Goal: Task Accomplishment & Management: Manage account settings

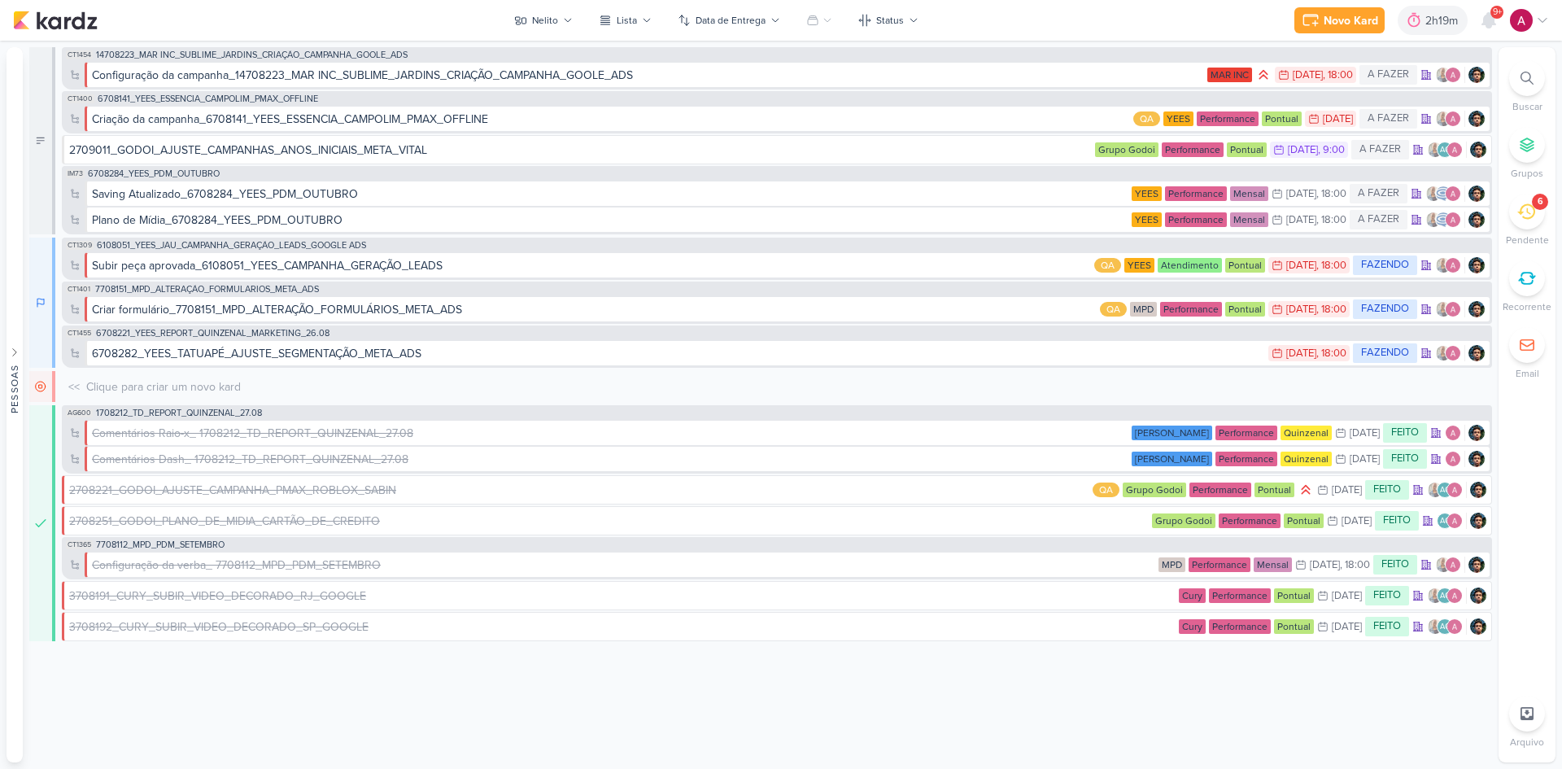
click at [1495, 15] on span "9+" at bounding box center [1497, 12] width 9 height 13
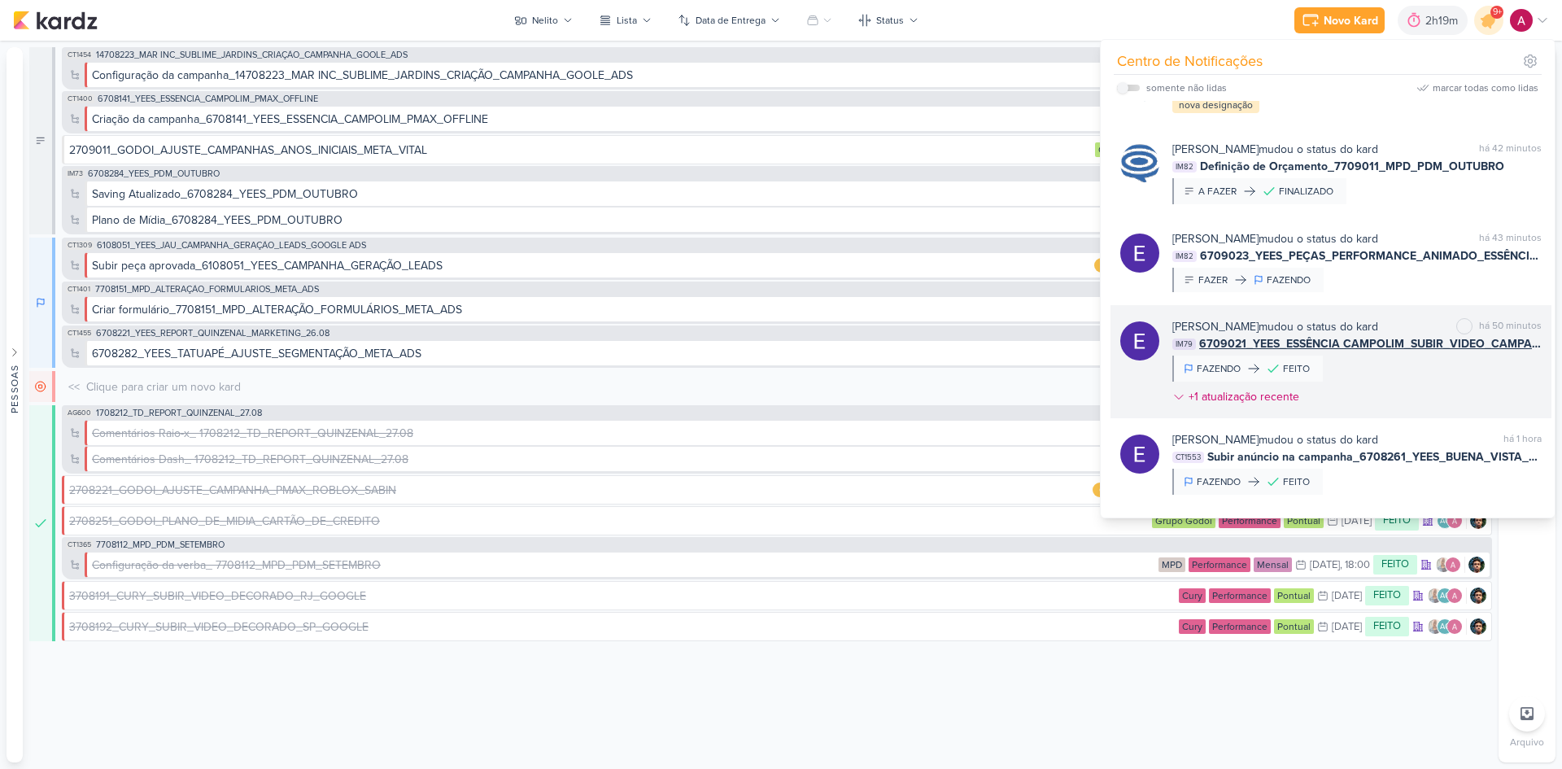
scroll to position [1227, 0]
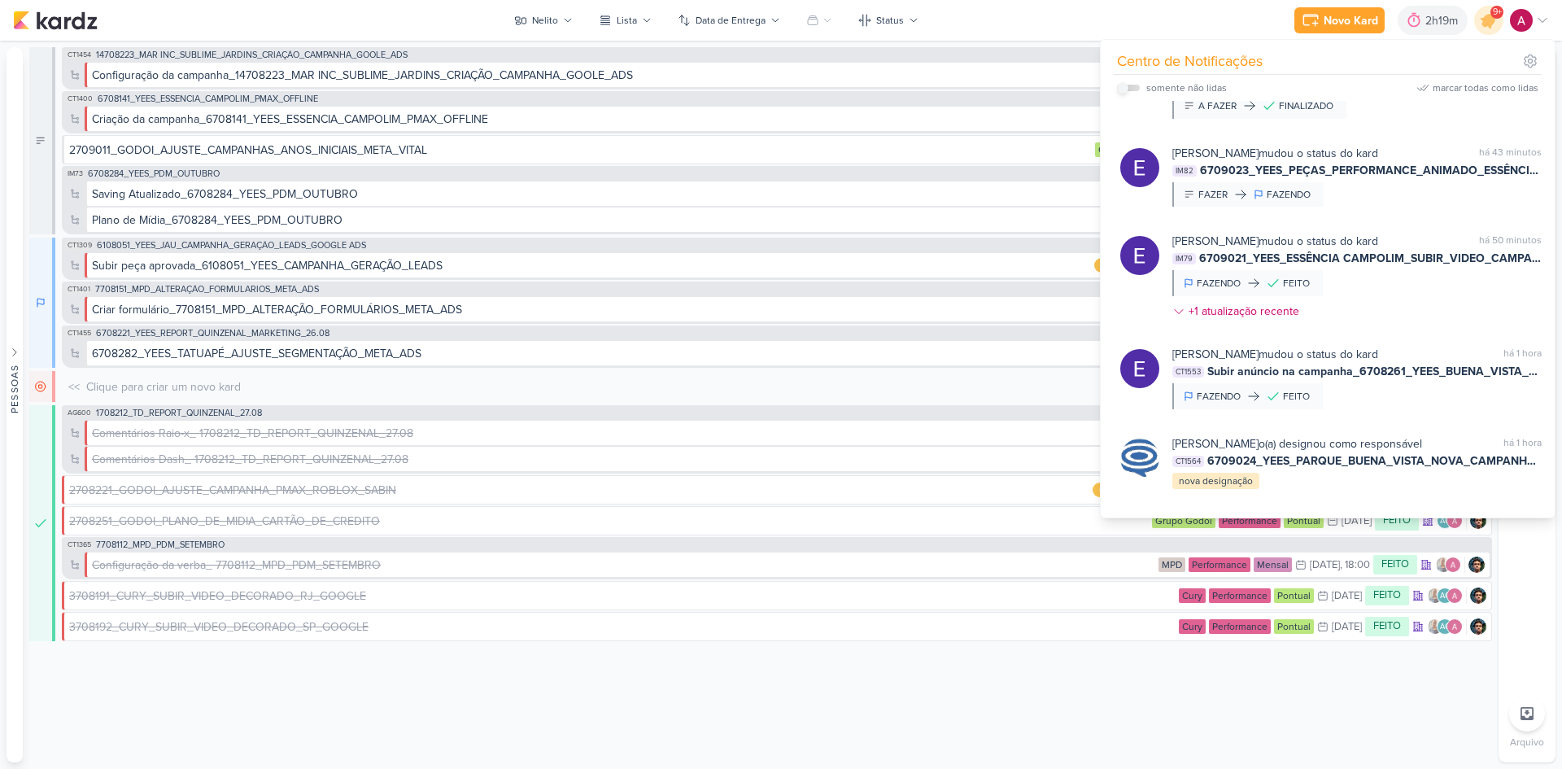
click at [1124, 90] on input "checkbox" at bounding box center [1122, 87] width 11 height 11
checkbox input "true"
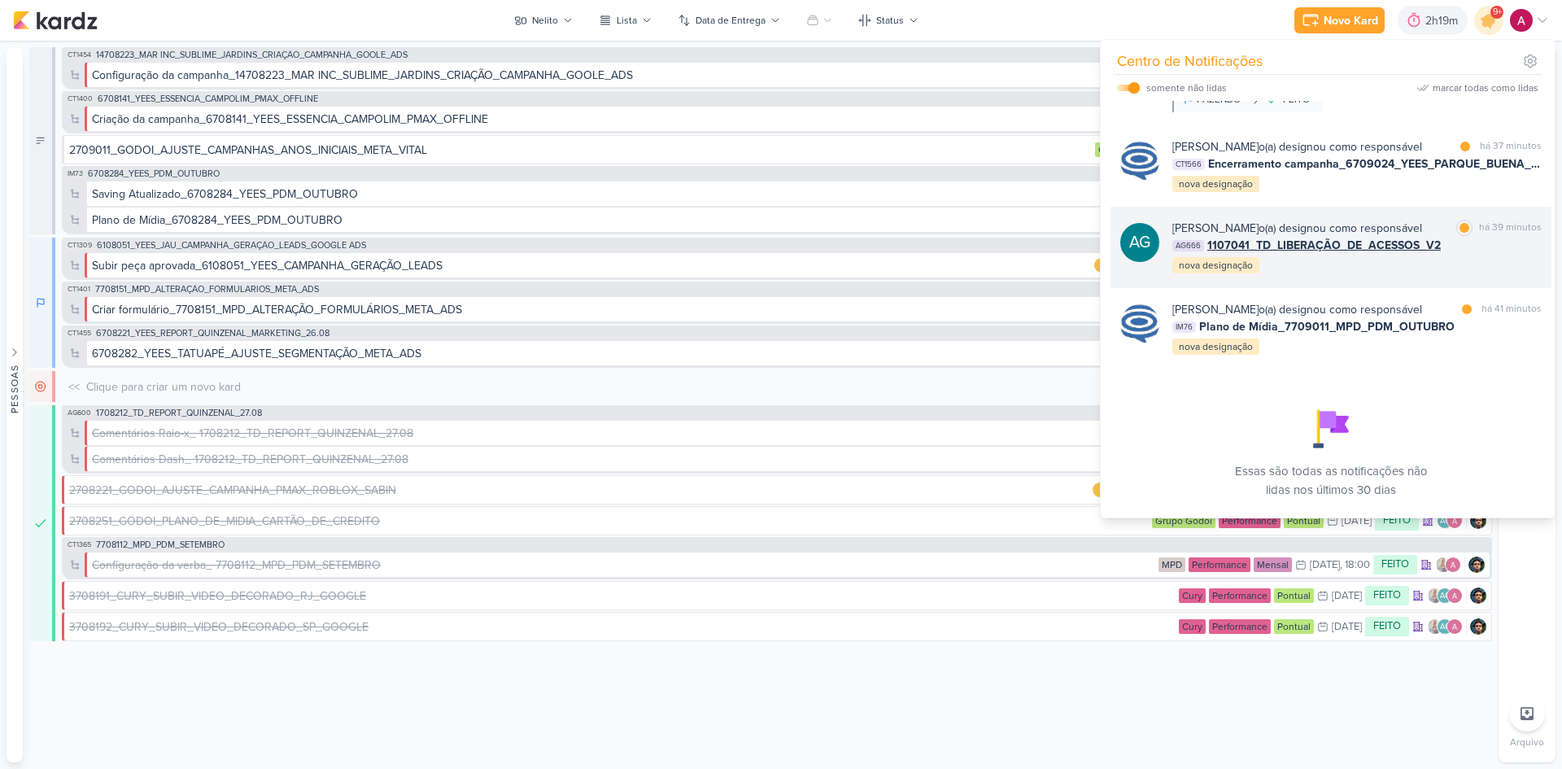
scroll to position [818, 0]
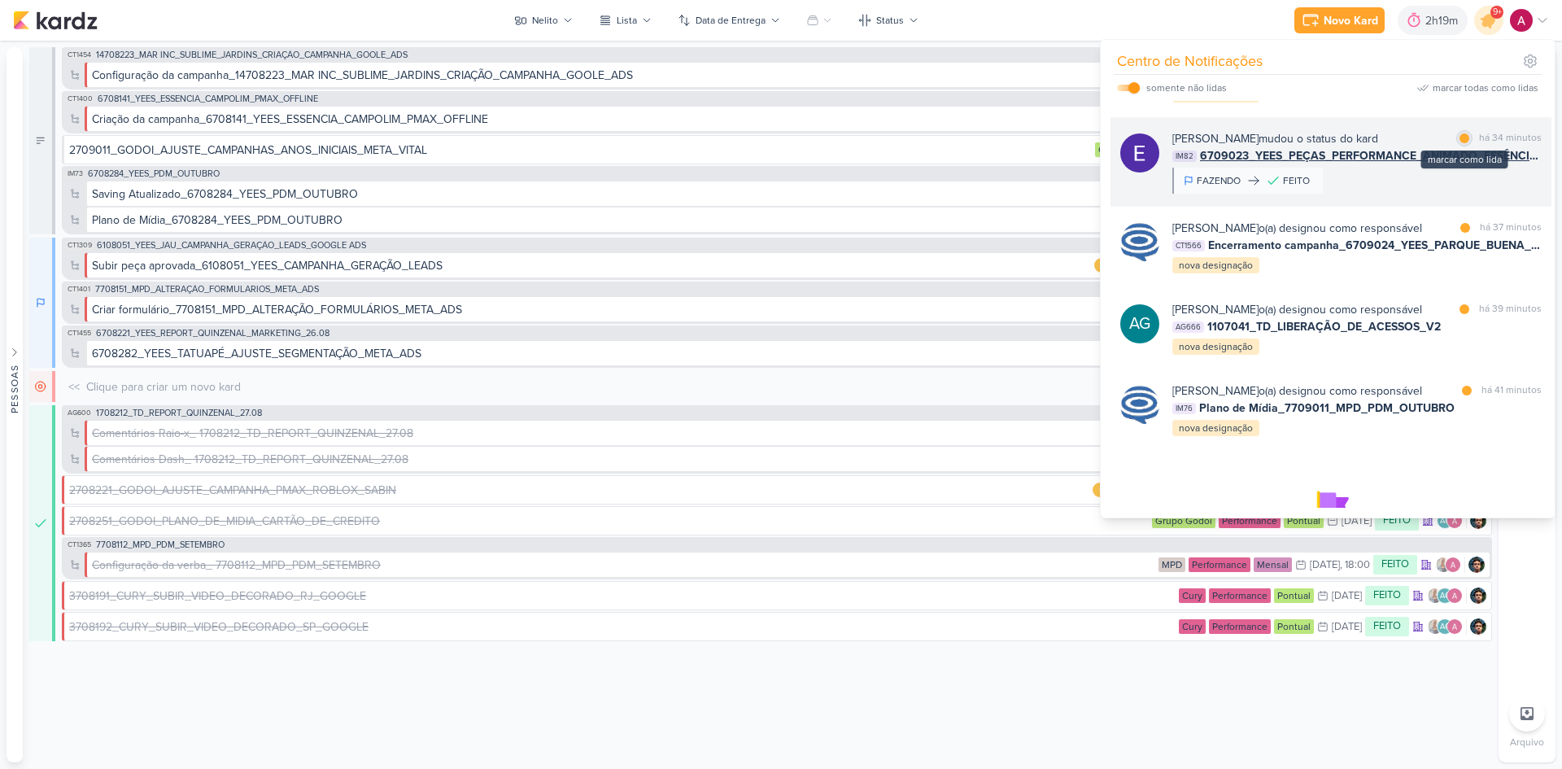
click at [1460, 146] on div "marcar como lida" at bounding box center [1464, 138] width 16 height 16
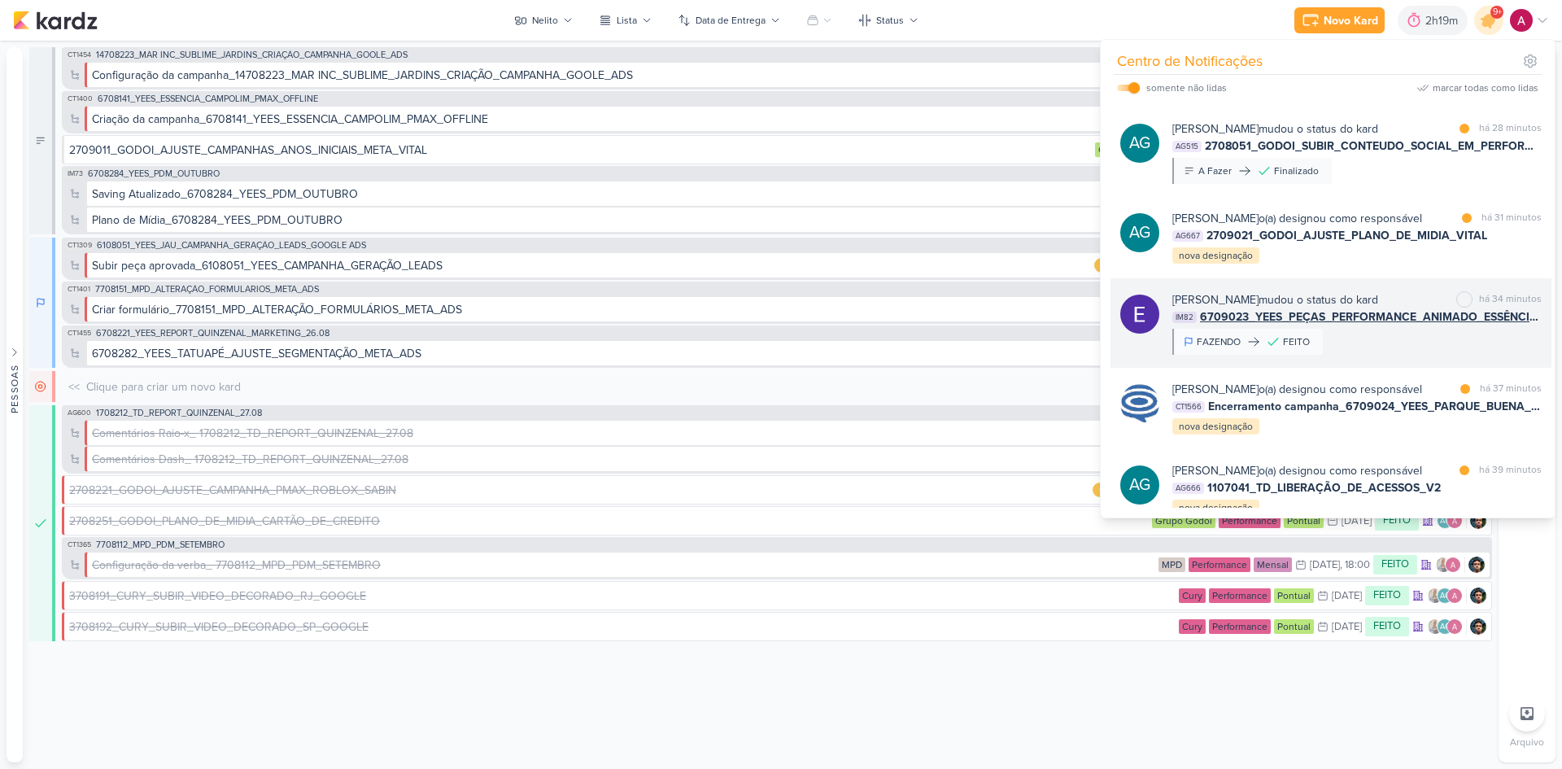
scroll to position [656, 0]
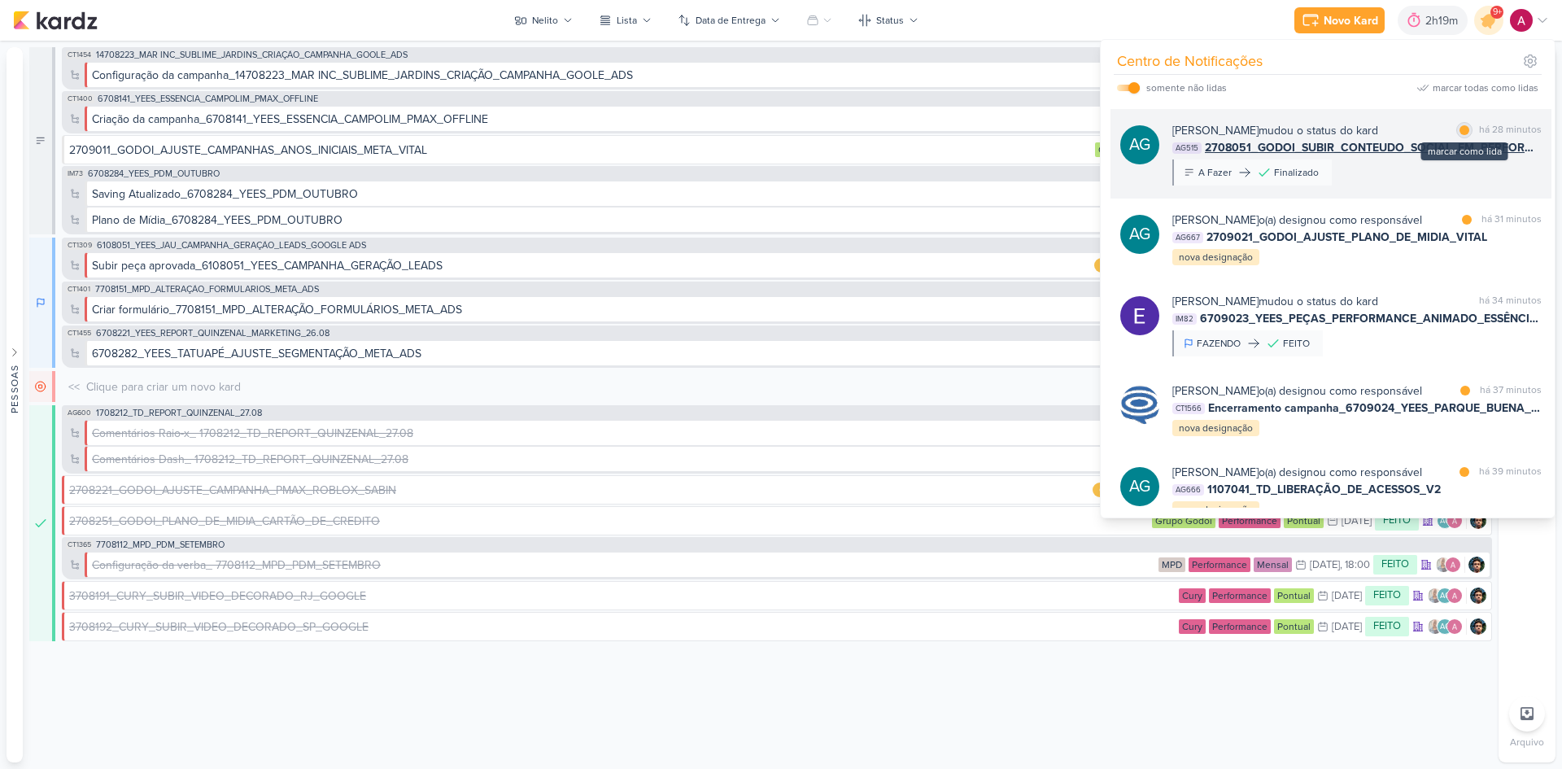
click at [1460, 135] on div at bounding box center [1465, 130] width 10 height 10
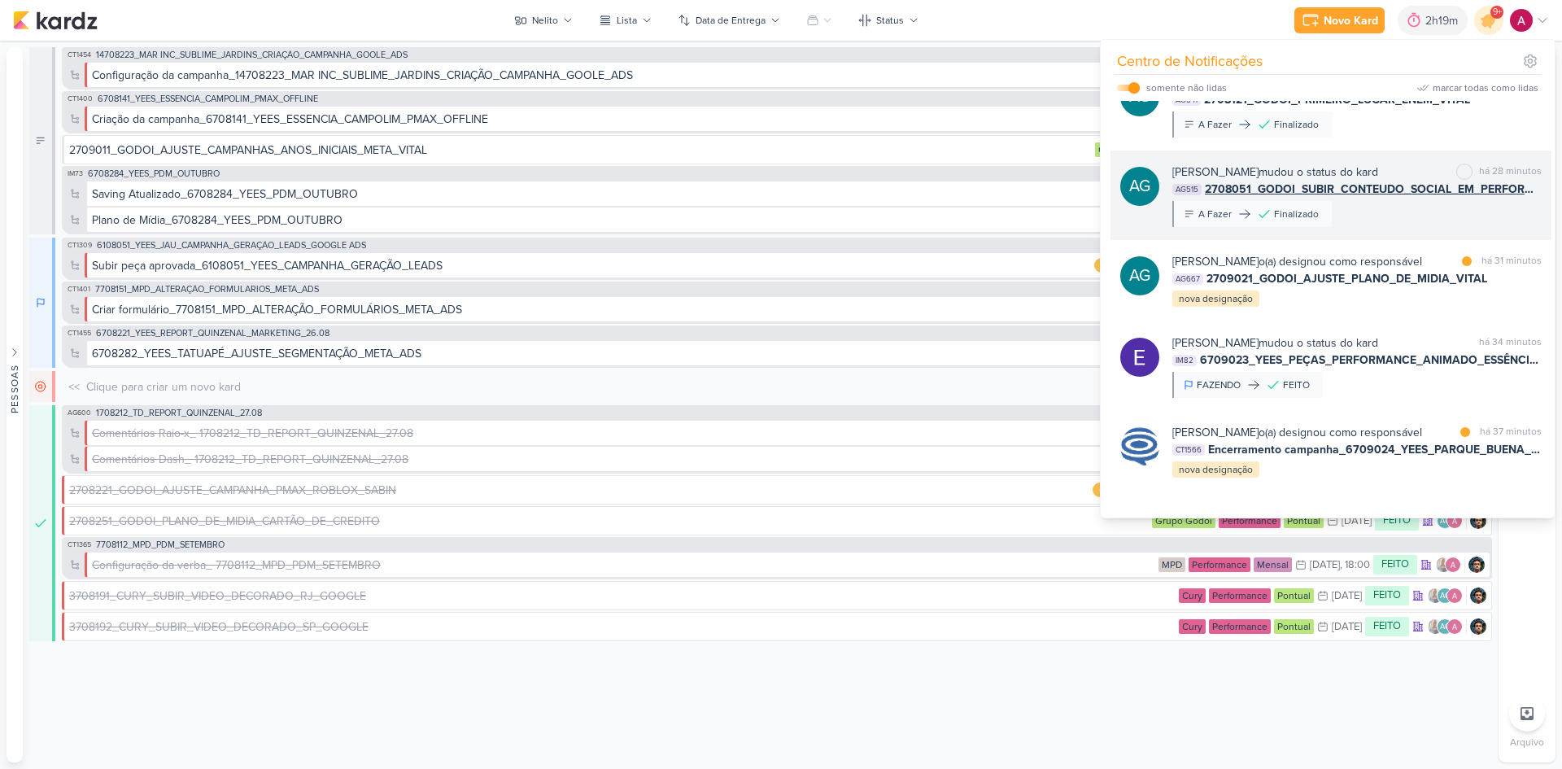
scroll to position [574, 0]
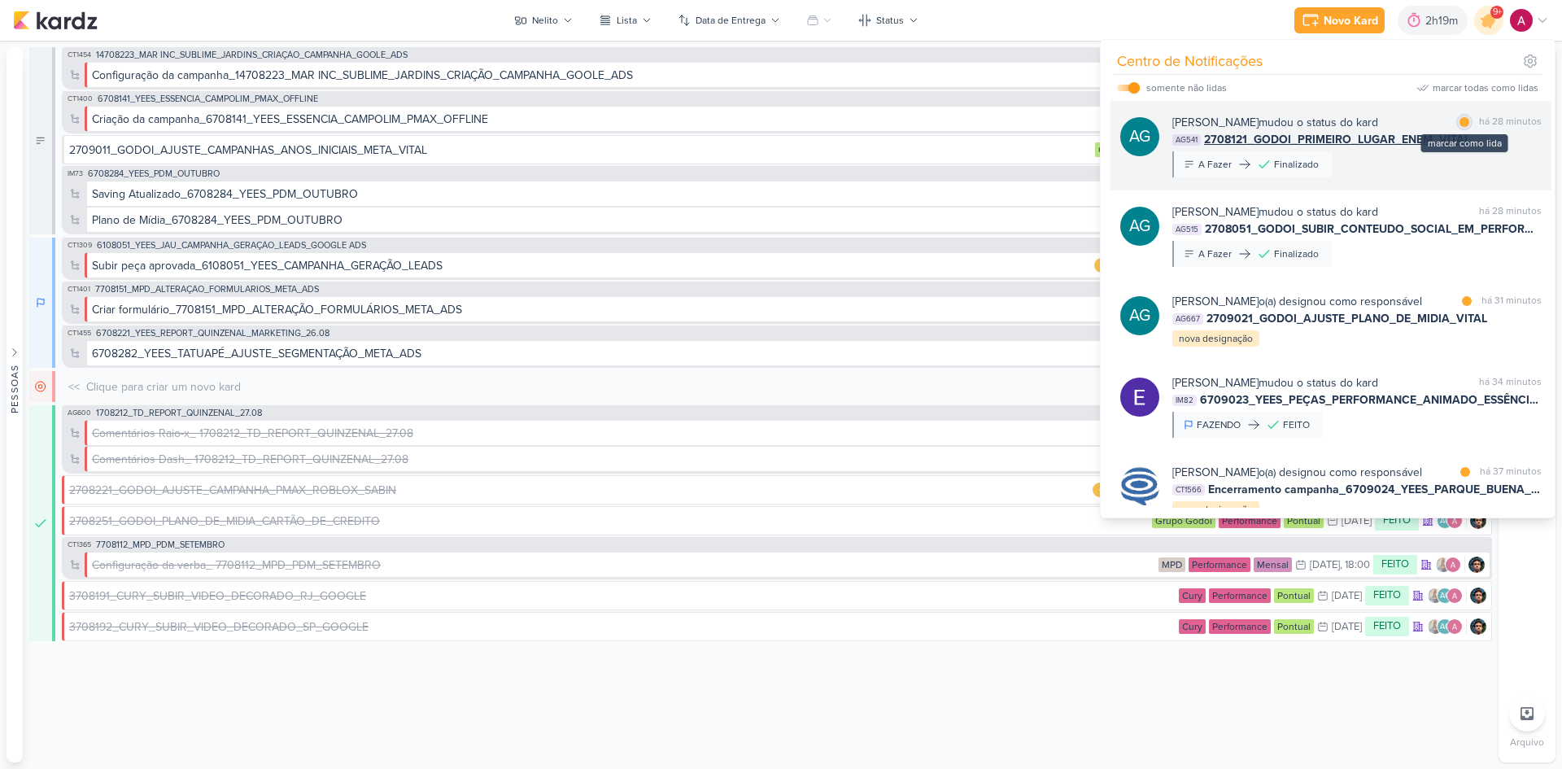
click at [1460, 127] on div at bounding box center [1465, 122] width 10 height 10
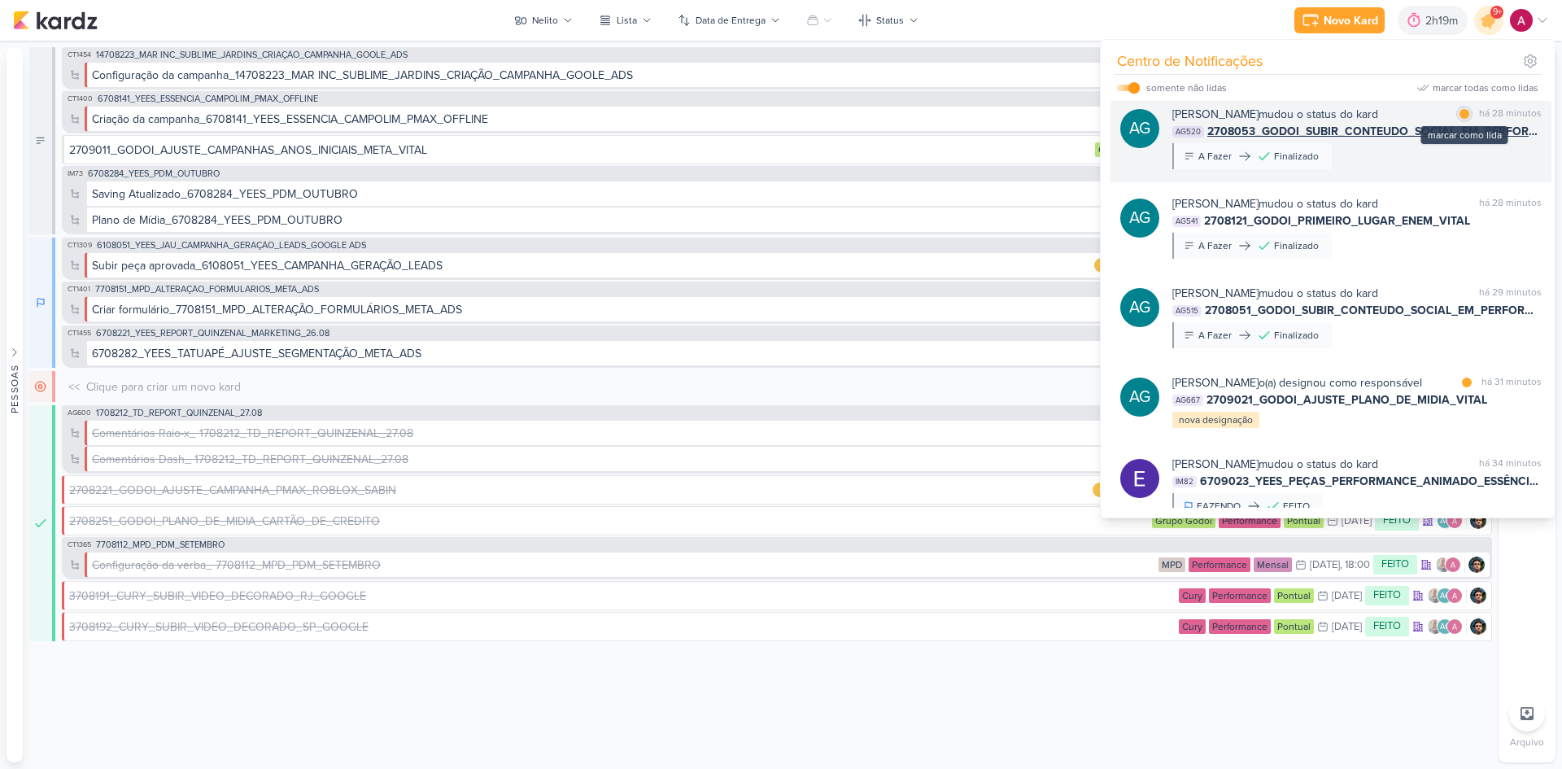
click at [1460, 119] on div at bounding box center [1465, 114] width 10 height 10
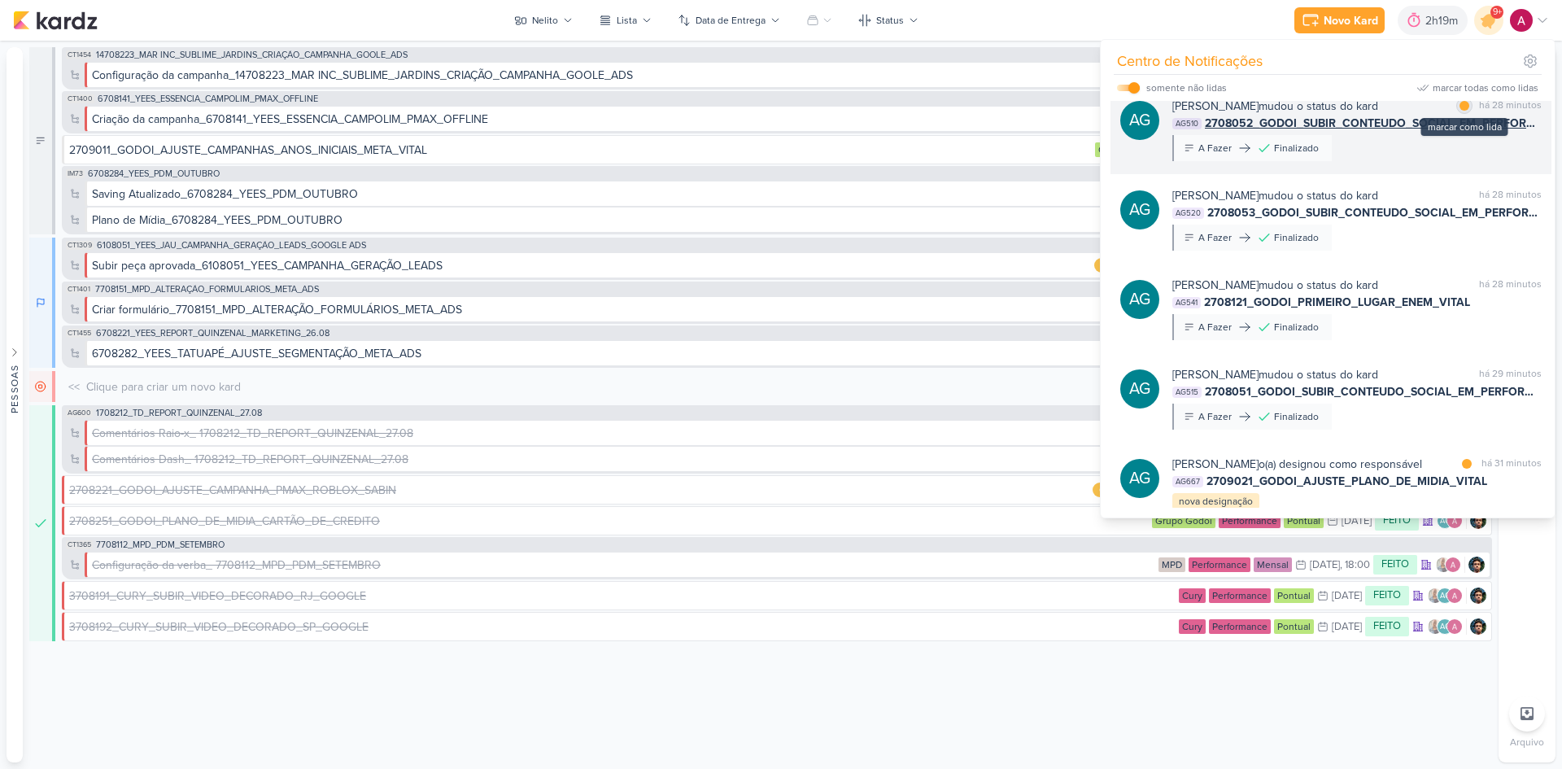
click at [1460, 111] on div at bounding box center [1465, 106] width 10 height 10
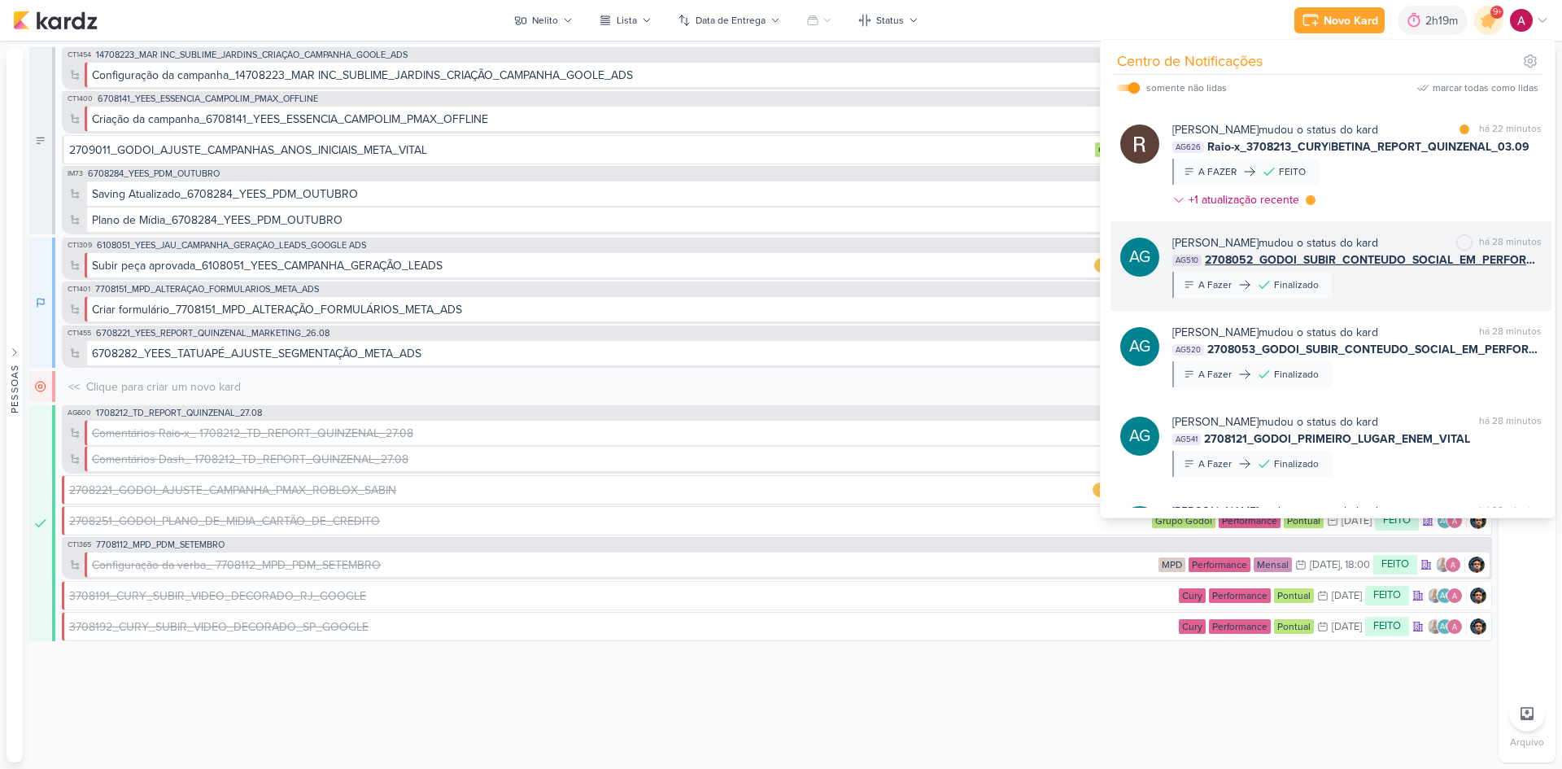
scroll to position [249, 0]
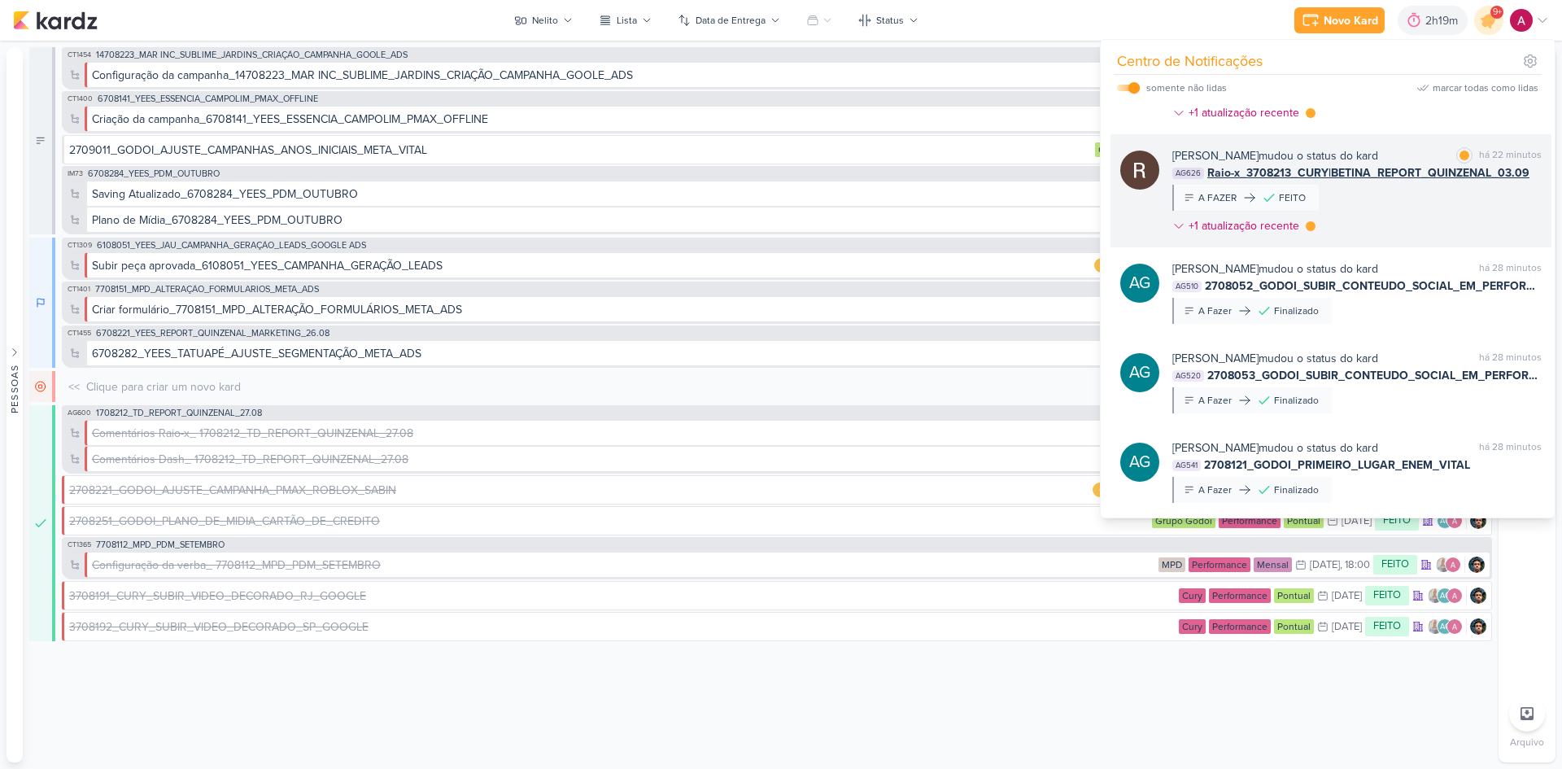
click at [1414, 212] on div "[PERSON_NAME] mudou o status do kard marcar como lida há 22 minutos AG626 Raio-…" at bounding box center [1356, 194] width 369 height 94
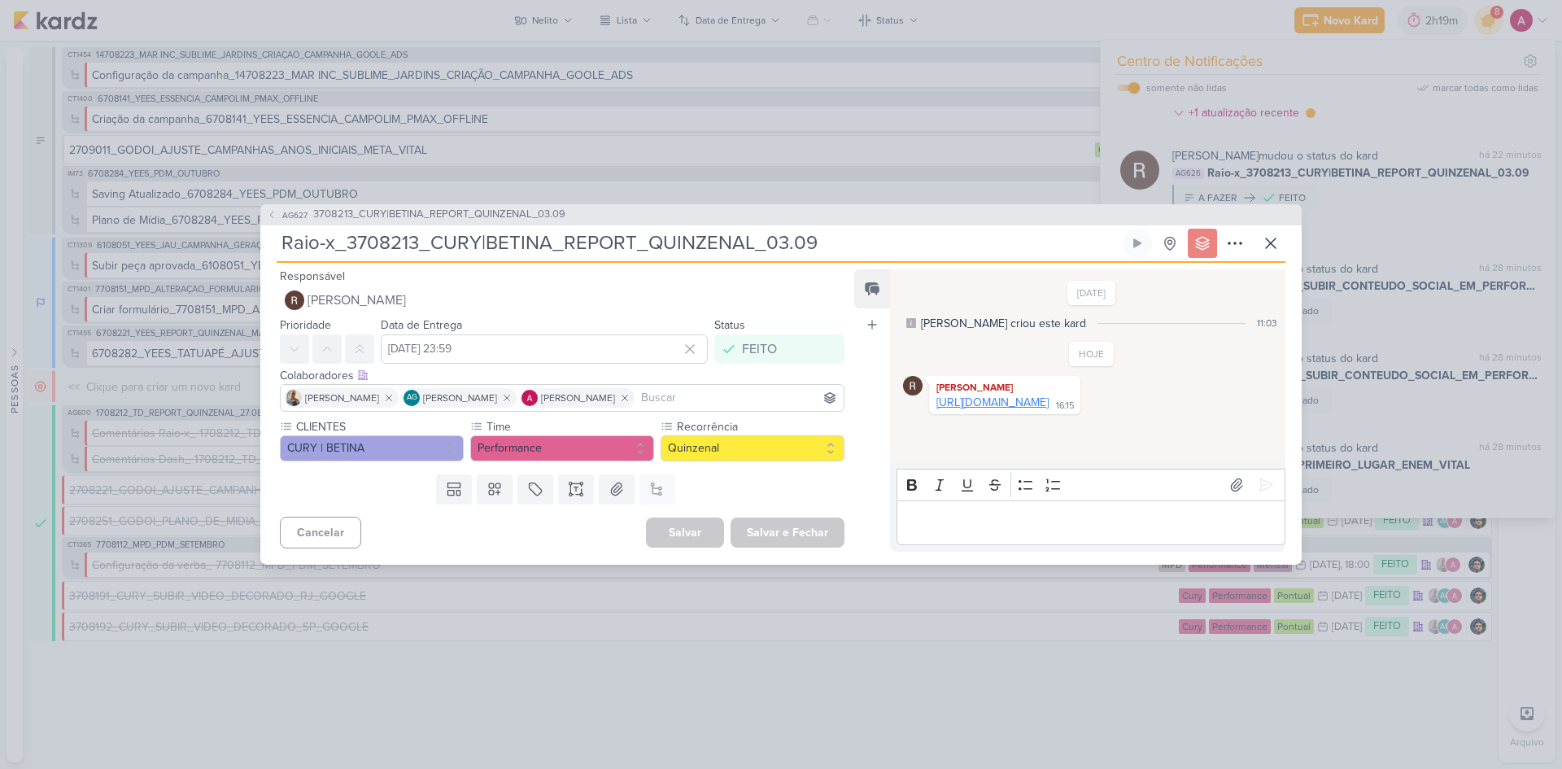
click at [1037, 409] on link "[URL][DOMAIN_NAME]" at bounding box center [992, 402] width 112 height 14
click at [1271, 243] on icon at bounding box center [1271, 243] width 10 height 10
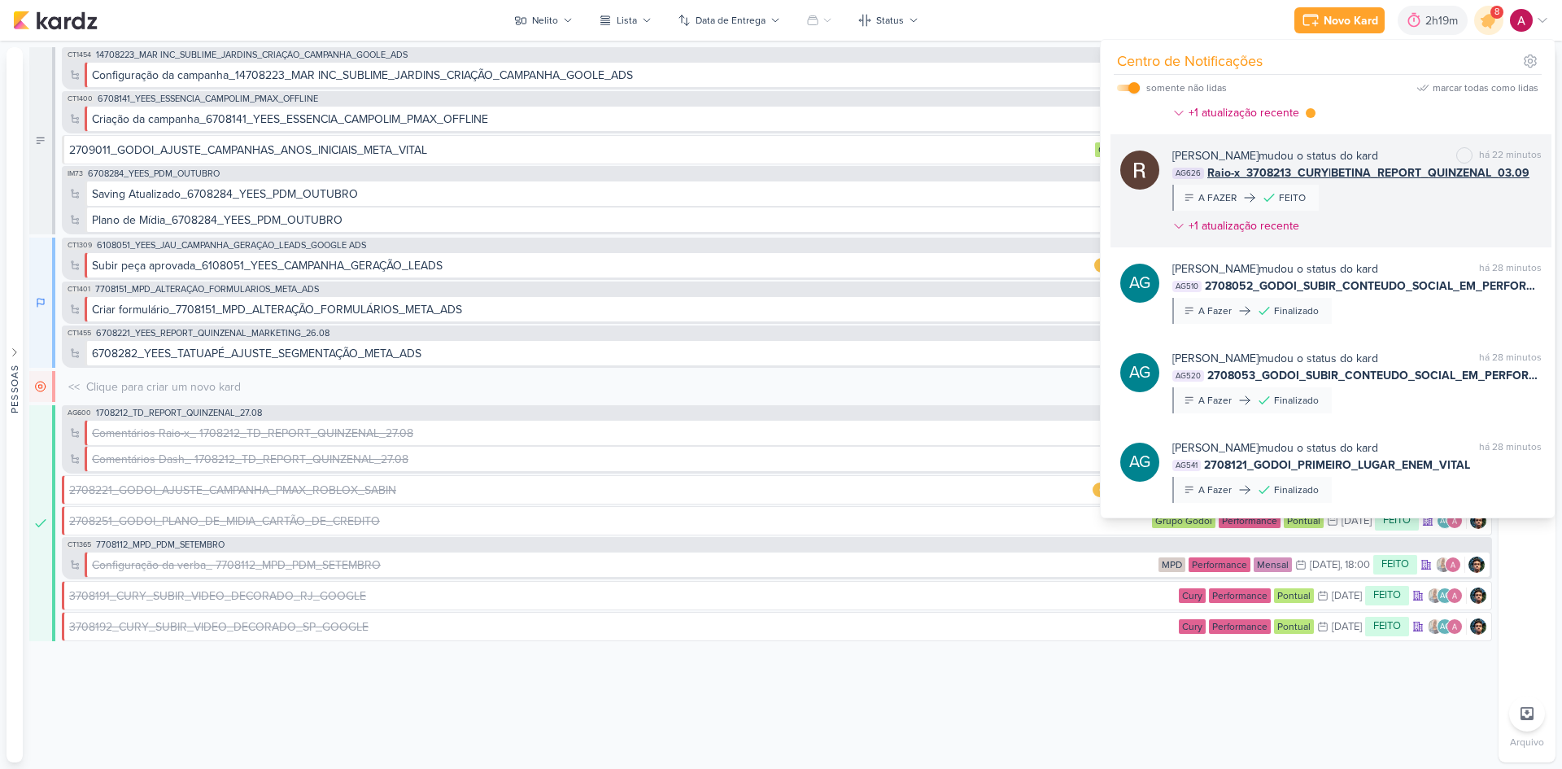
scroll to position [168, 0]
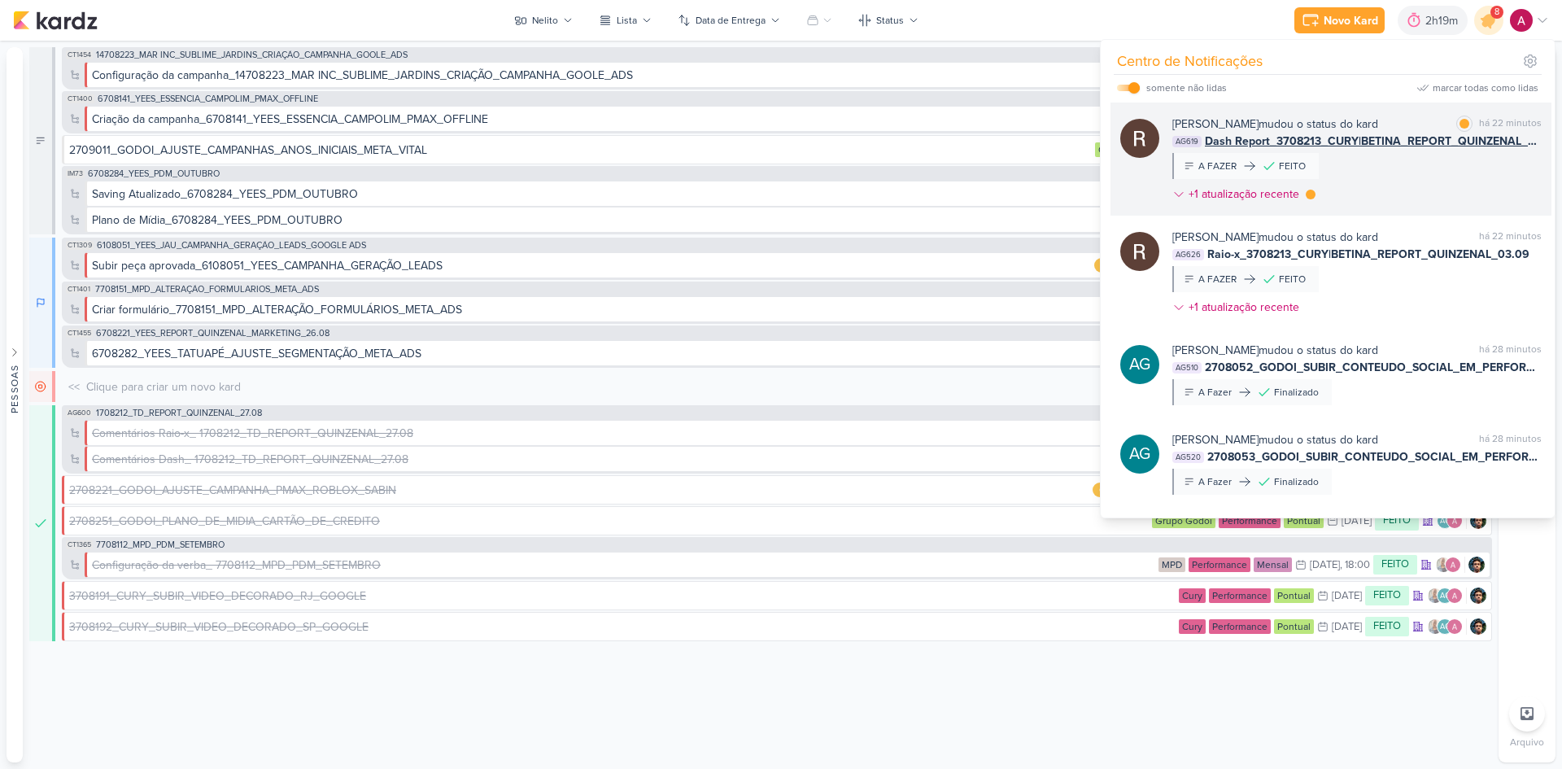
click at [1381, 203] on div "[PERSON_NAME] mudou o status do kard marcar como lida há 22 minutos AG619 Dash …" at bounding box center [1356, 163] width 369 height 94
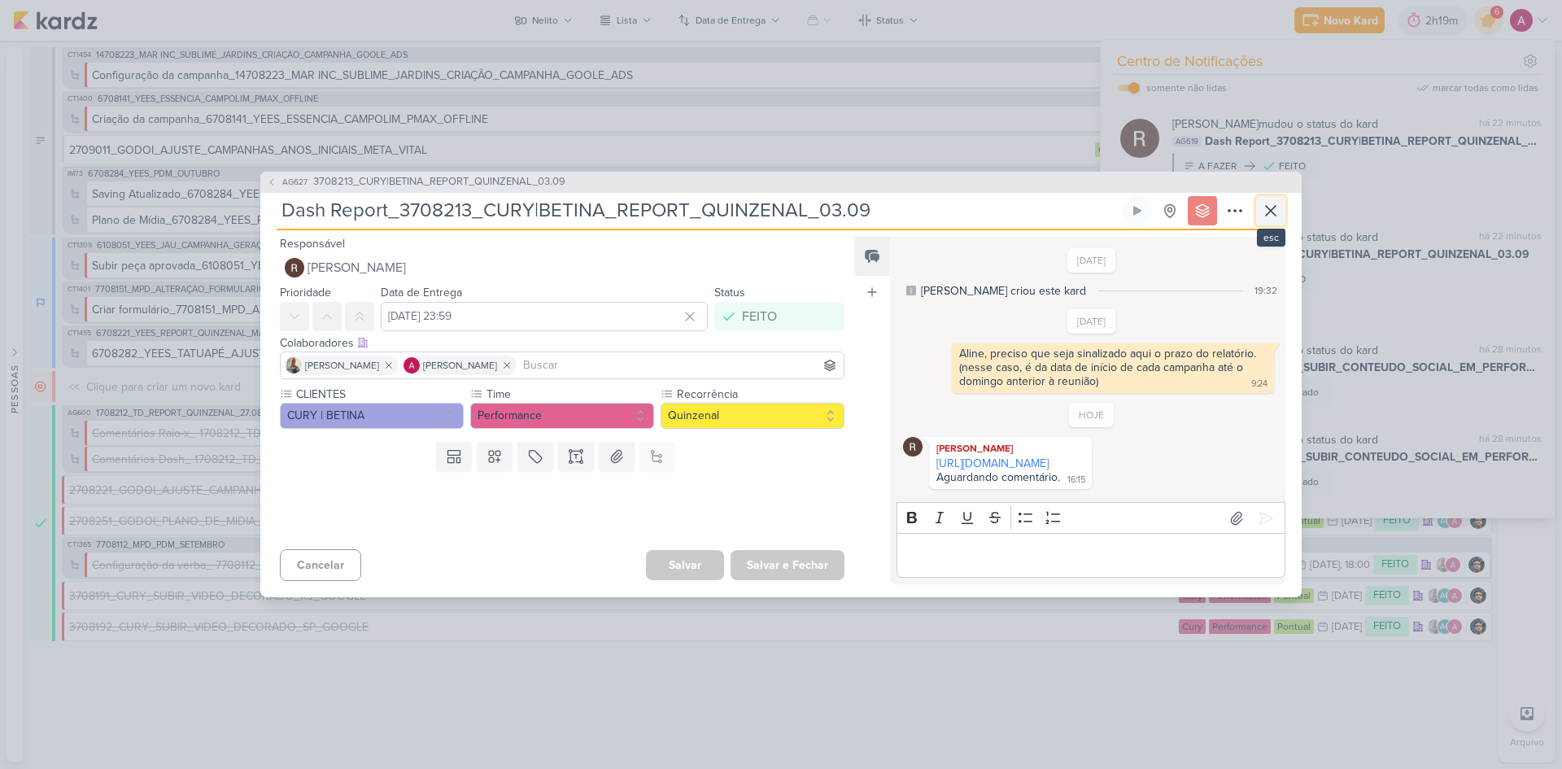
click at [1269, 201] on icon at bounding box center [1271, 211] width 20 height 20
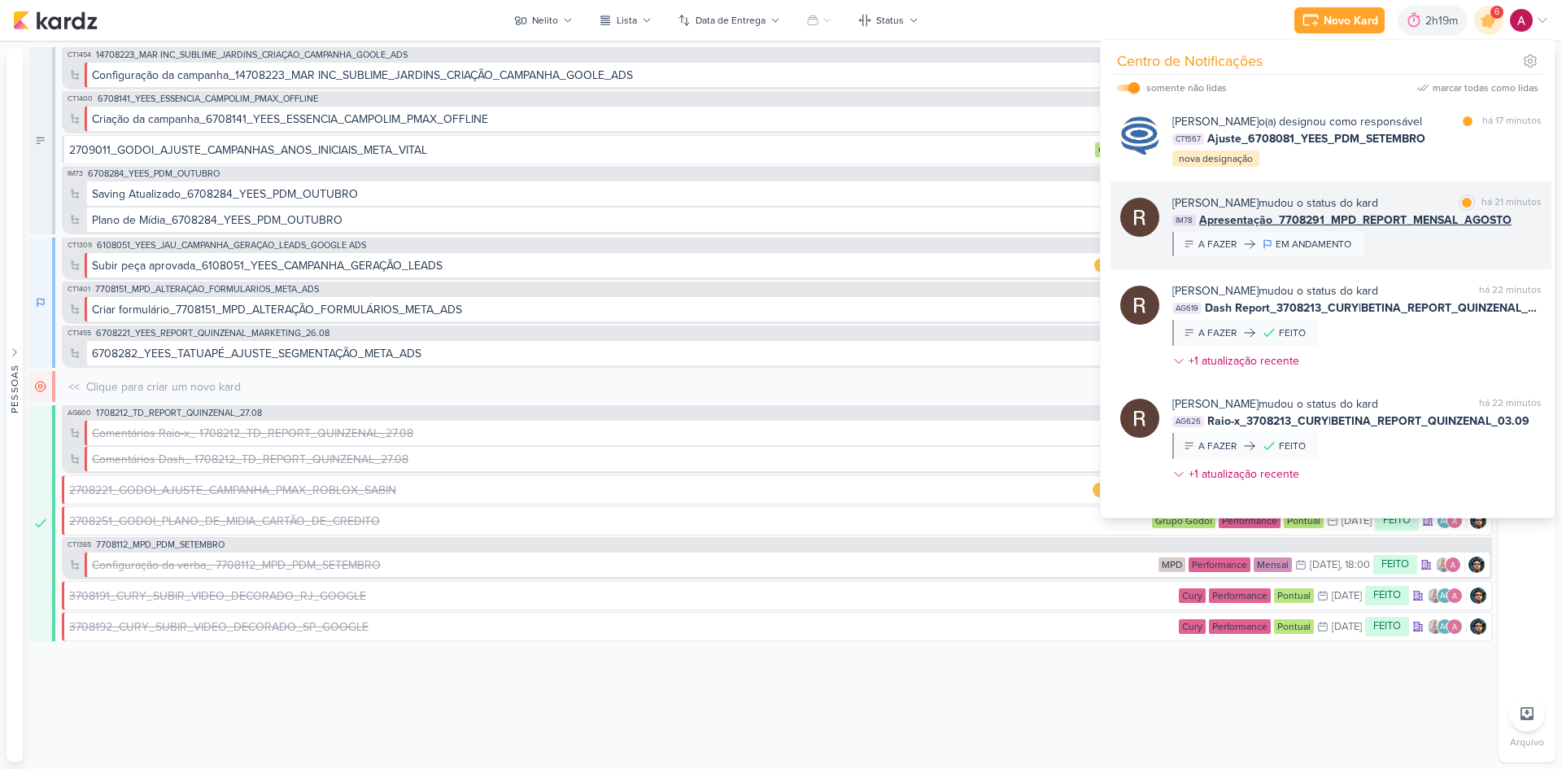
scroll to position [0, 0]
click at [1467, 212] on div "marcar como lida" at bounding box center [1467, 203] width 16 height 16
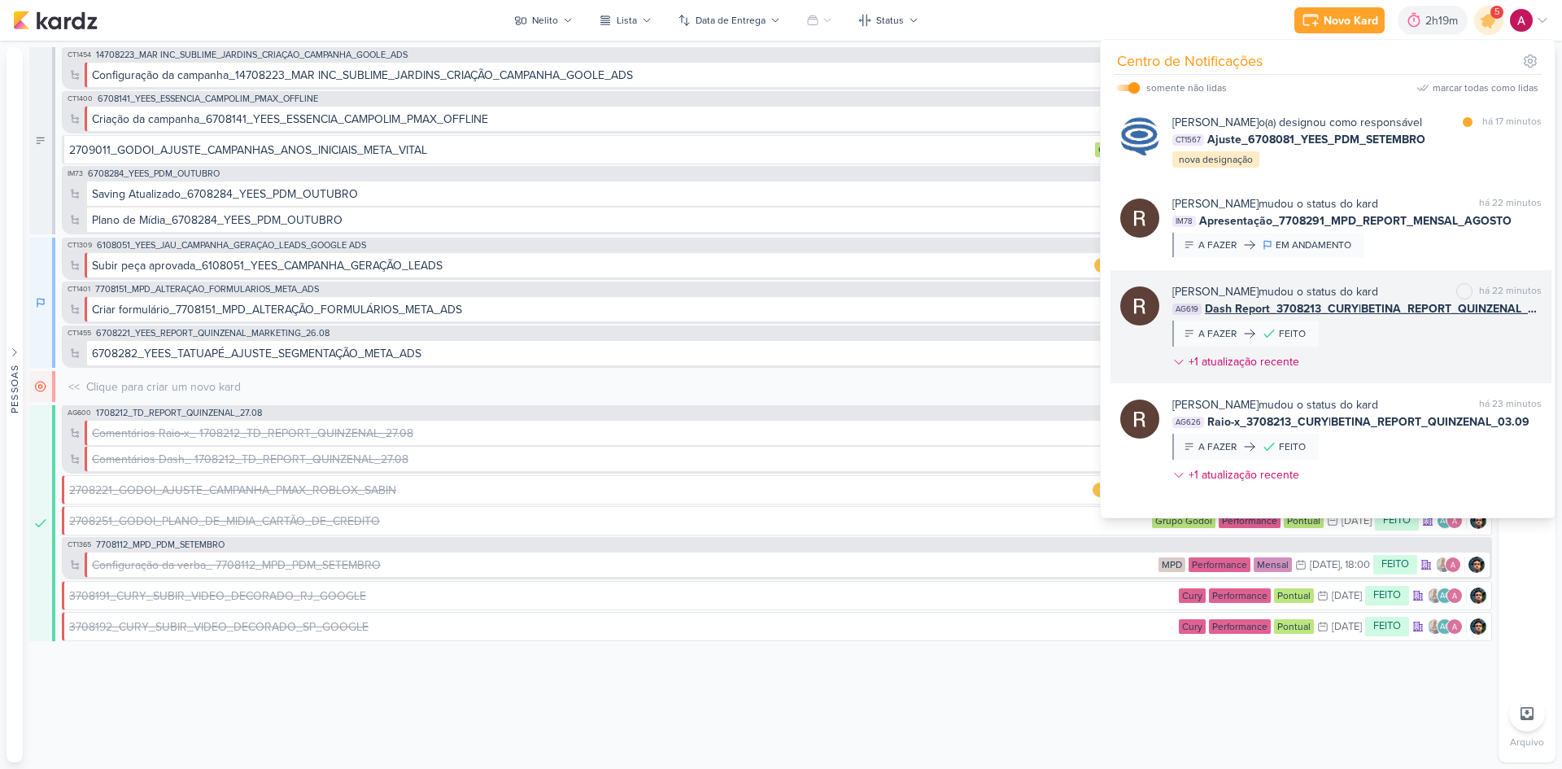
click at [1325, 317] on span "Dash Report_3708213_CURY|BETINA_REPORT_QUINZENAL_03.09" at bounding box center [1373, 308] width 337 height 17
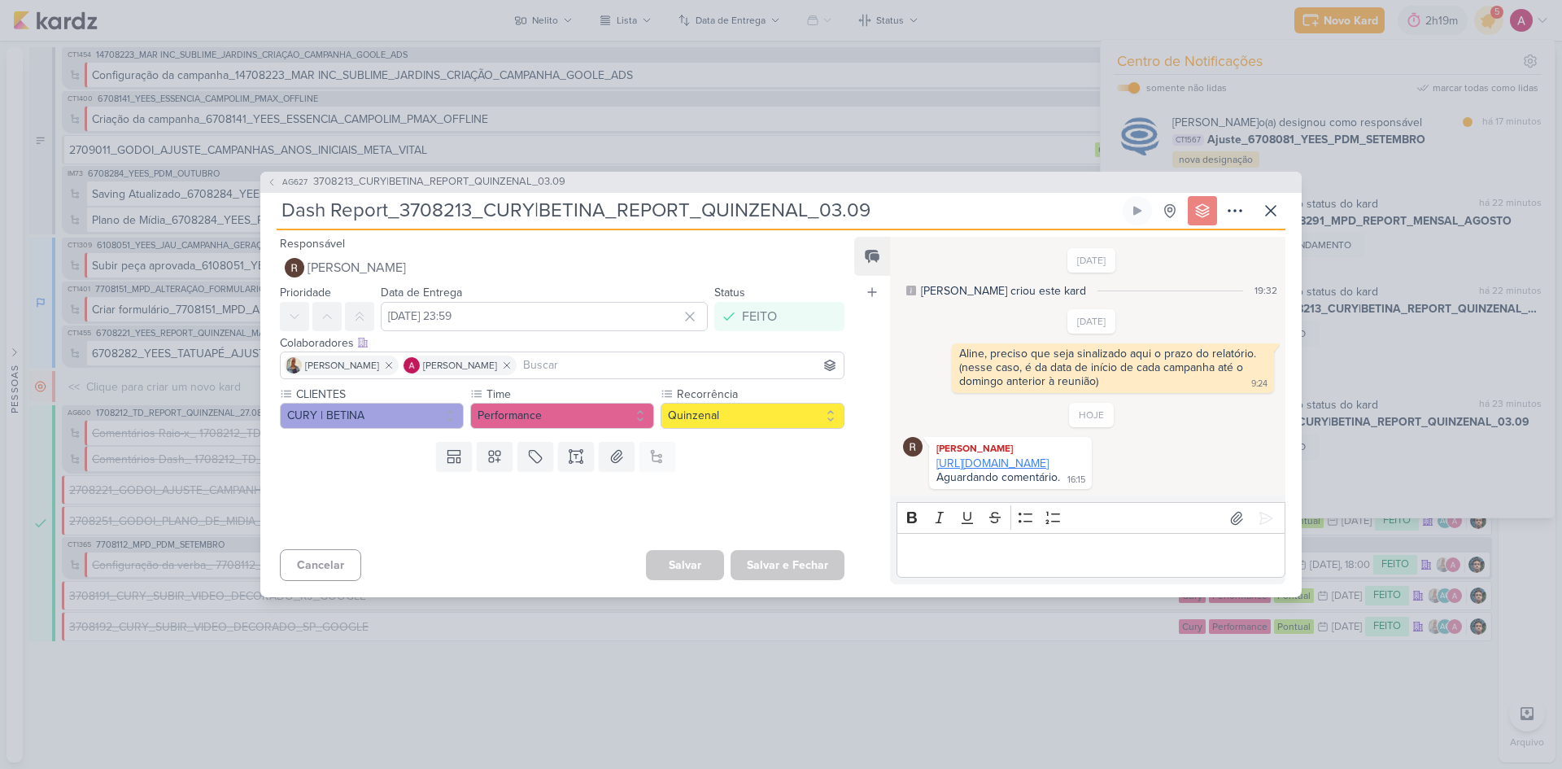
click at [974, 456] on link "[URL][DOMAIN_NAME]" at bounding box center [992, 463] width 112 height 14
click at [268, 174] on button "AG627 3708213_CURY|BETINA_REPORT_QUINZENAL_03.09" at bounding box center [416, 182] width 299 height 16
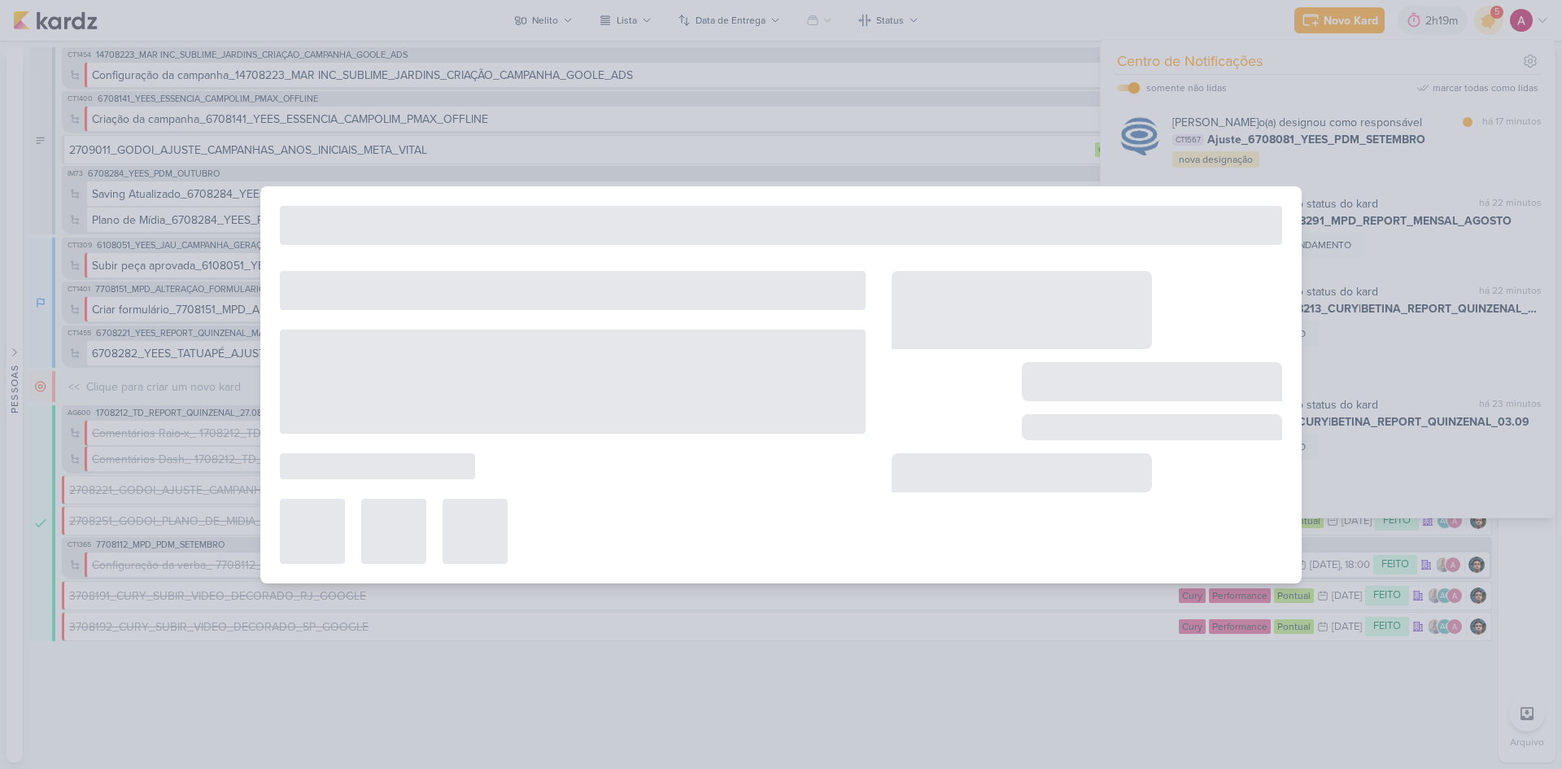
type input "3708213_CURY|BETINA_REPORT_QUINZENAL_03.09"
type input "[DATE] 11:30"
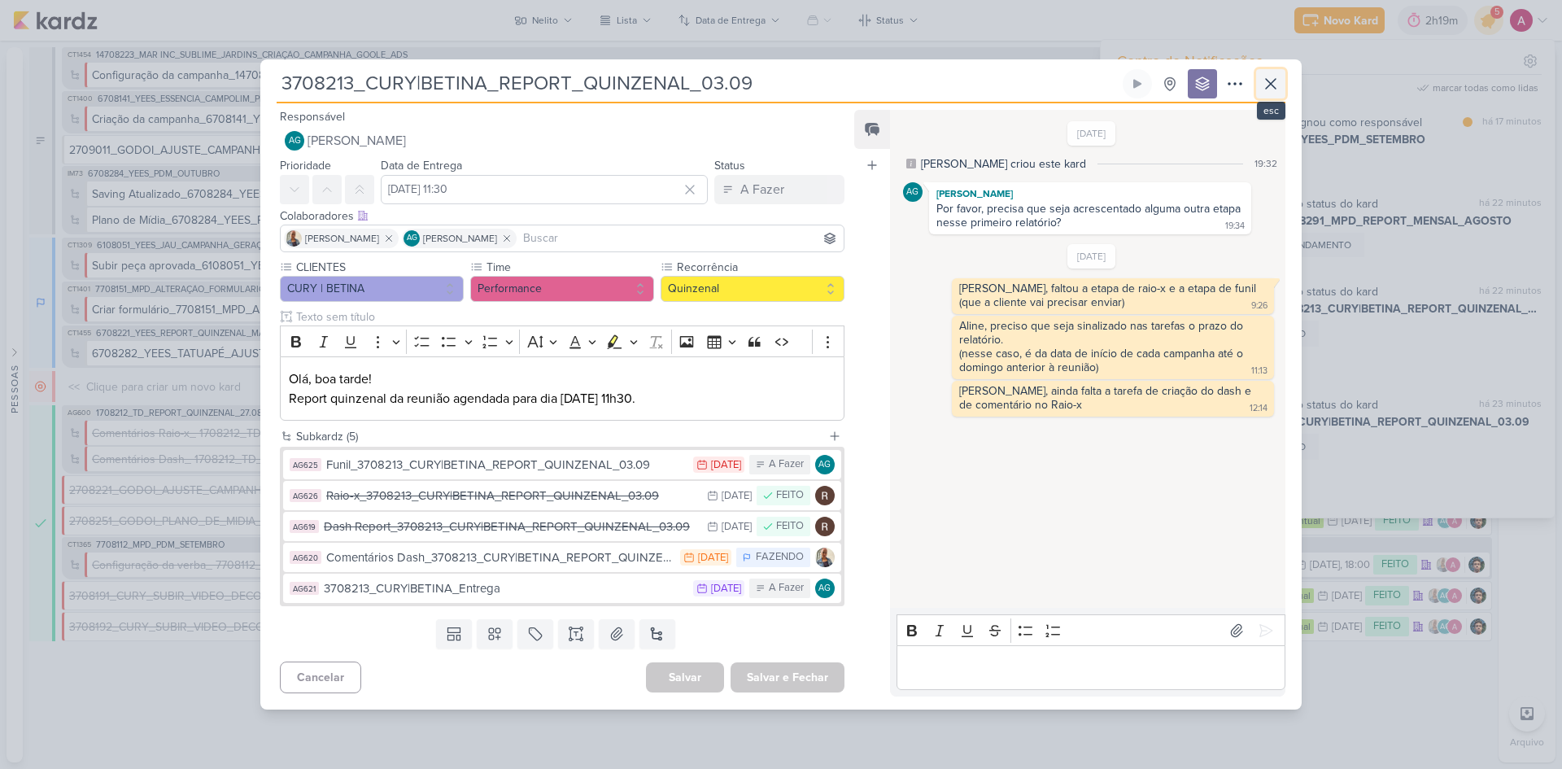
click at [1273, 82] on icon at bounding box center [1271, 84] width 20 height 20
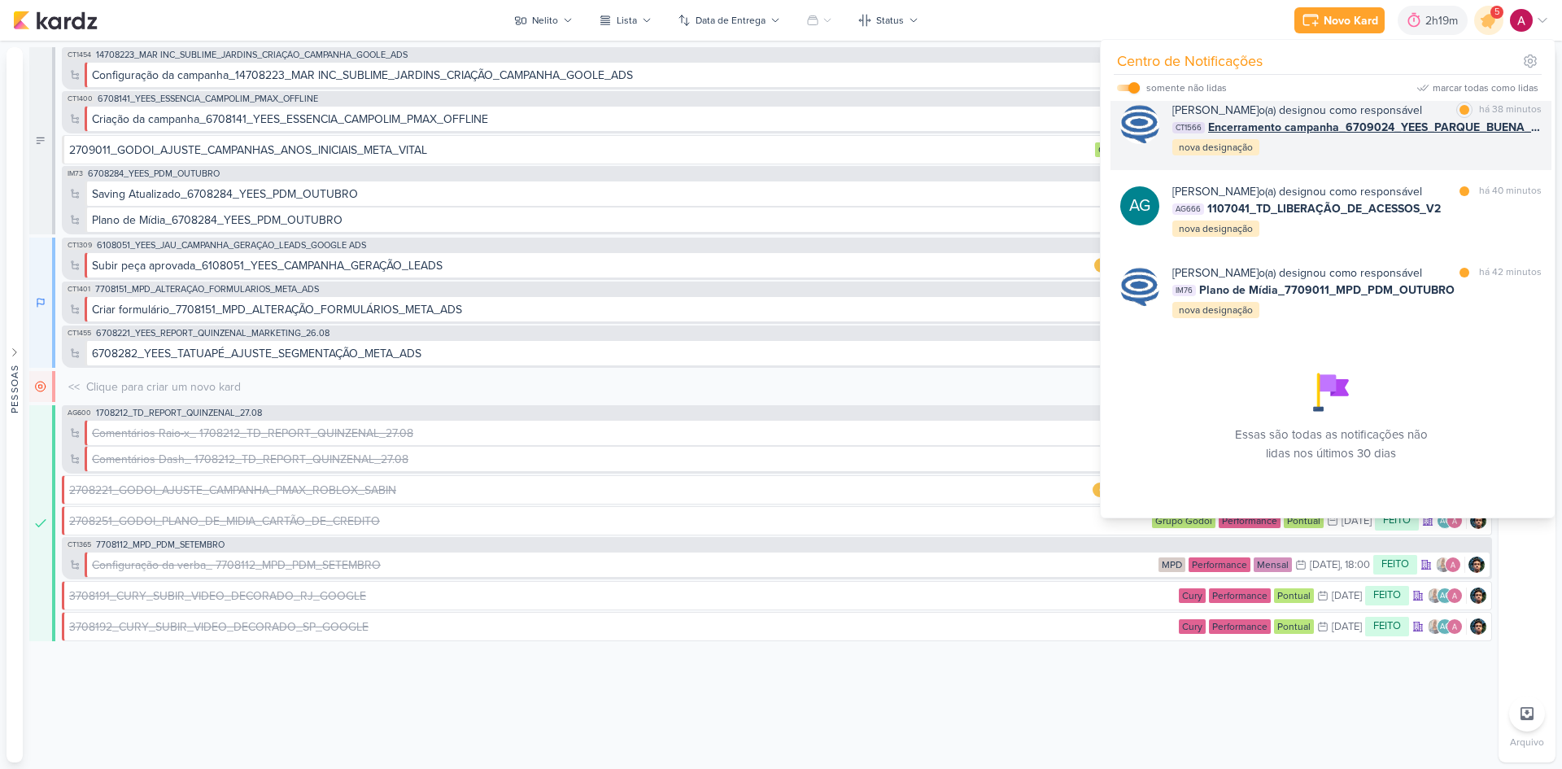
scroll to position [1022, 0]
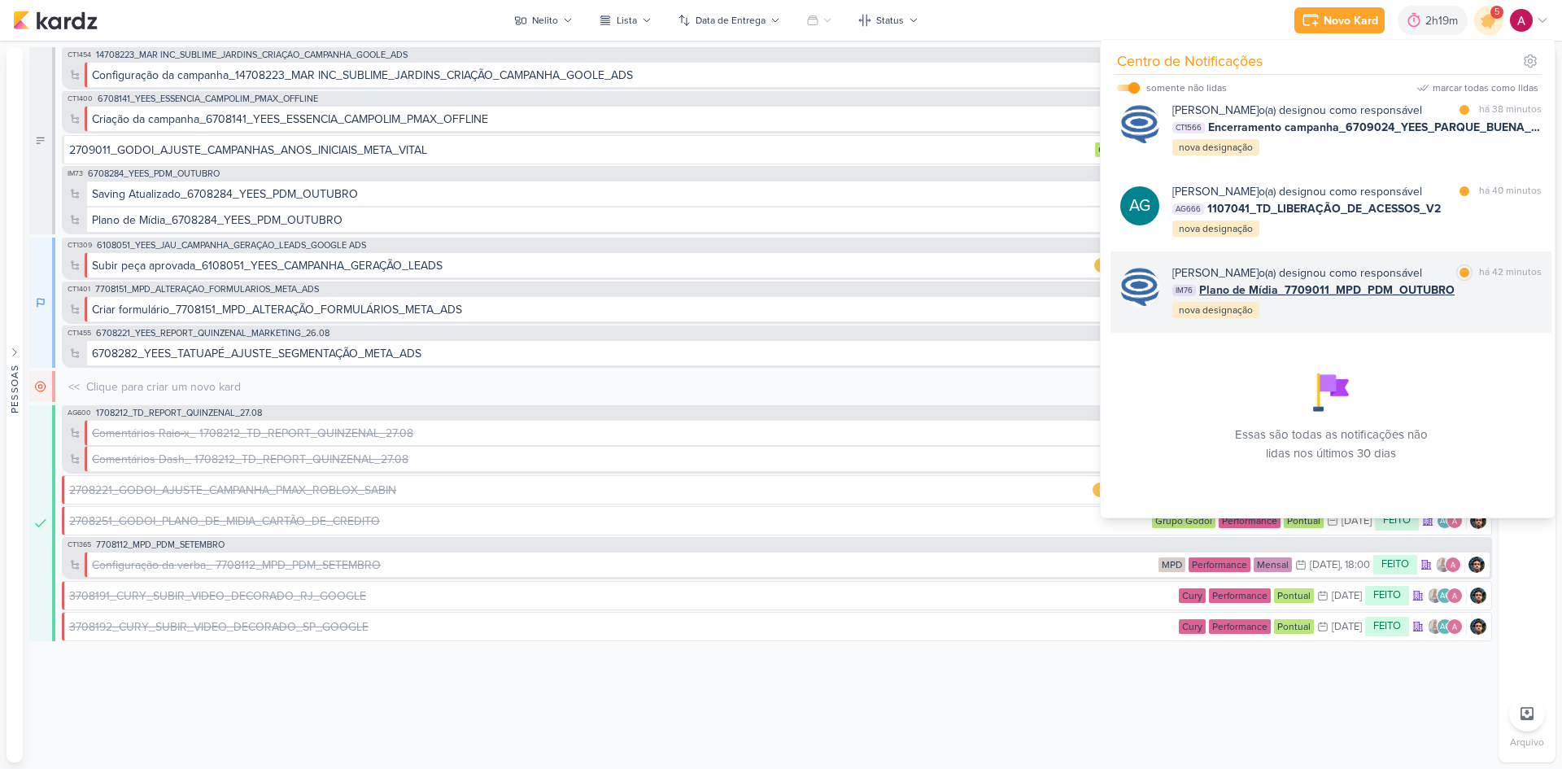
click at [1352, 264] on div "[PERSON_NAME] o(a) designou como responsável" at bounding box center [1297, 272] width 250 height 17
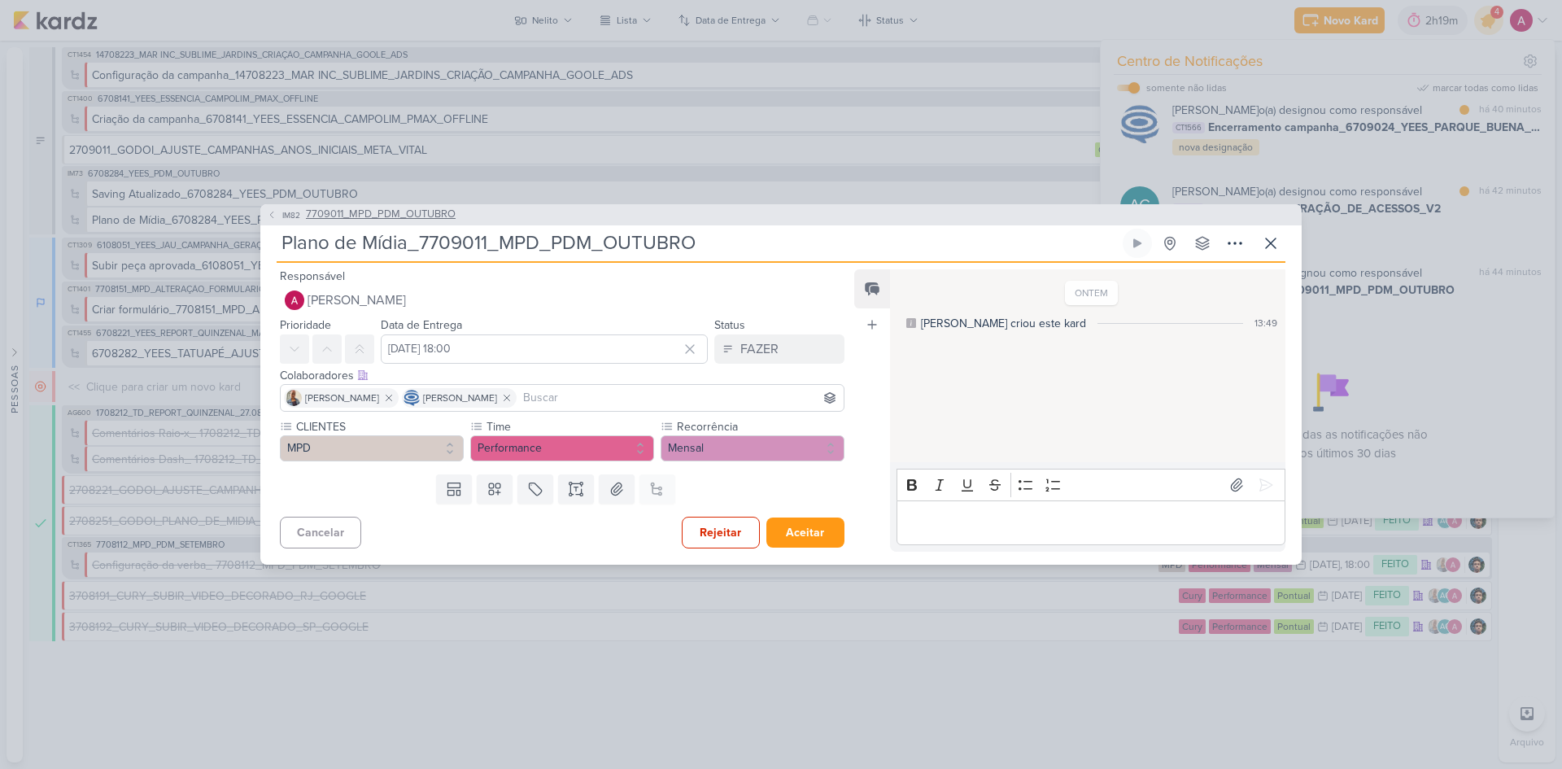
click at [277, 216] on button "IM82 7709011_MPD_PDM_OUTUBRO" at bounding box center [361, 215] width 189 height 16
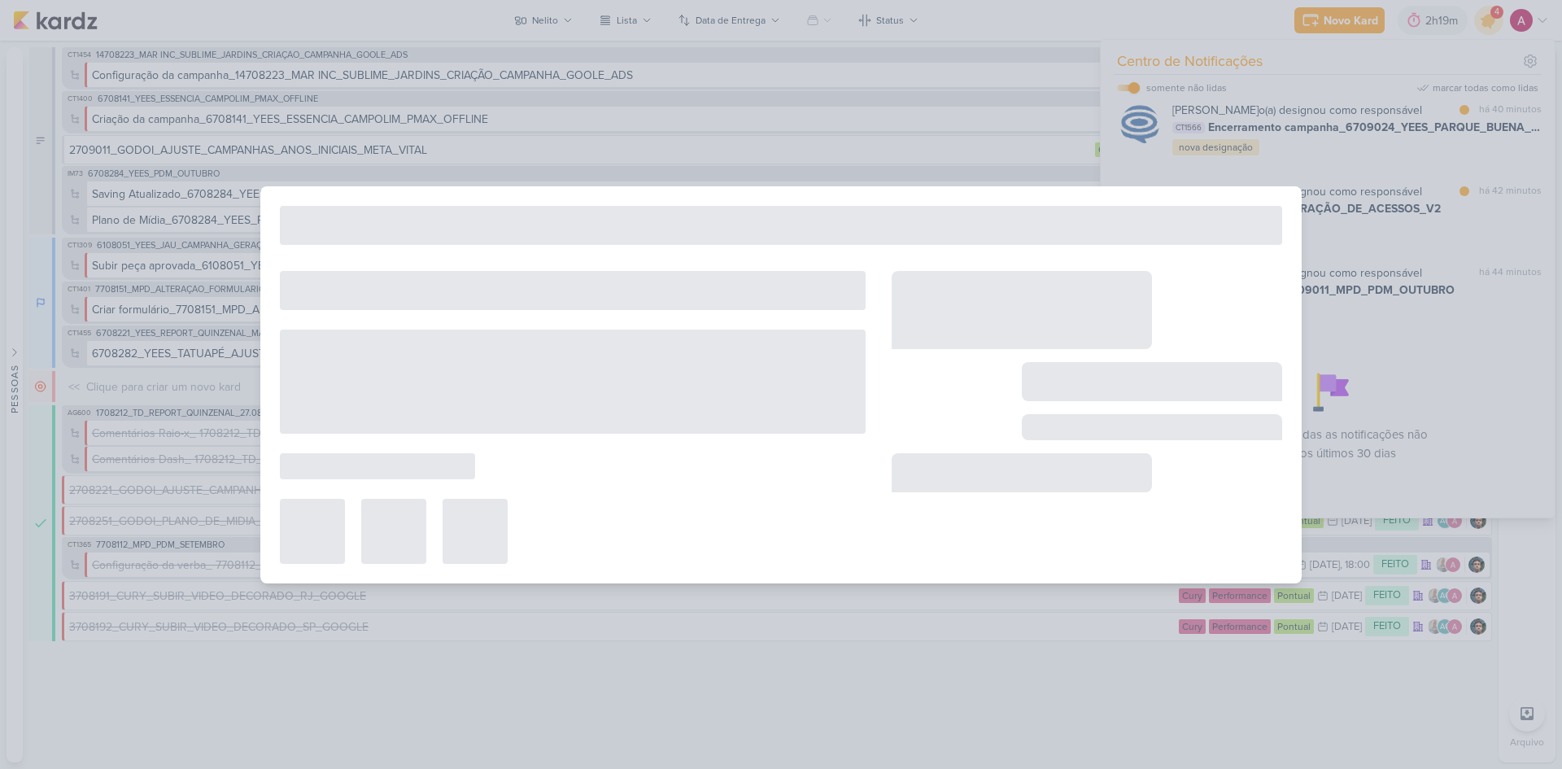
type input "7709011_MPD_PDM_OUTUBRO"
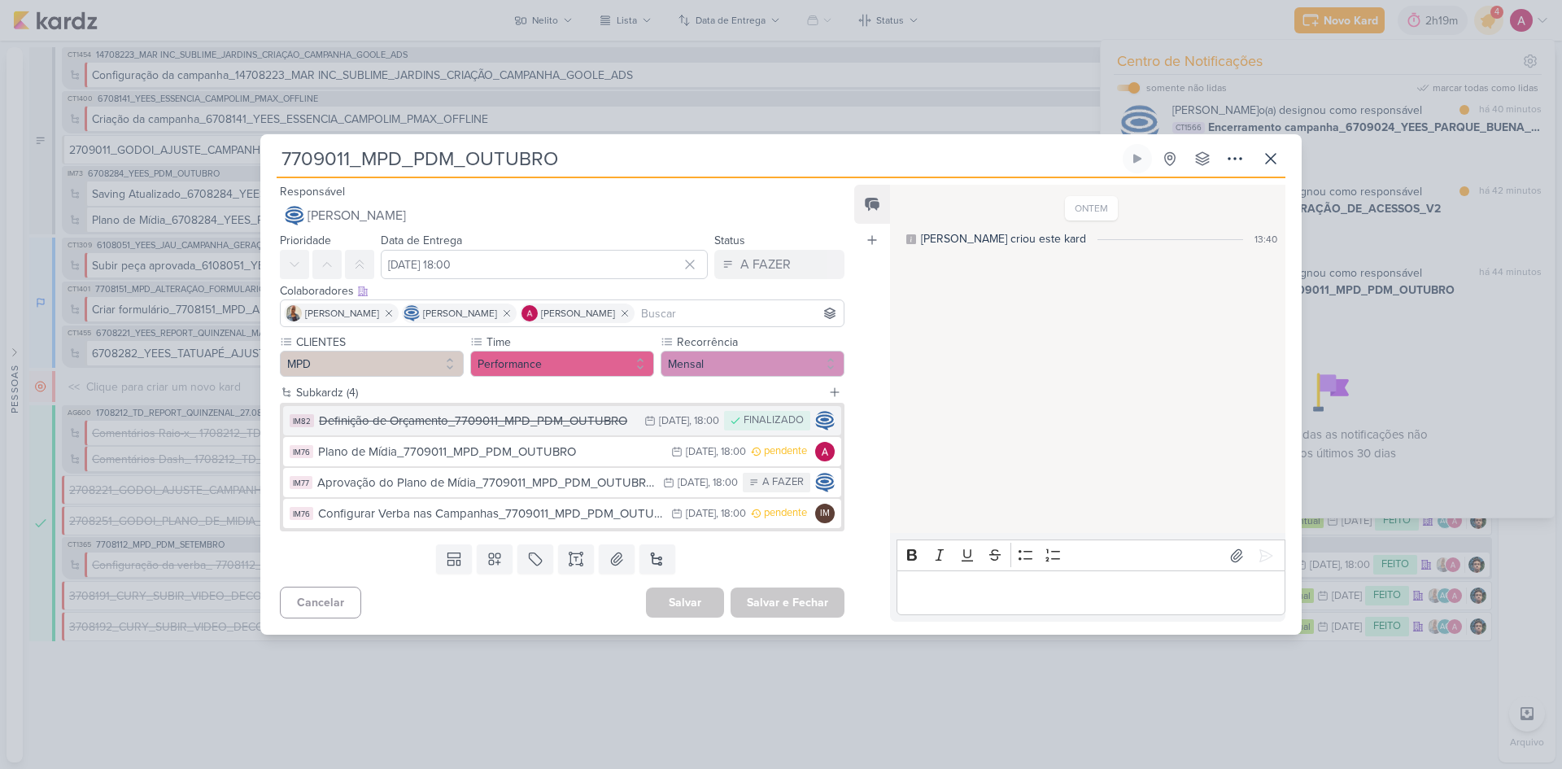
click at [534, 414] on div "Definição de Orçamento_7709011_MPD_PDM_OUTUBRO" at bounding box center [477, 421] width 317 height 19
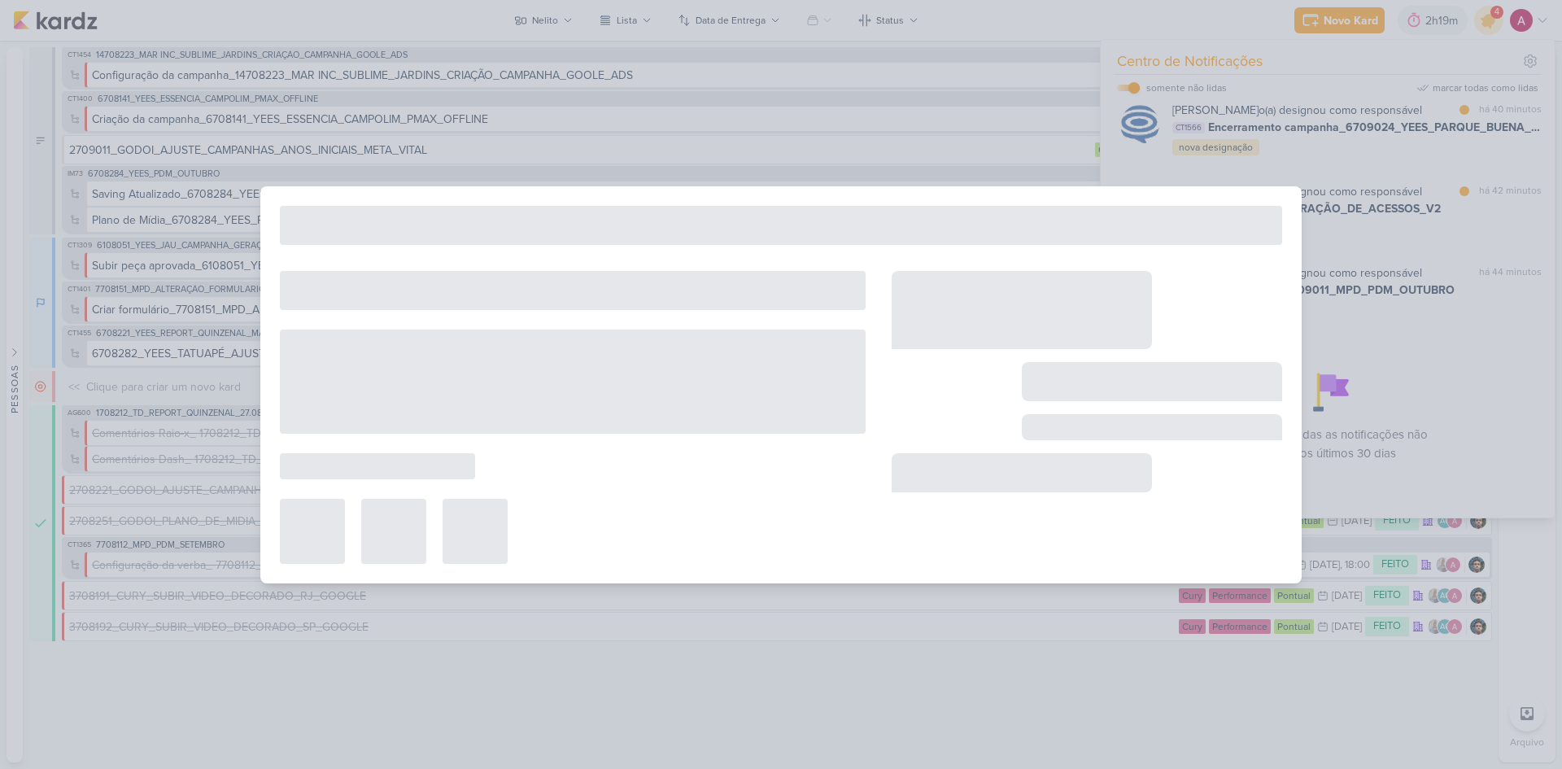
type input "Definição de Orçamento_7709011_MPD_PDM_OUTUBRO"
type input "[DATE] 18:00"
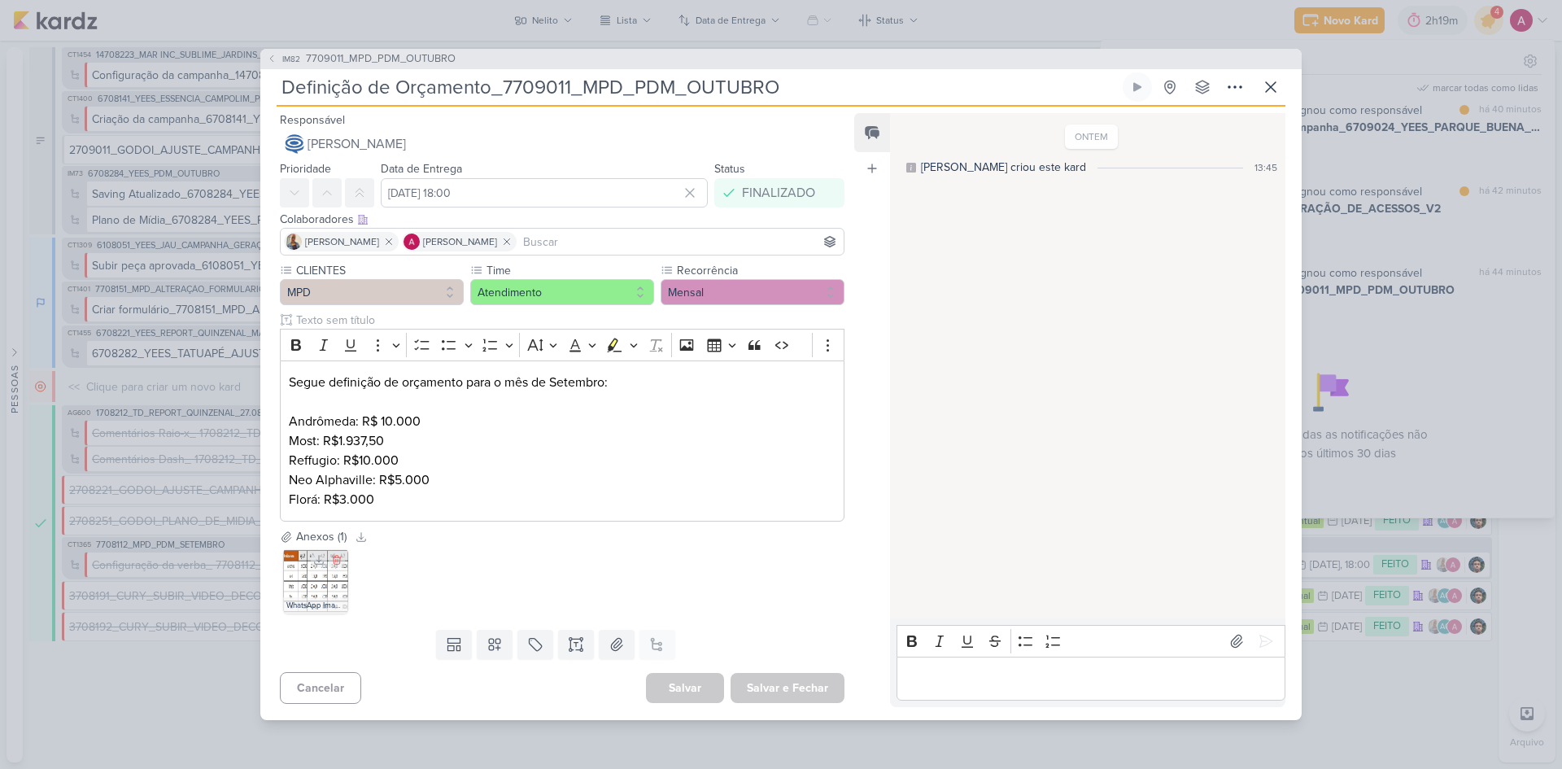
click at [303, 582] on img at bounding box center [315, 580] width 65 height 65
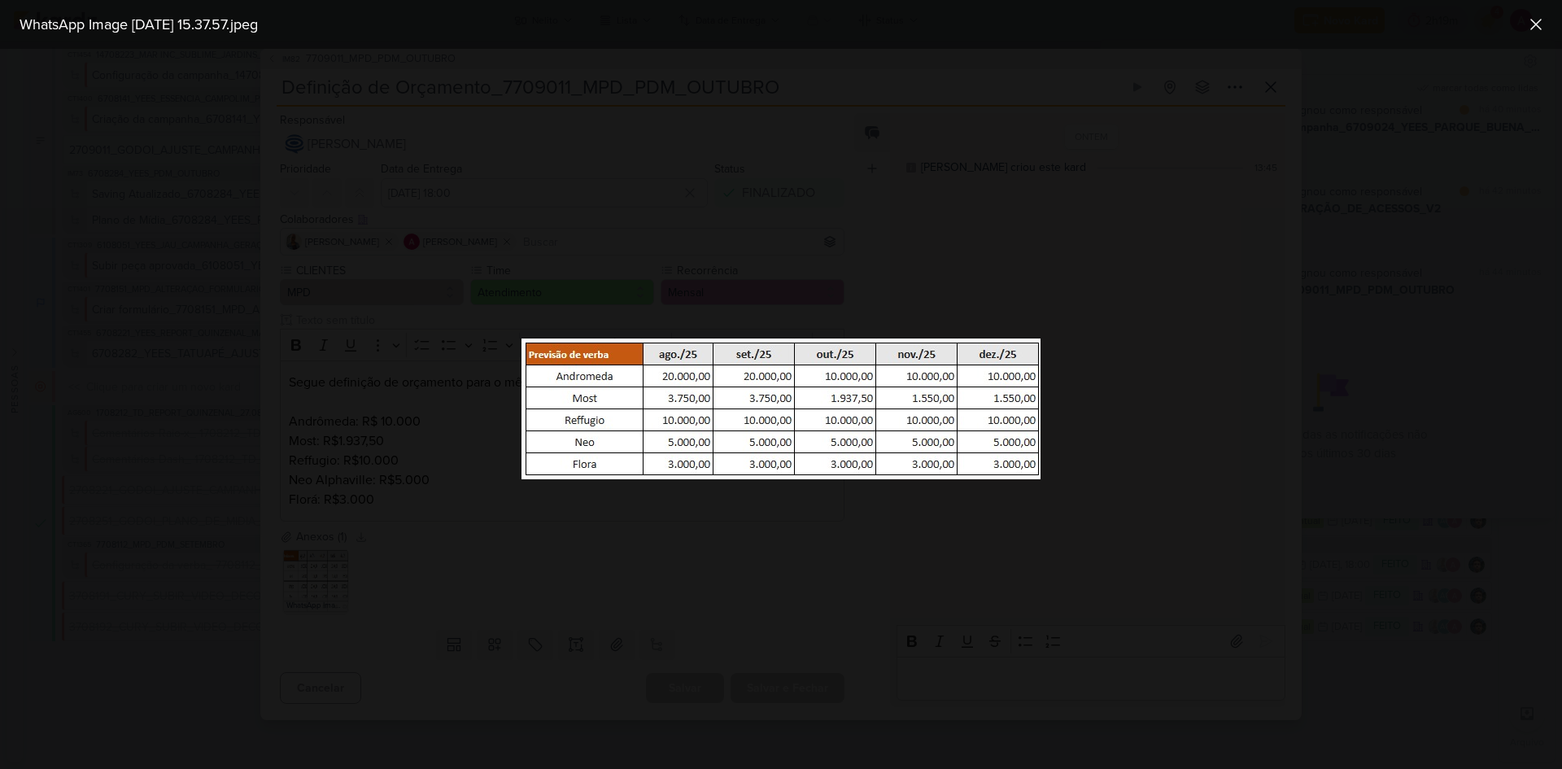
click at [529, 555] on div at bounding box center [781, 409] width 1562 height 720
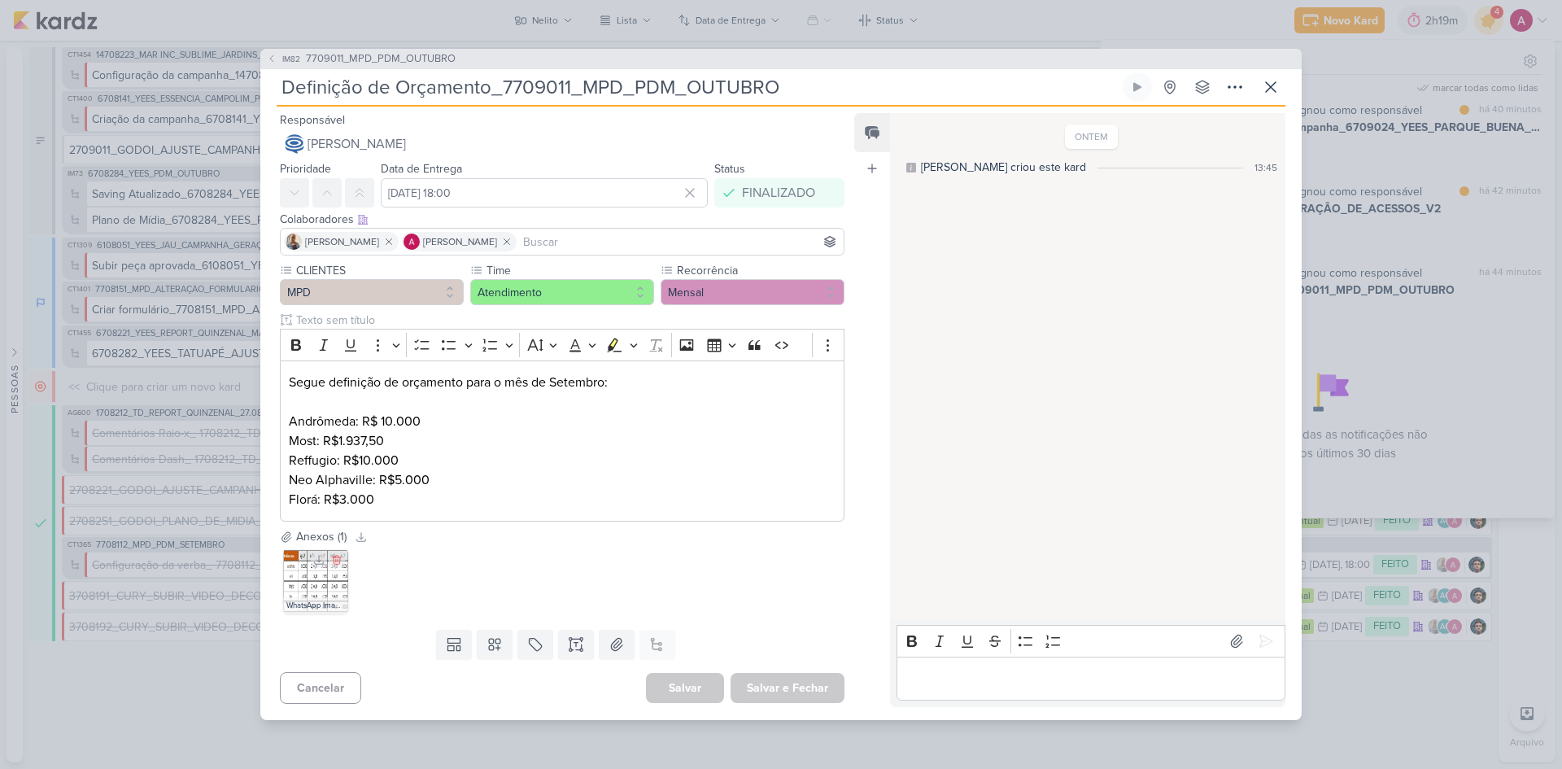
click at [330, 576] on img at bounding box center [315, 580] width 65 height 65
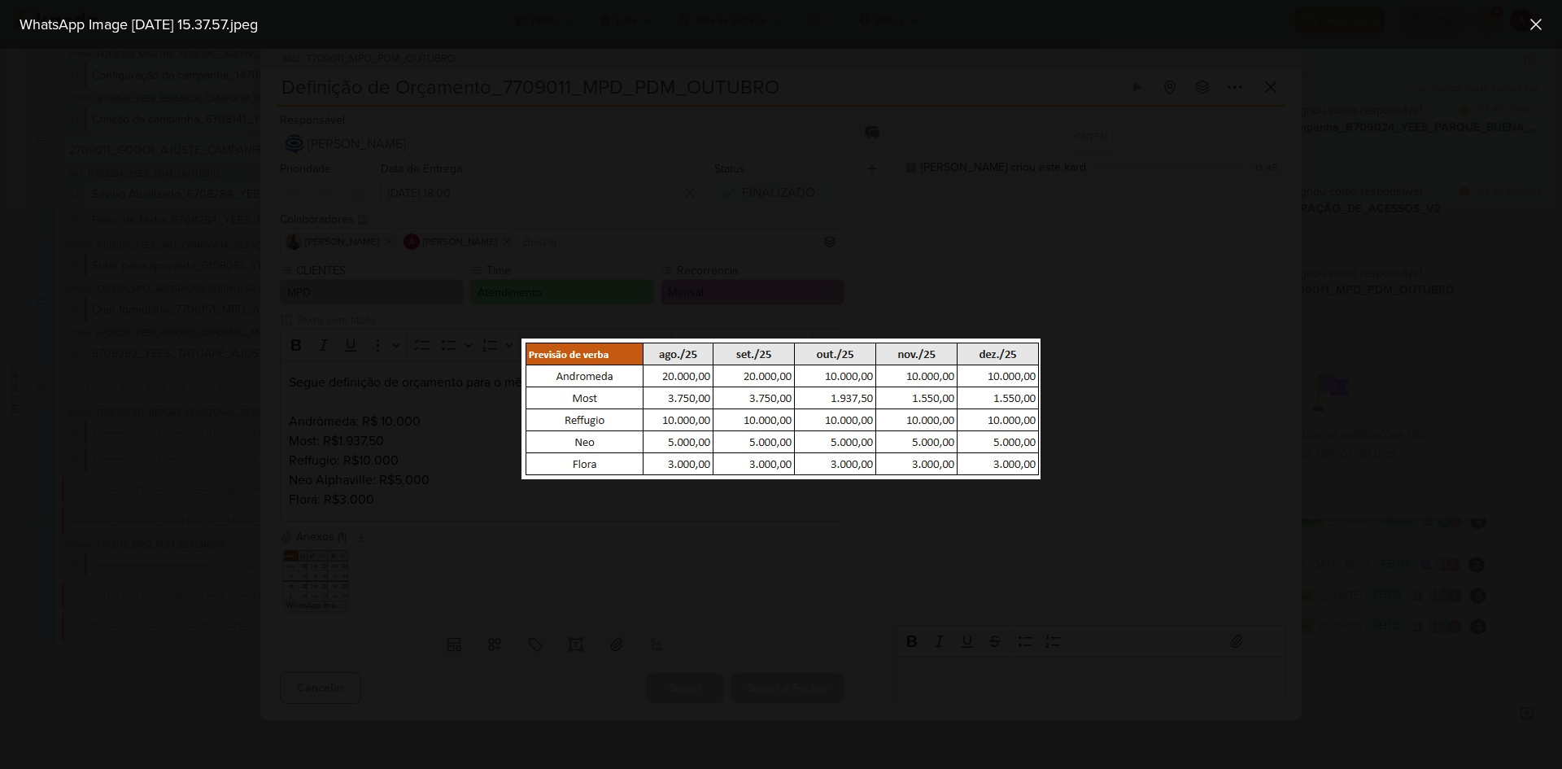
click at [495, 565] on div at bounding box center [781, 409] width 1562 height 720
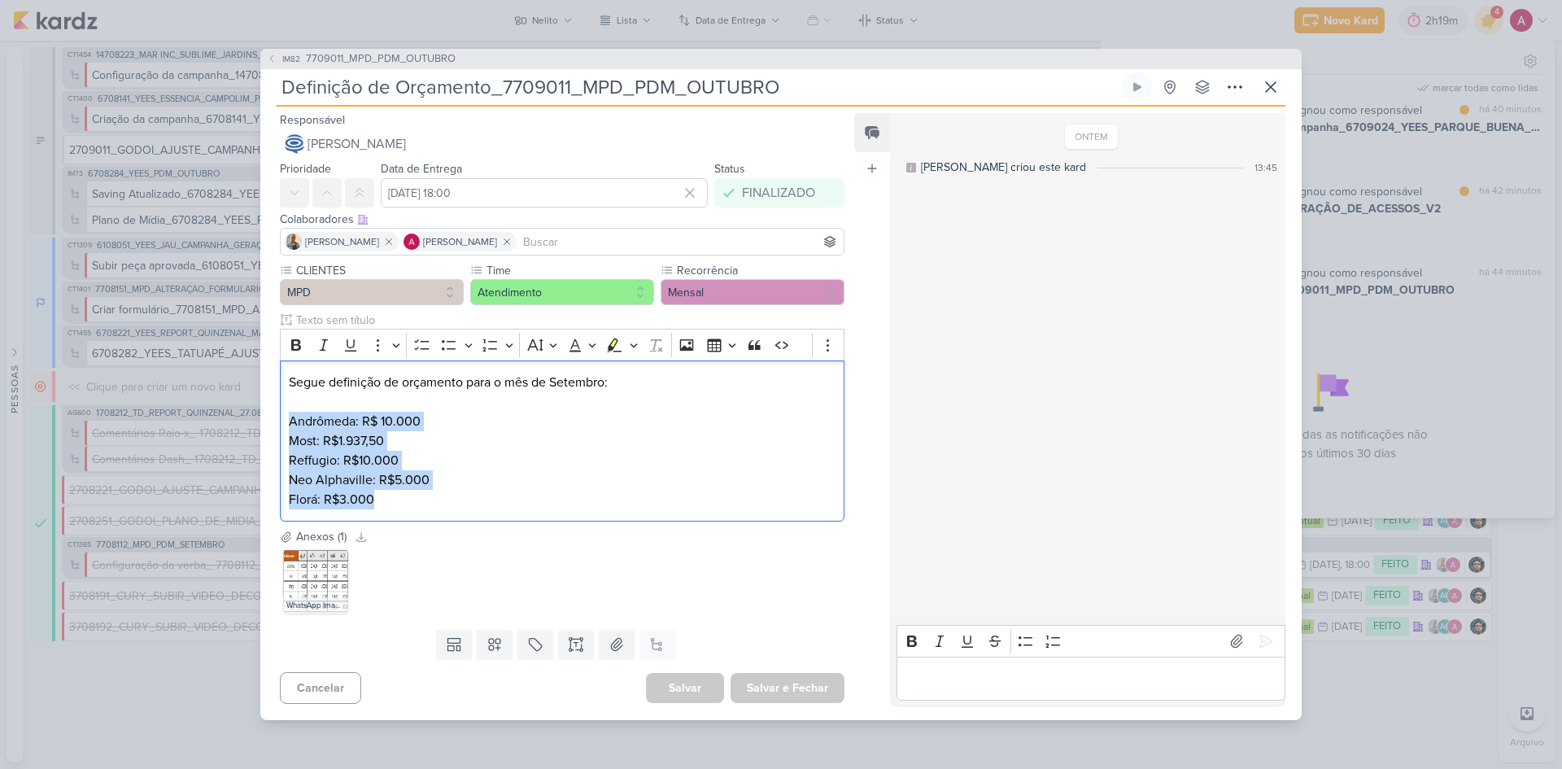
drag, startPoint x: 392, startPoint y: 504, endPoint x: 277, endPoint y: 430, distance: 136.1
click at [277, 430] on div "CLIENTES MPD Time" at bounding box center [555, 395] width 591 height 266
click at [282, 59] on span "IM82" at bounding box center [291, 59] width 23 height 12
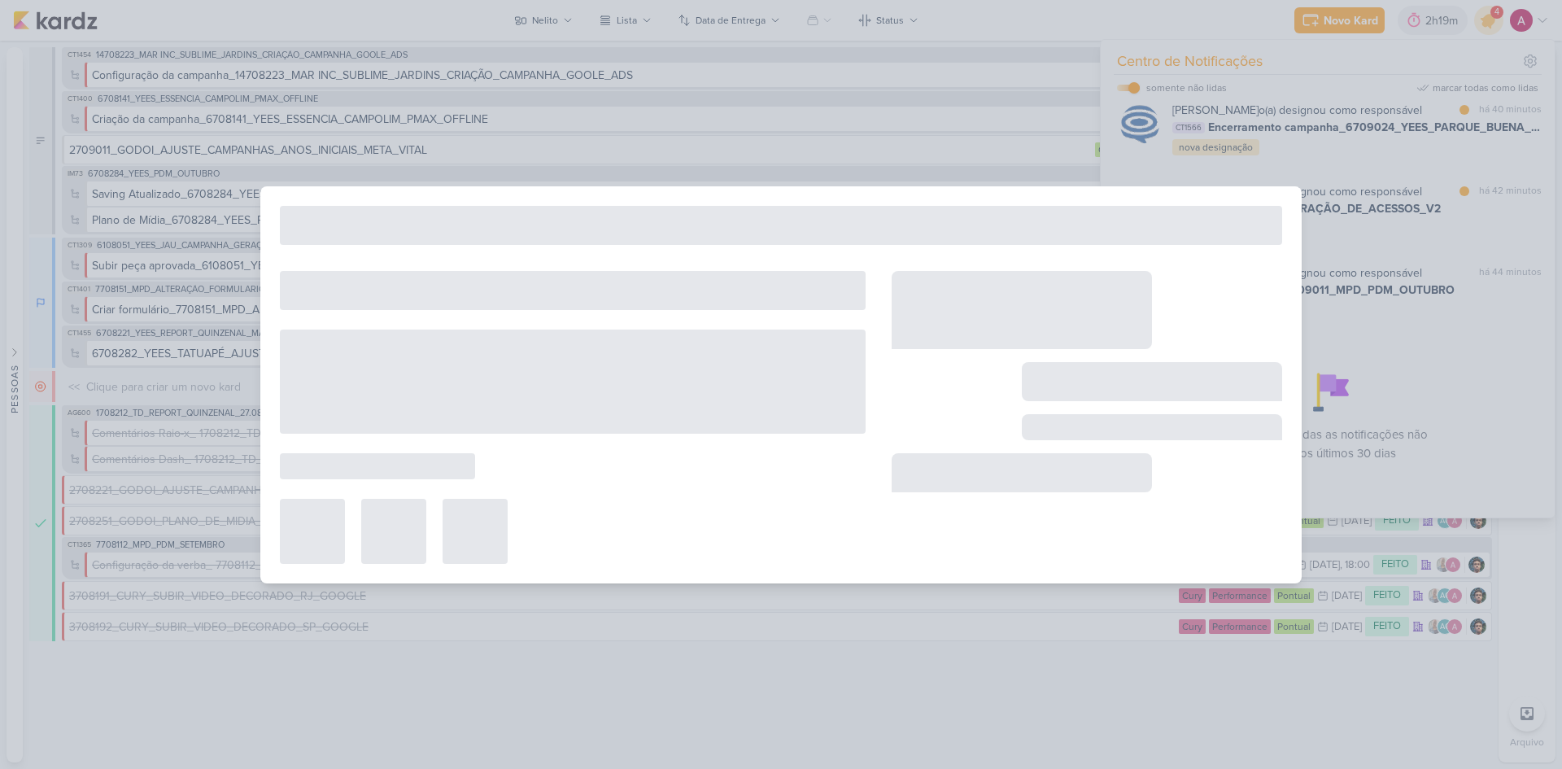
type input "7709011_MPD_PDM_OUTUBRO"
type input "[DATE] 18:00"
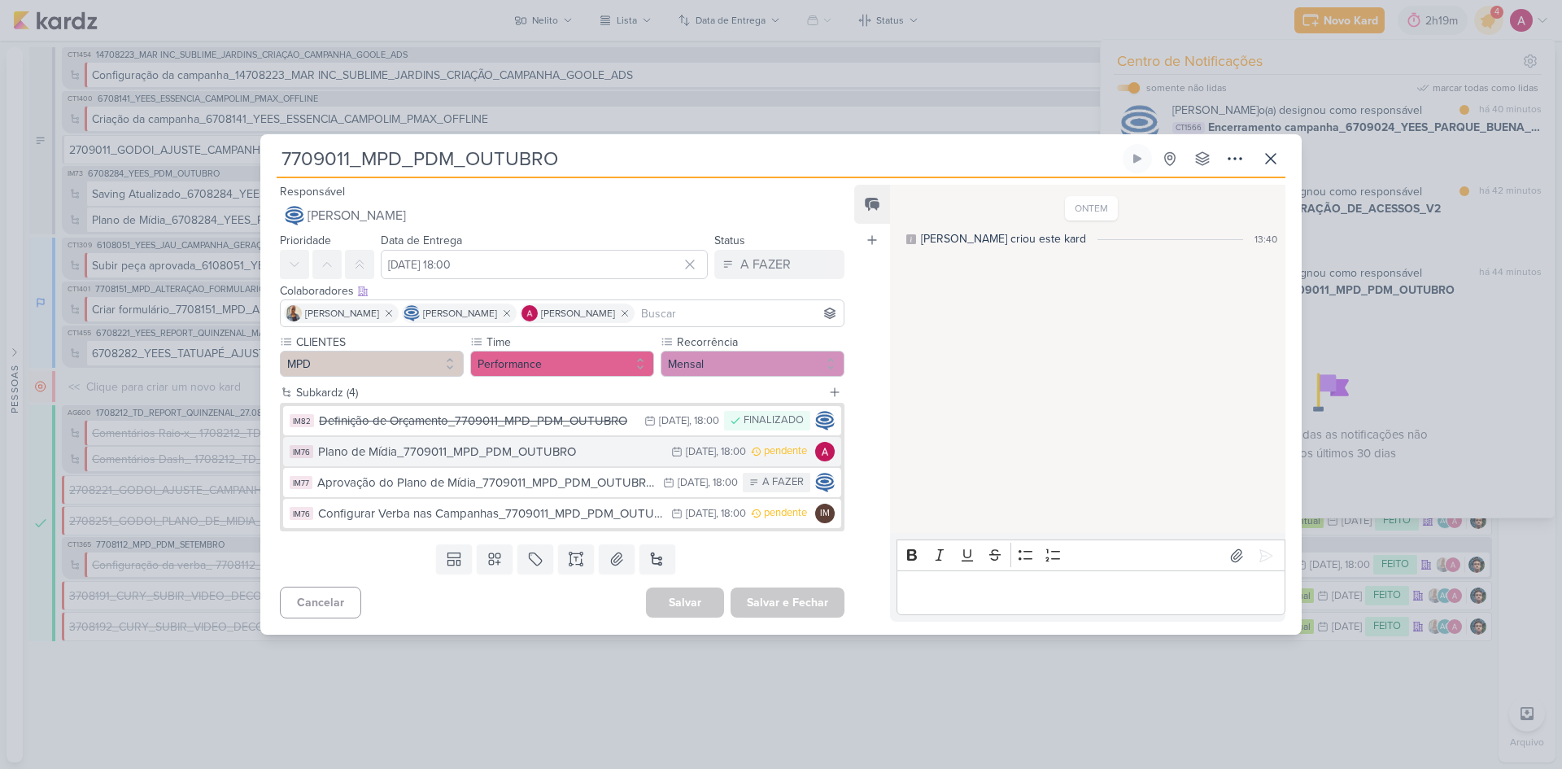
click at [561, 451] on div "Plano de Mídia_7709011_MPD_PDM_OUTUBRO" at bounding box center [490, 452] width 345 height 19
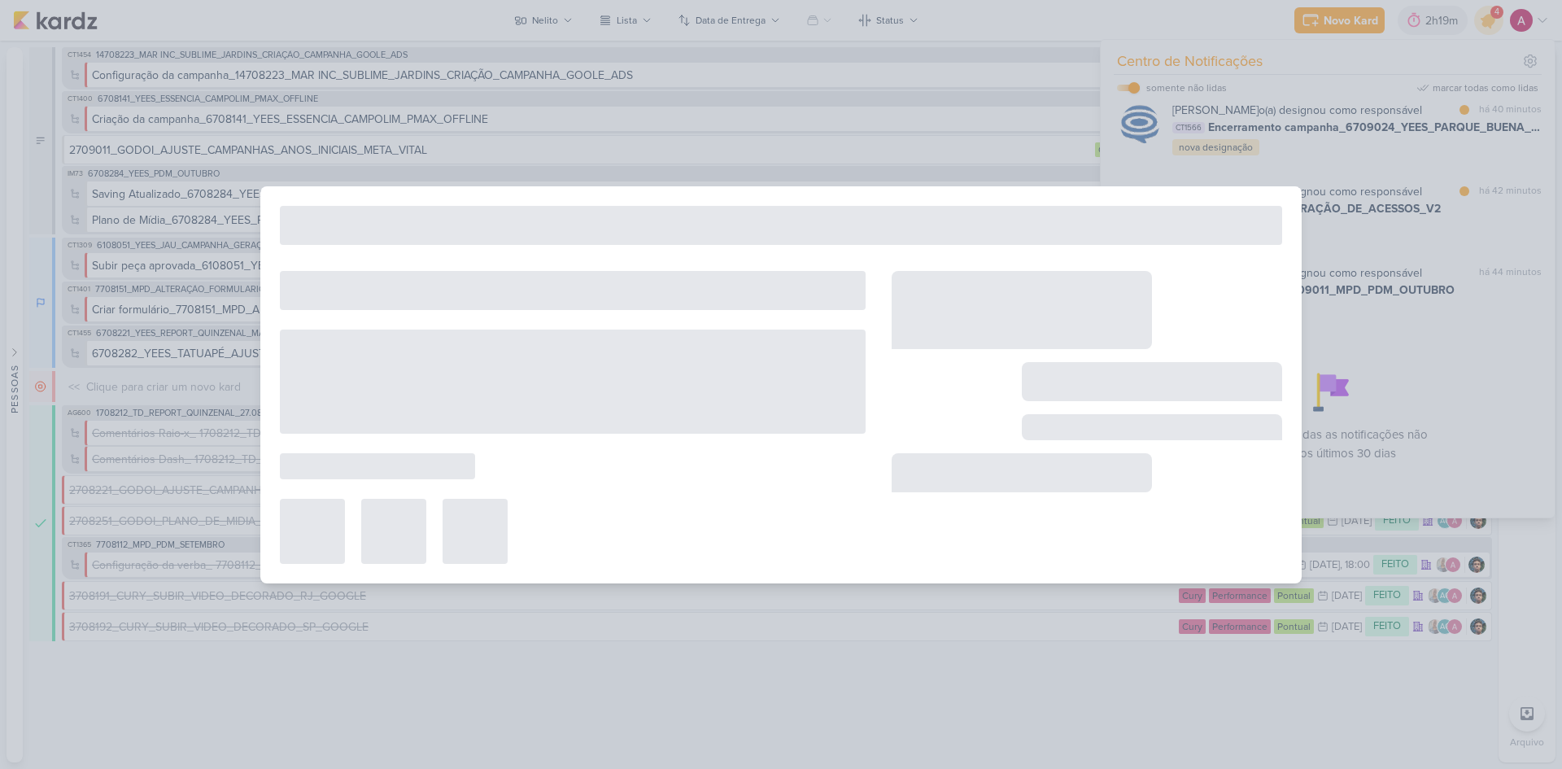
type input "Plano de Mídia_7709011_MPD_PDM_OUTUBRO"
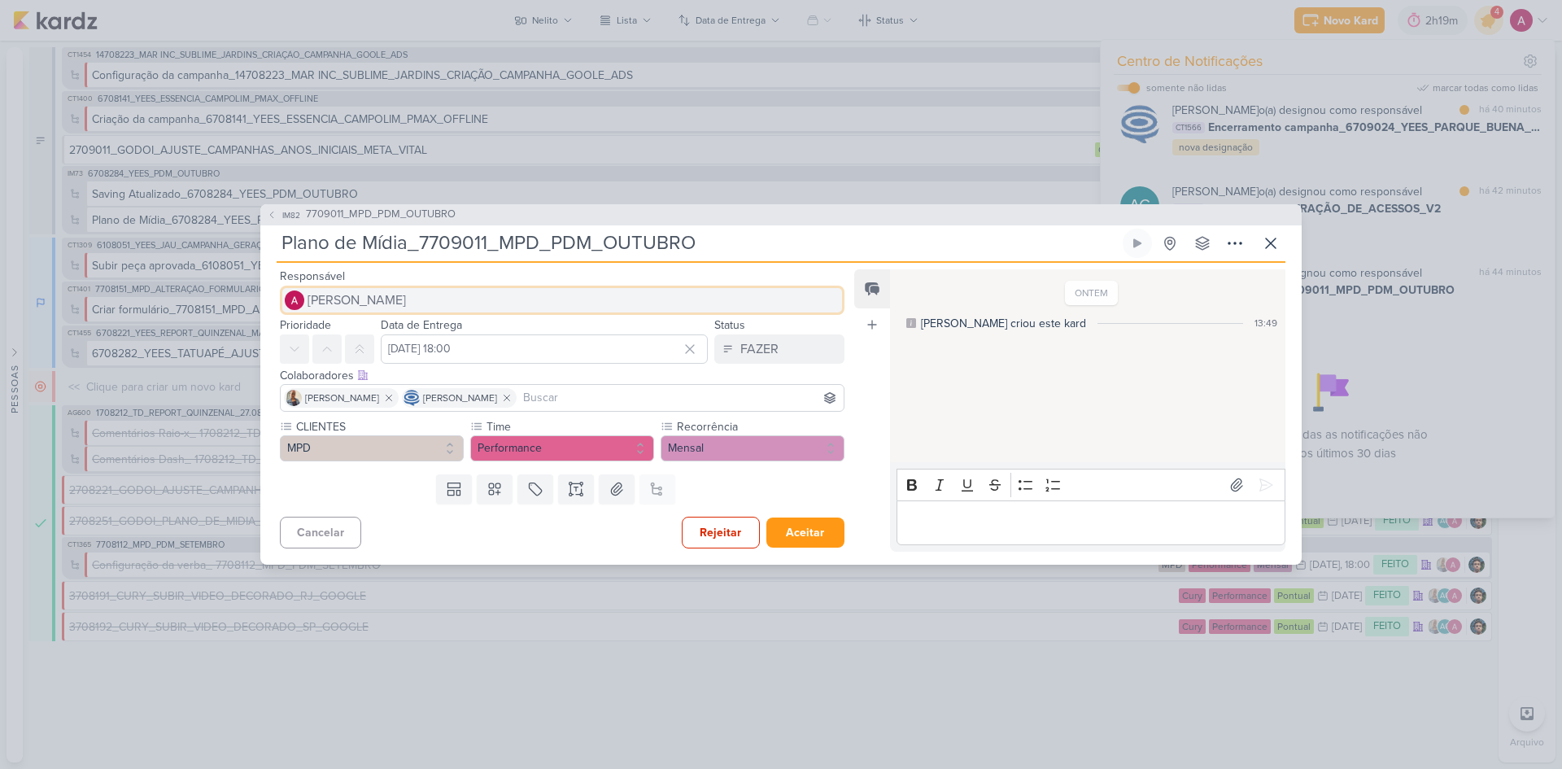
click at [389, 295] on span "[PERSON_NAME]" at bounding box center [357, 300] width 98 height 20
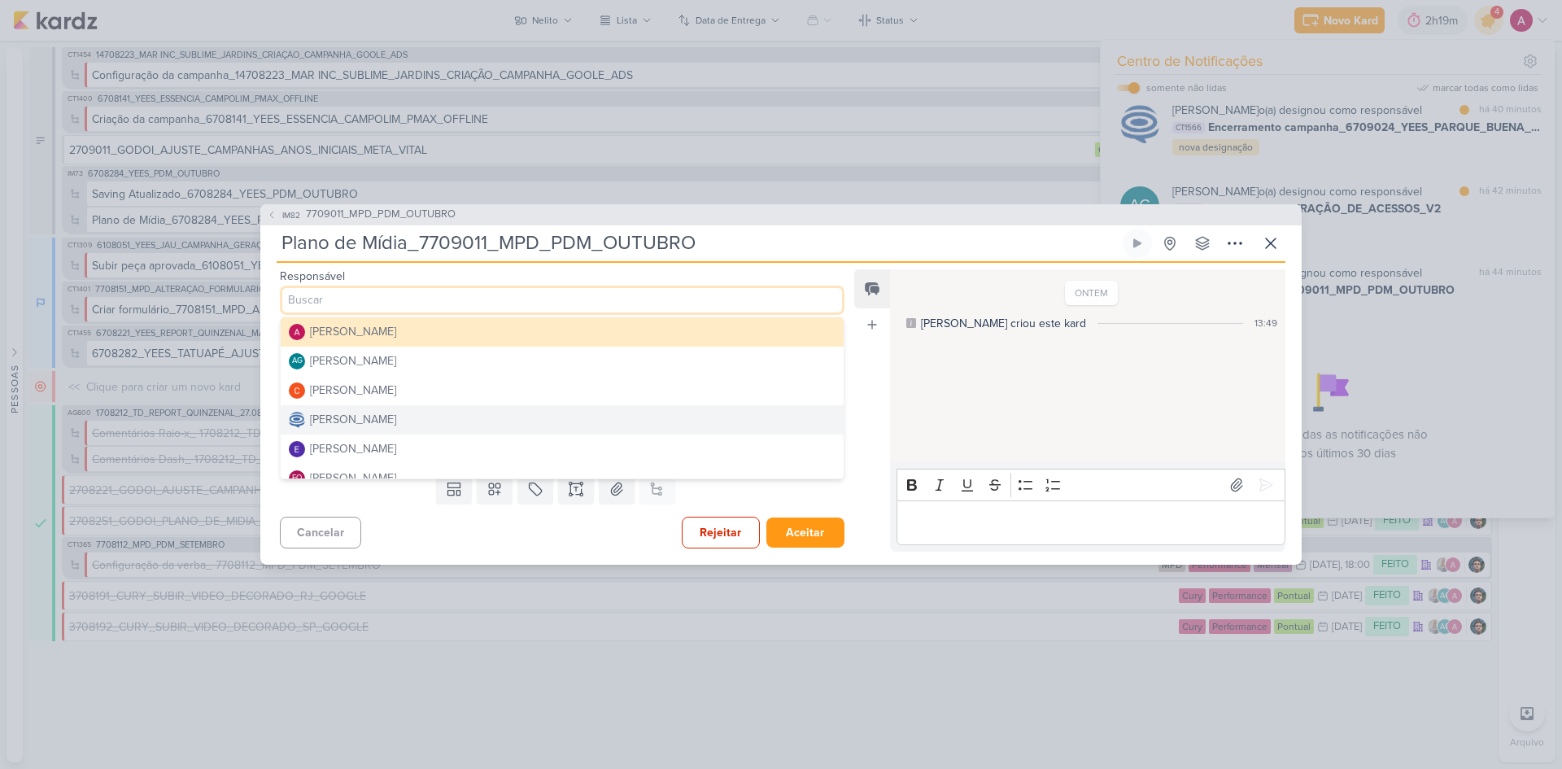
click at [396, 413] on div "[PERSON_NAME]" at bounding box center [353, 419] width 86 height 17
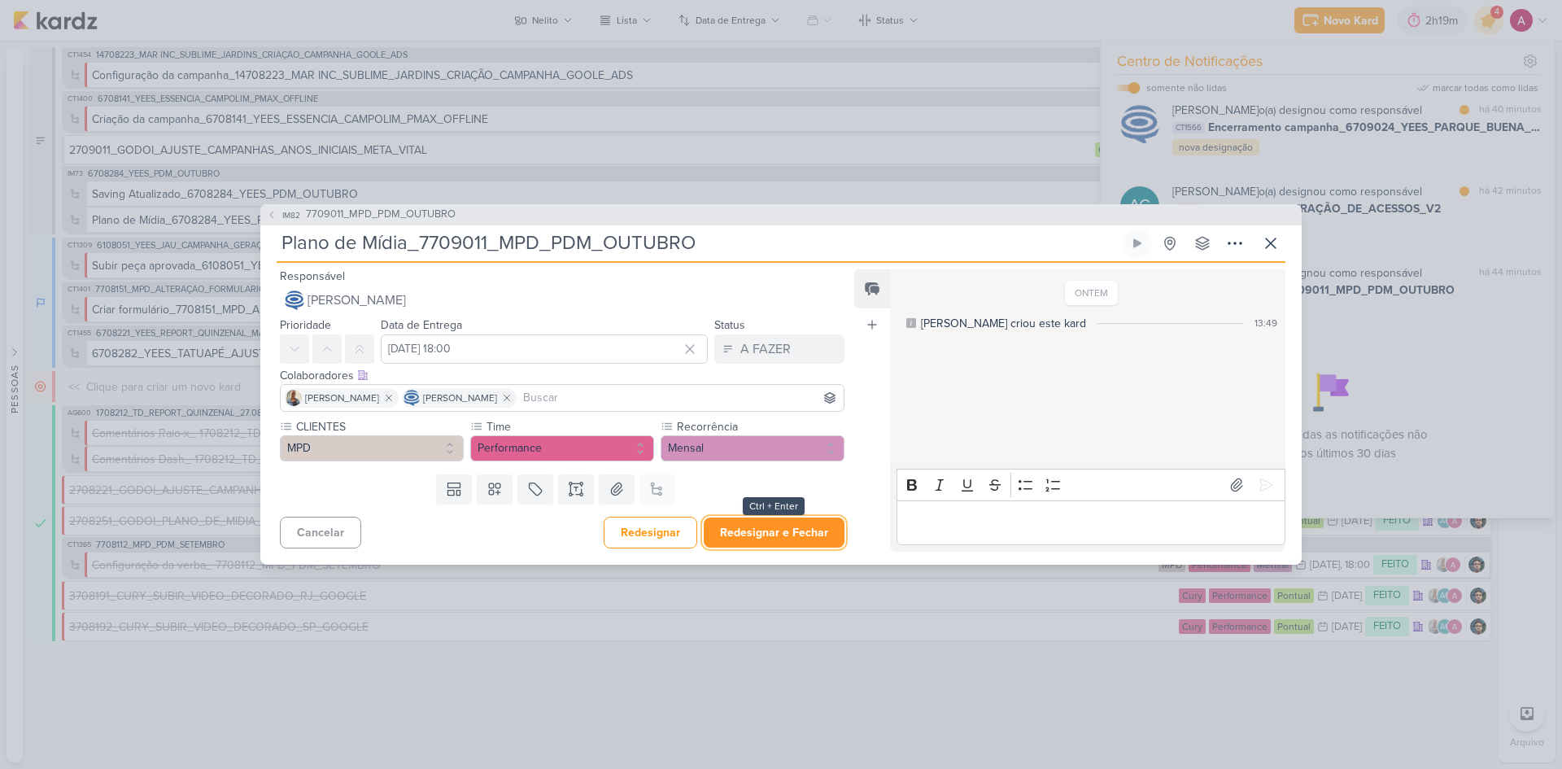
click at [792, 533] on button "Redesignar e Fechar" at bounding box center [774, 532] width 141 height 30
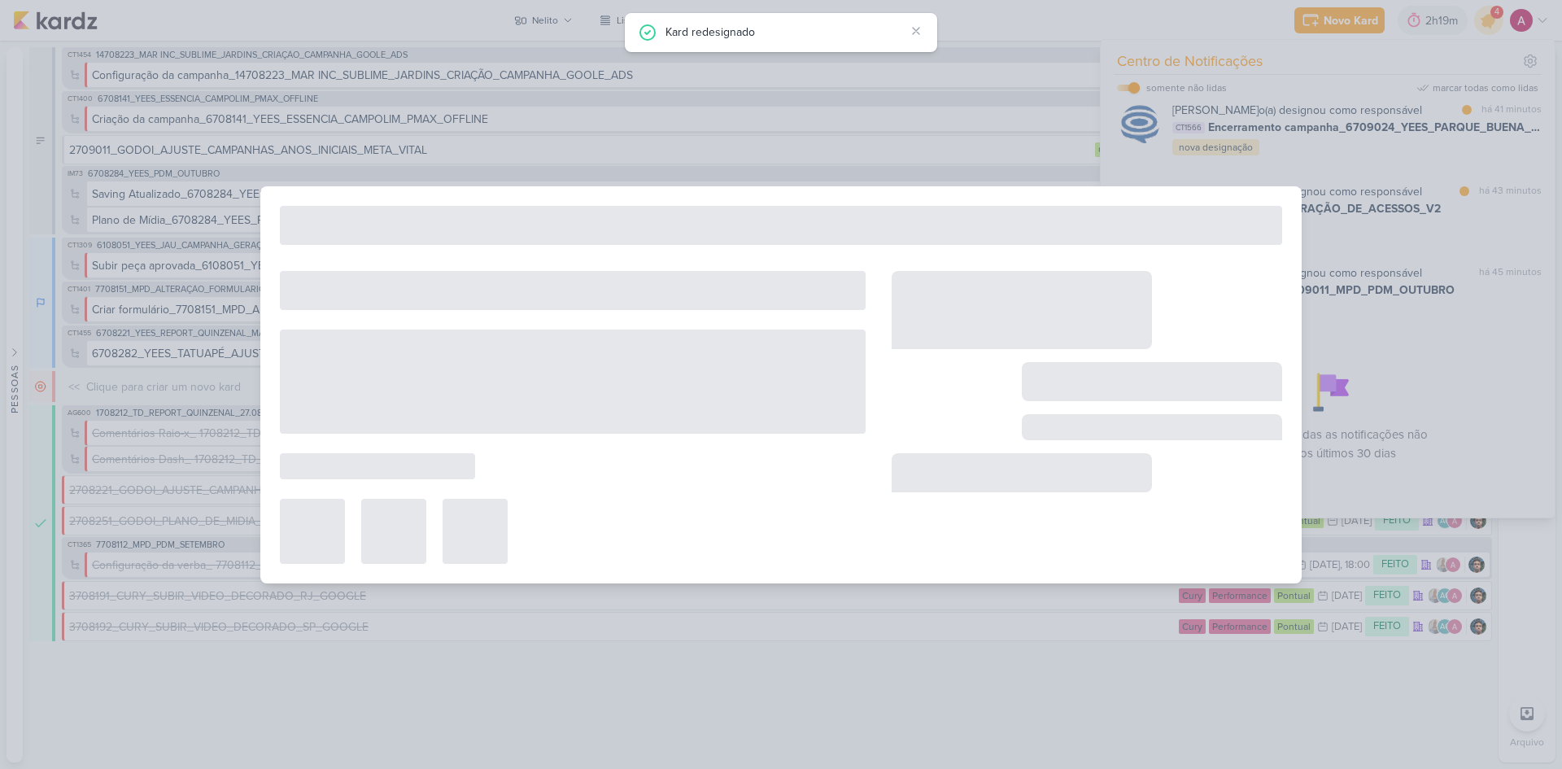
type input "7709011_MPD_PDM_OUTUBRO"
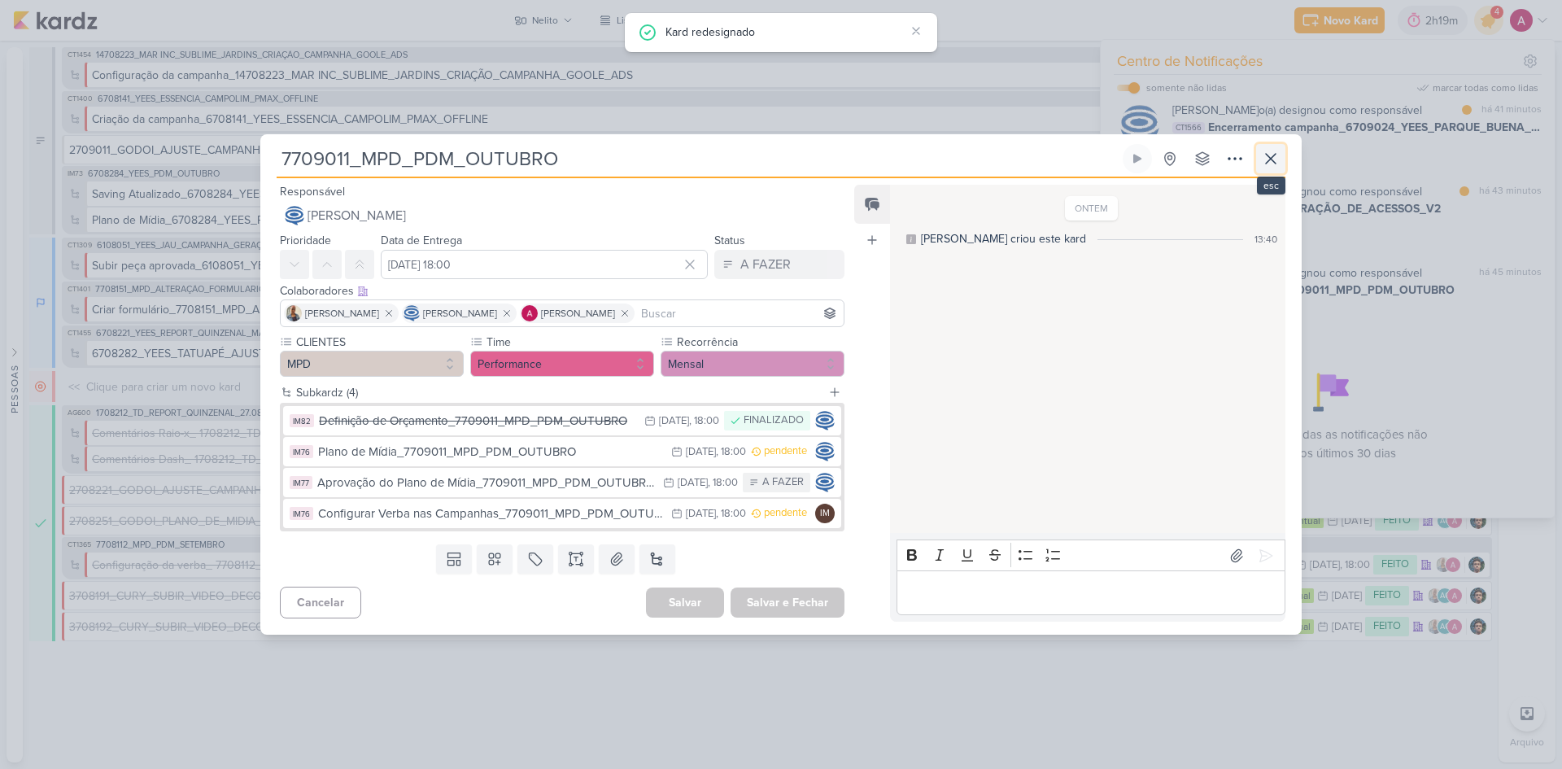
click at [1275, 161] on icon at bounding box center [1271, 159] width 20 height 20
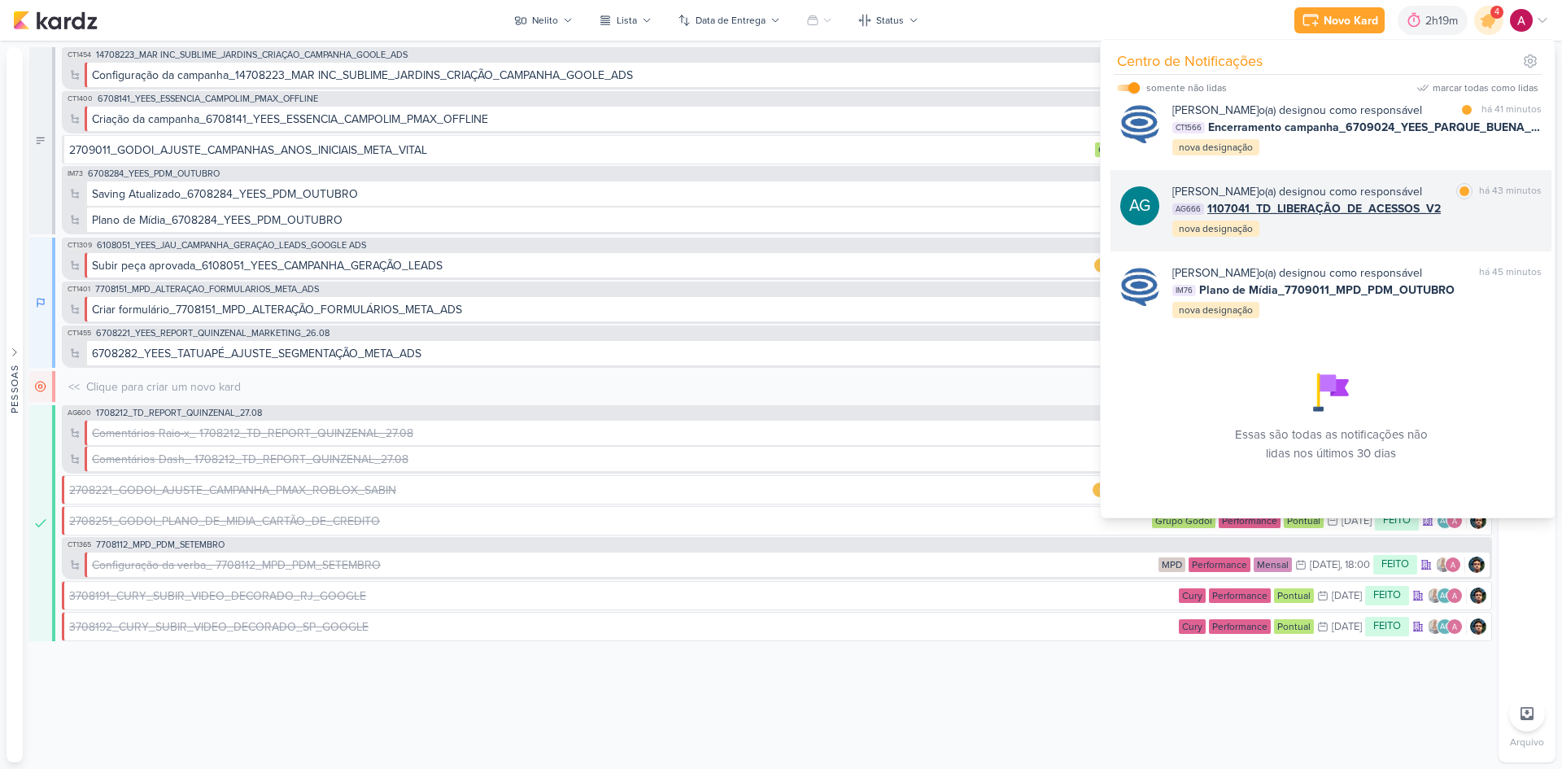
click at [1456, 202] on div "[PERSON_NAME] o(a) designou como responsável marcar como lida há 43 minutos AG6…" at bounding box center [1356, 210] width 369 height 55
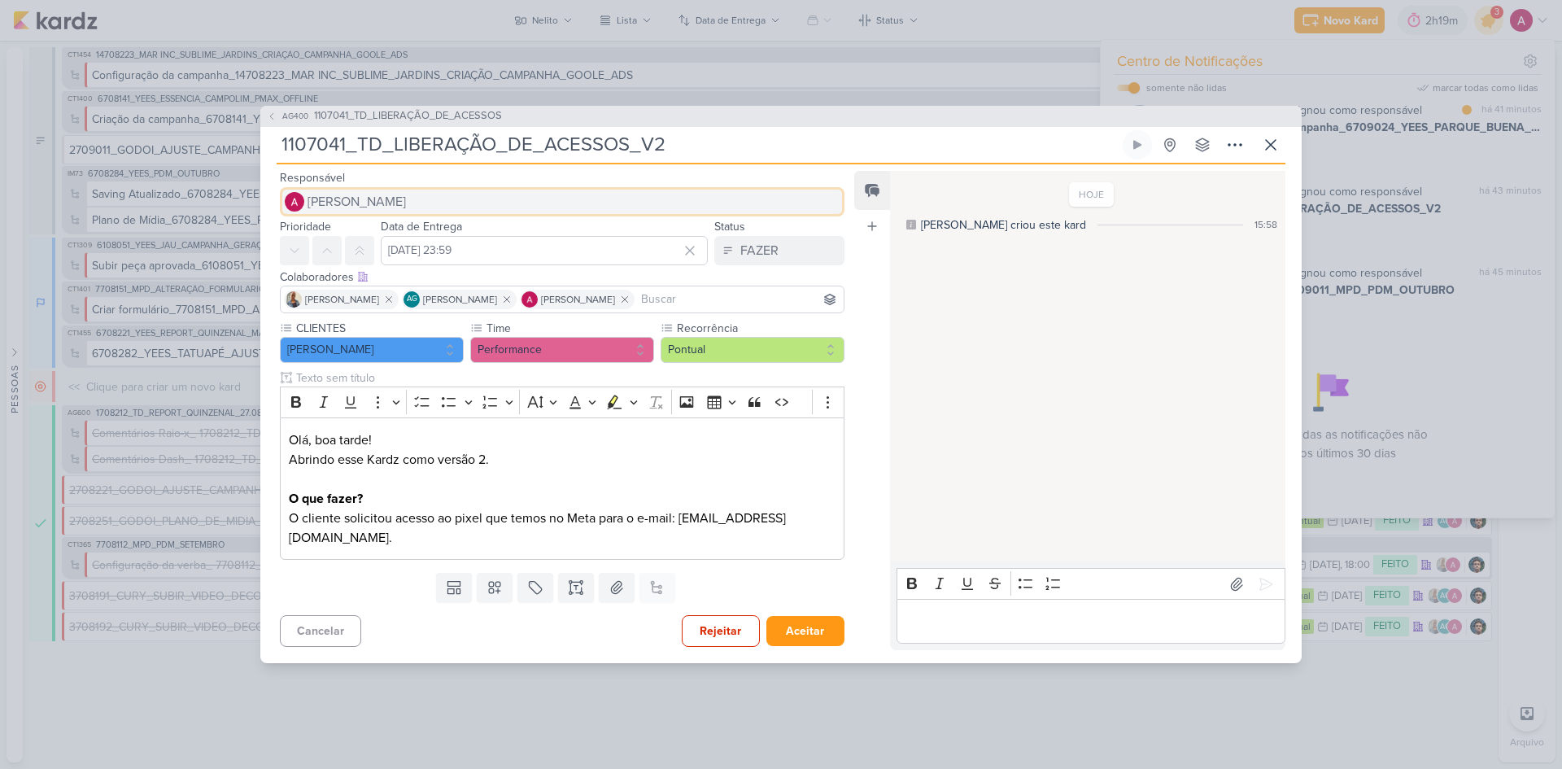
click at [351, 203] on span "[PERSON_NAME]" at bounding box center [357, 202] width 98 height 20
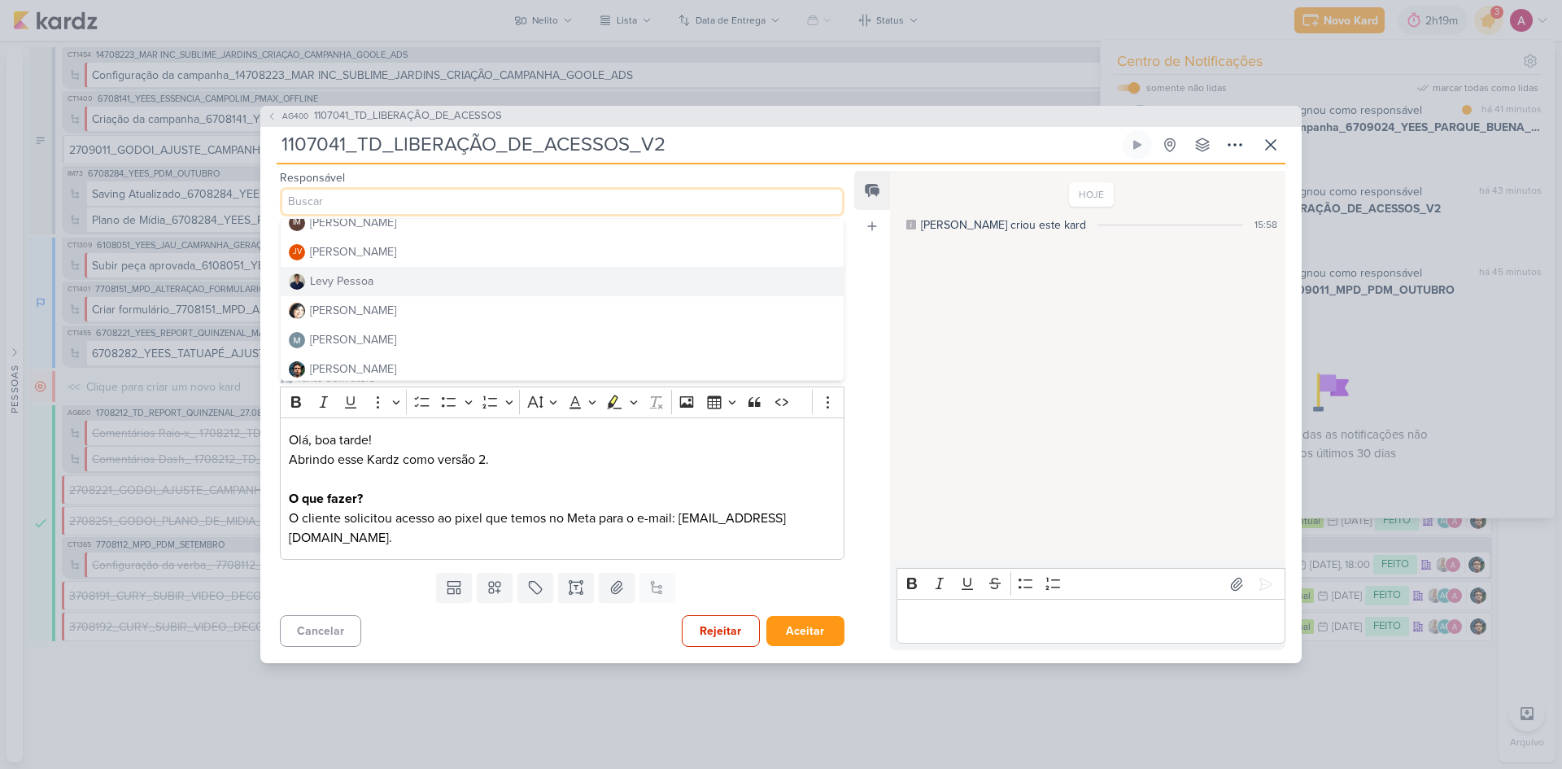
scroll to position [244, 0]
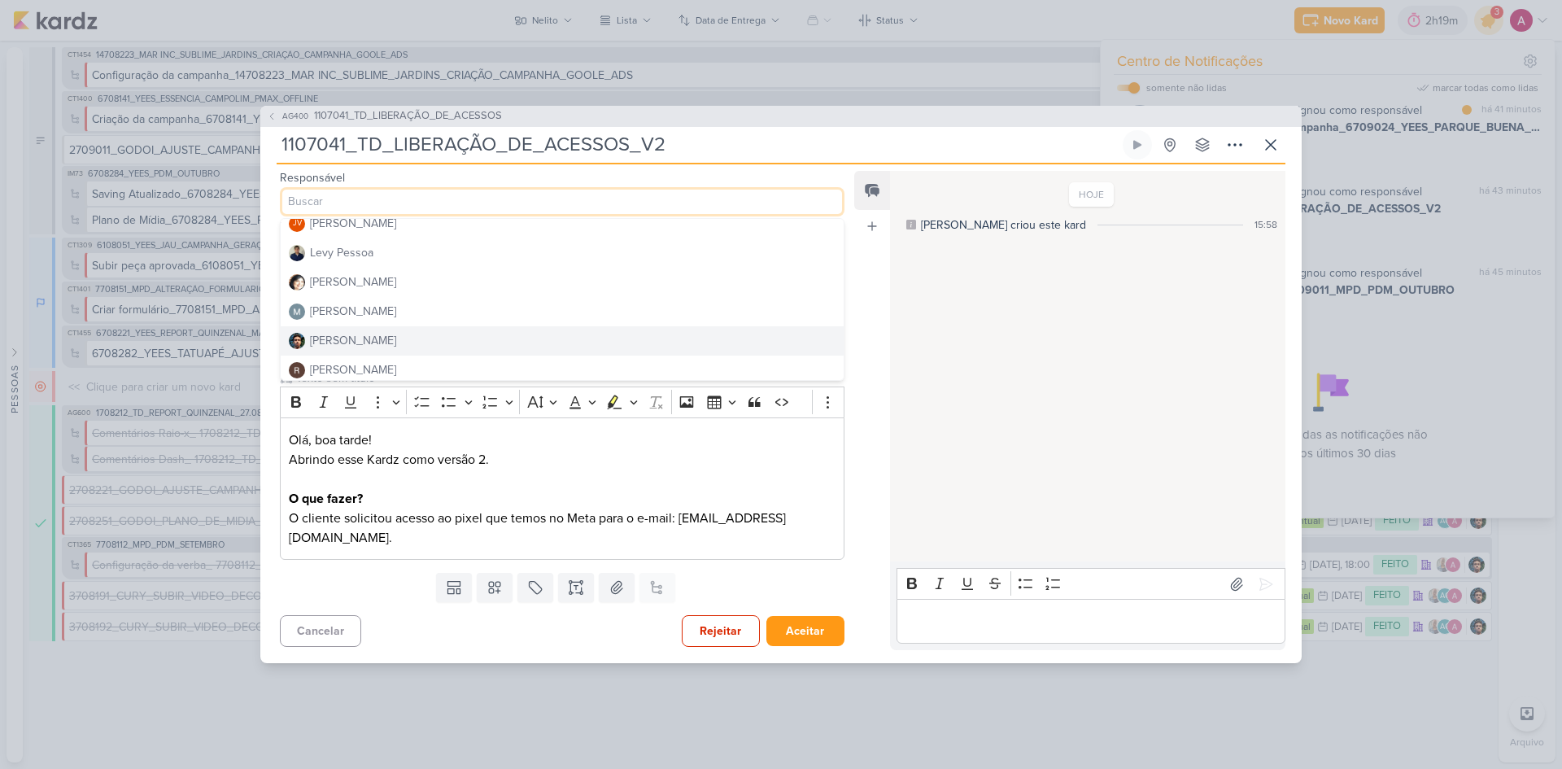
click at [364, 334] on div "[PERSON_NAME]" at bounding box center [353, 340] width 86 height 17
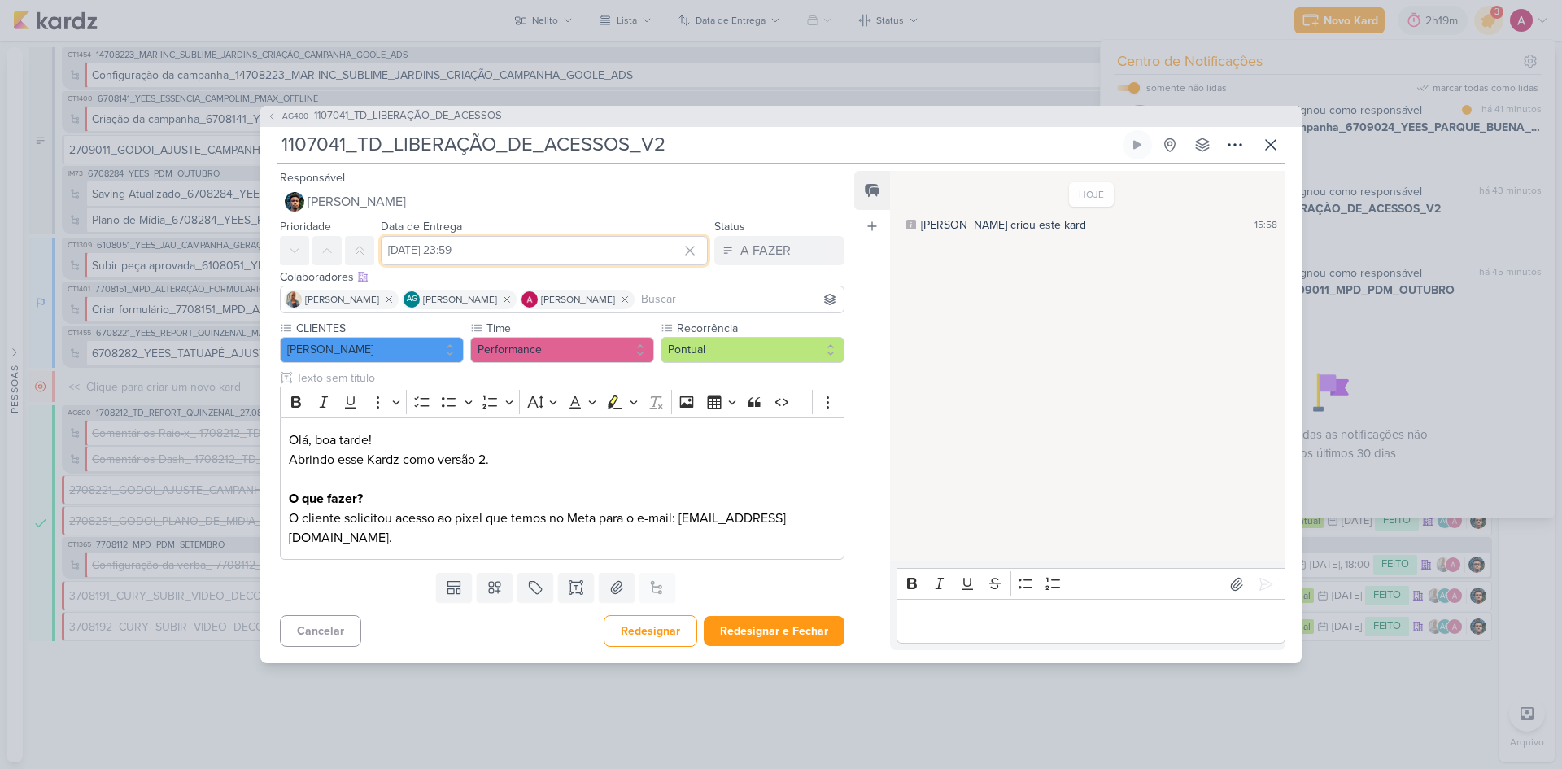
click at [435, 256] on input "[DATE] 23:59" at bounding box center [544, 250] width 327 height 29
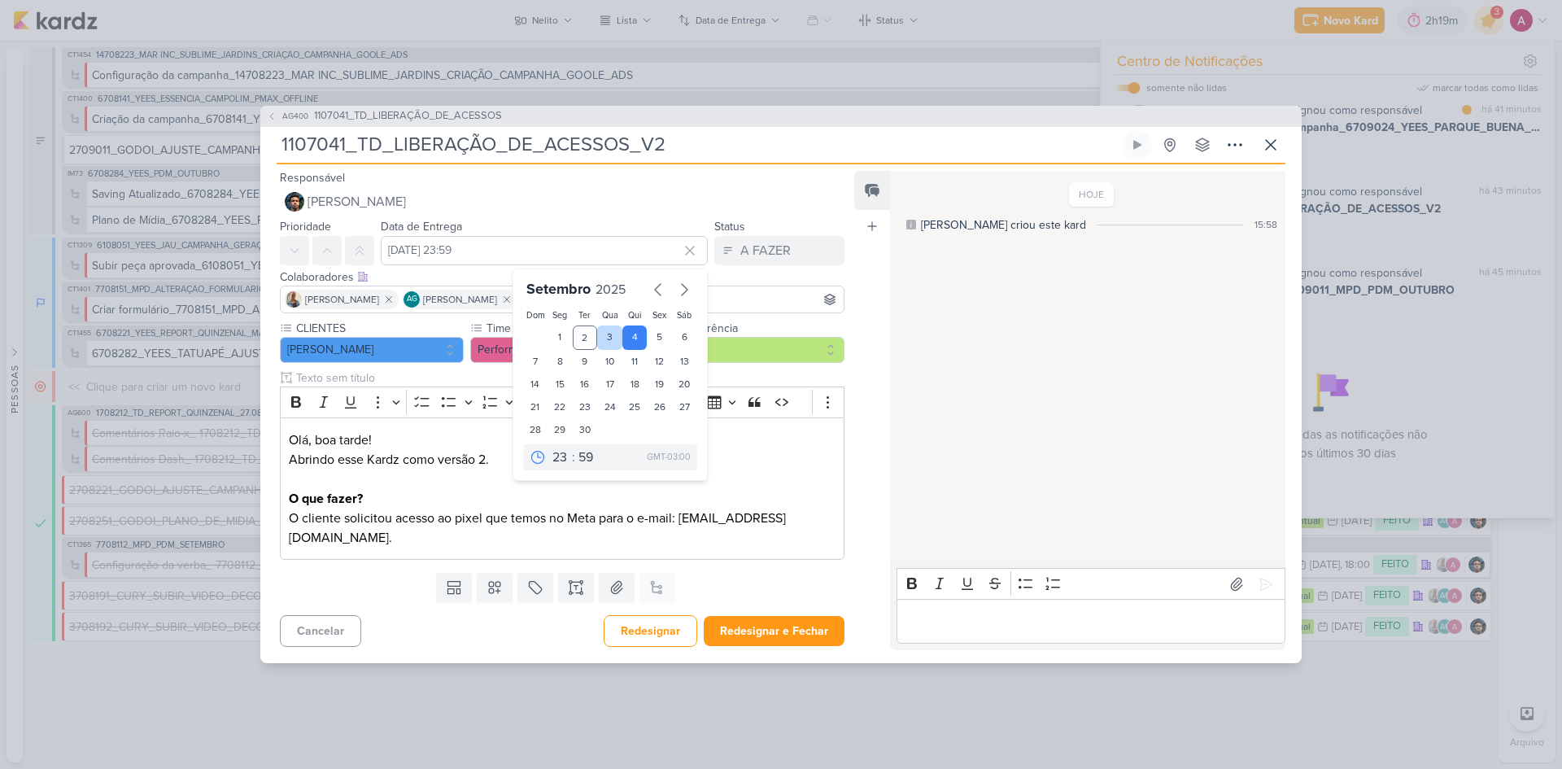
click at [605, 335] on div "3" at bounding box center [609, 337] width 25 height 24
type input "[DATE] 23:59"
click at [729, 296] on input at bounding box center [739, 300] width 203 height 20
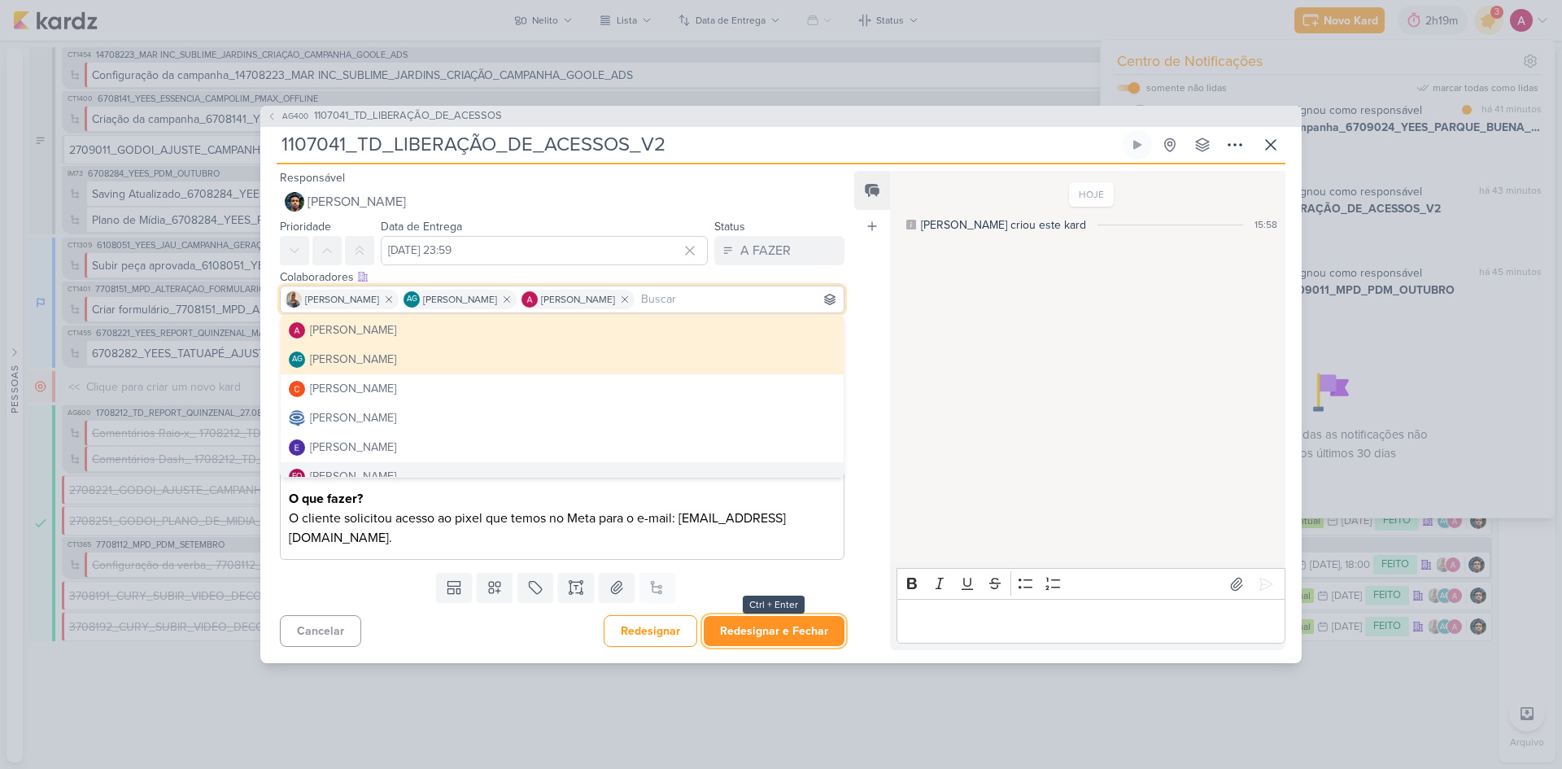
click at [747, 634] on button "Redesignar e Fechar" at bounding box center [774, 631] width 141 height 30
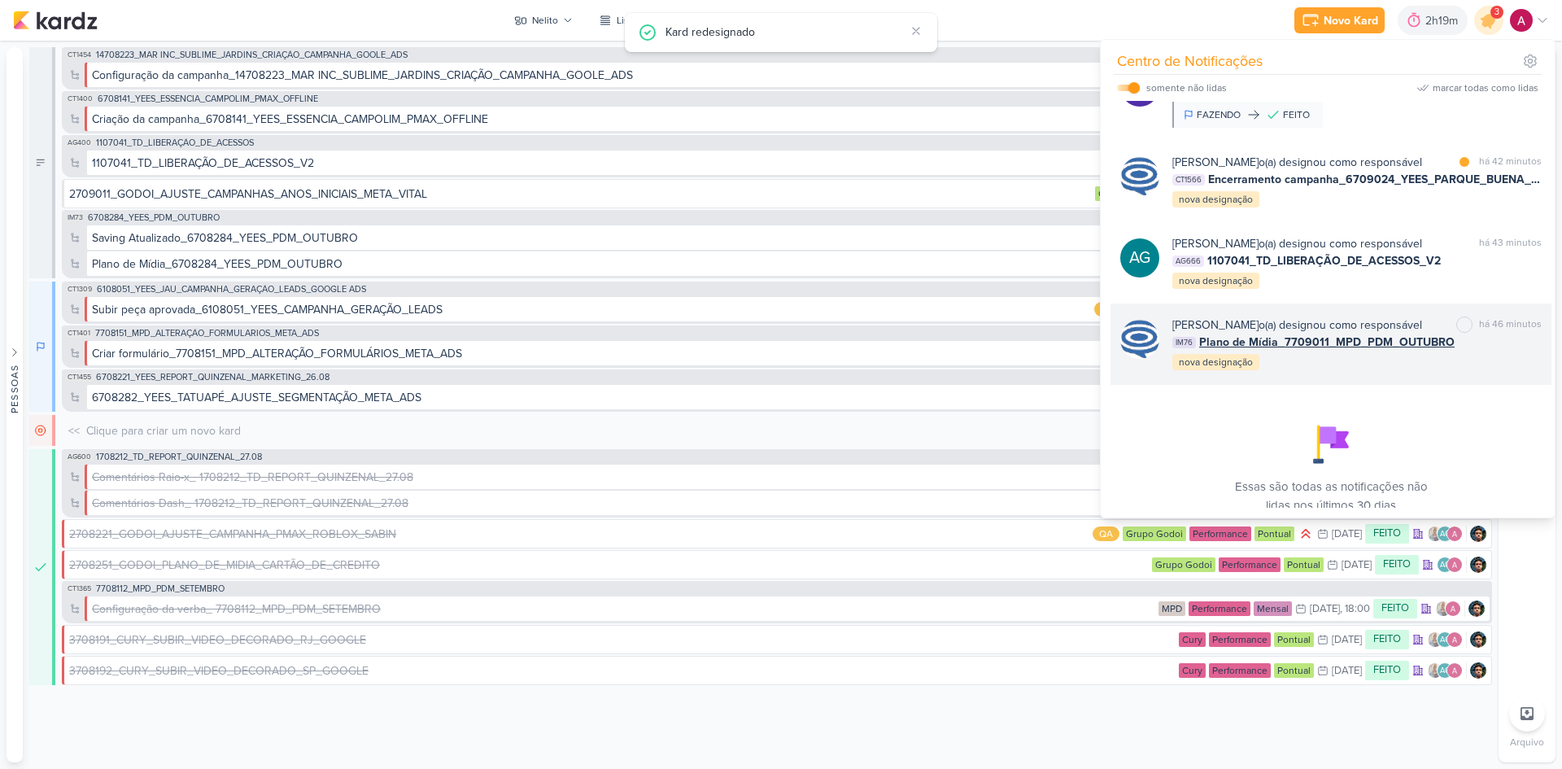
scroll to position [859, 0]
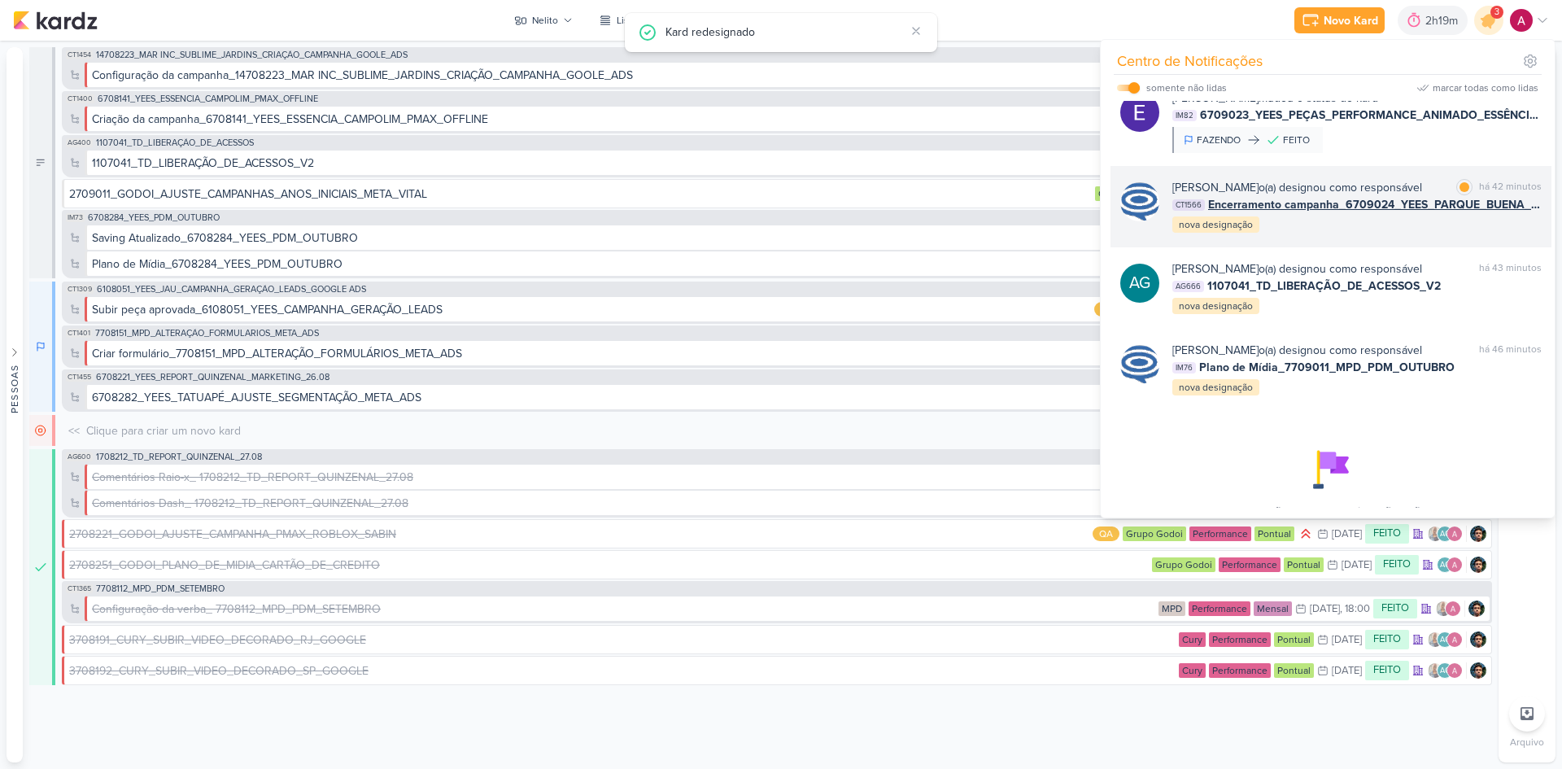
click at [1326, 234] on div "[PERSON_NAME] o(a) designou como responsável marcar como lida há 42 minutos CT1…" at bounding box center [1356, 206] width 369 height 55
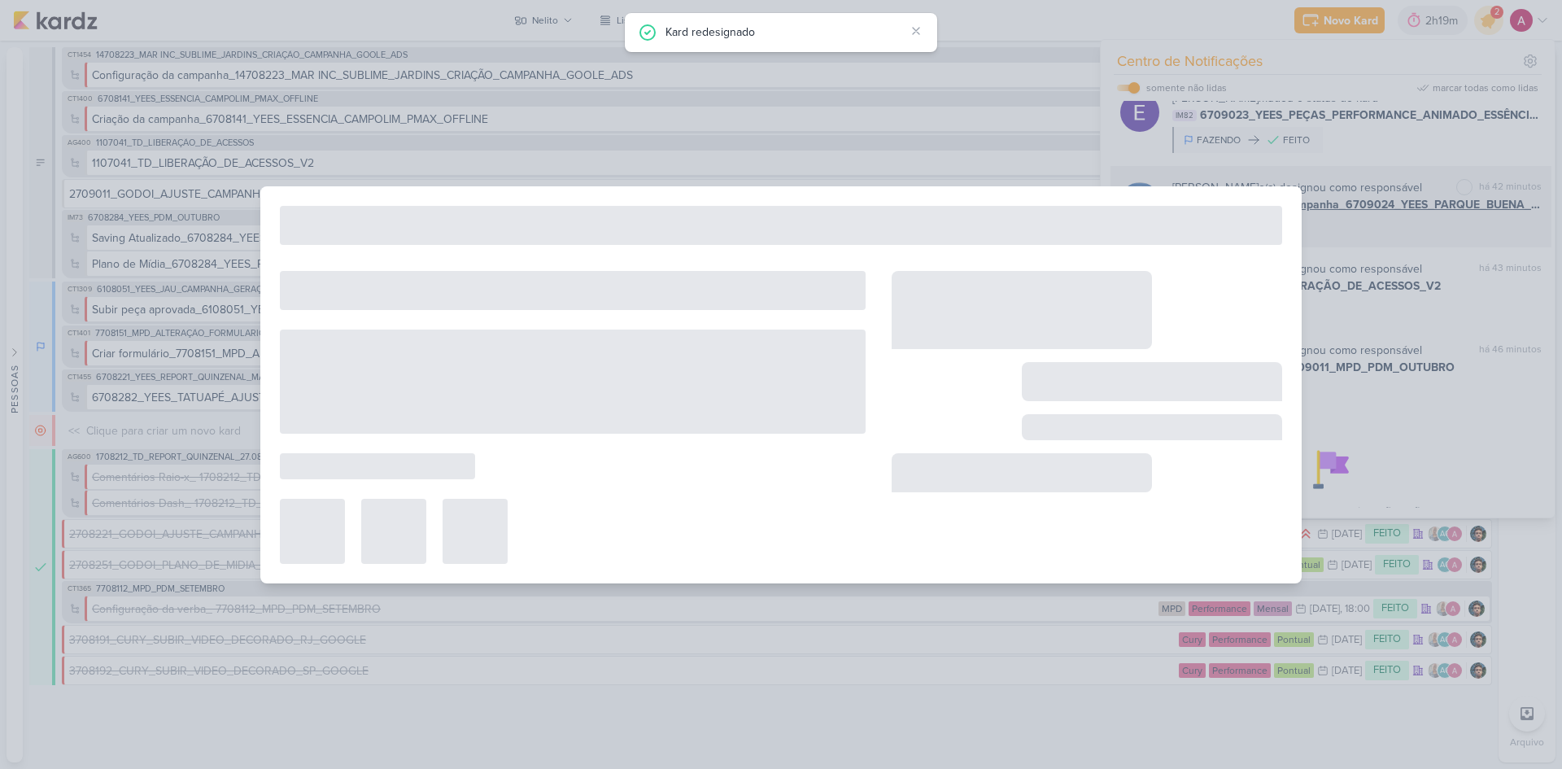
type input "Encerramento campanha_6709024_YEES_PARQUE_BUENA_VISTA_NOVA_CAMPANHA_TEASER_META"
type input "[DATE] 18:00"
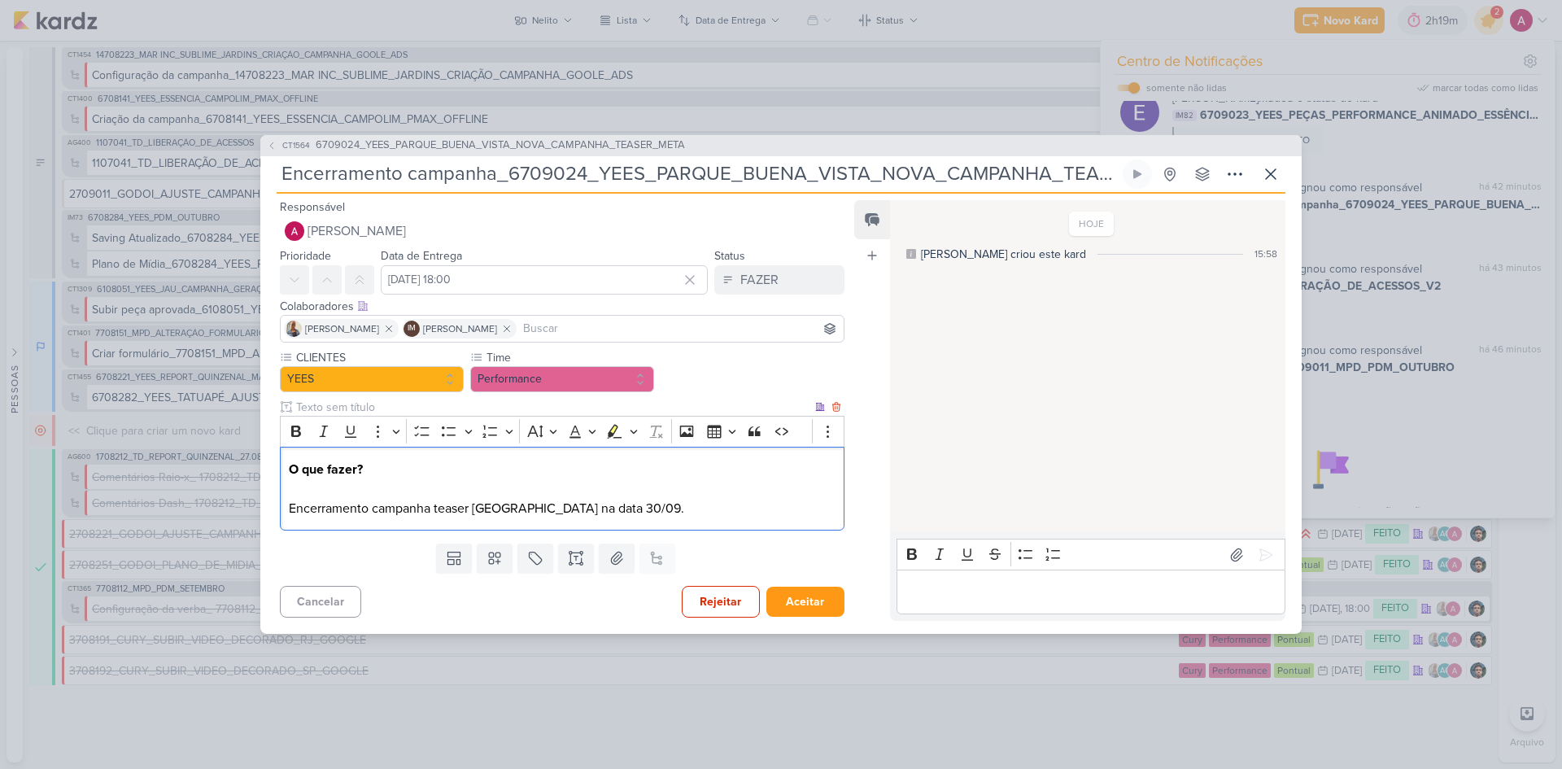
drag, startPoint x: 590, startPoint y: 511, endPoint x: 675, endPoint y: 502, distance: 85.9
click at [675, 502] on p "O que fazer? Encerramento campanha teaser [GEOGRAPHIC_DATA] na data 30/09." at bounding box center [562, 489] width 547 height 59
click at [607, 419] on button "Highlight" at bounding box center [614, 431] width 24 height 24
click at [577, 333] on input at bounding box center [680, 329] width 321 height 20
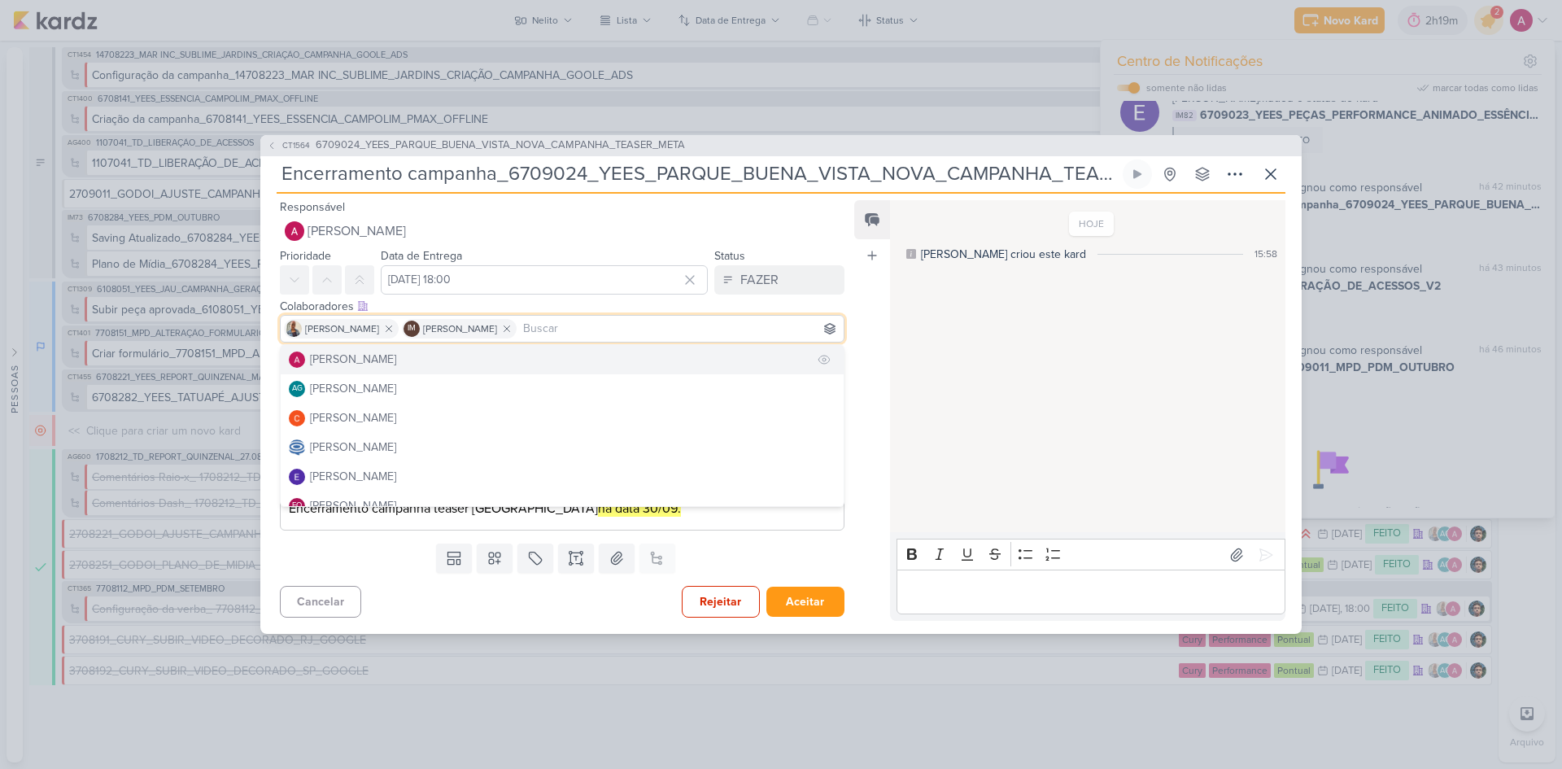
click at [417, 357] on button "[PERSON_NAME]" at bounding box center [562, 359] width 563 height 29
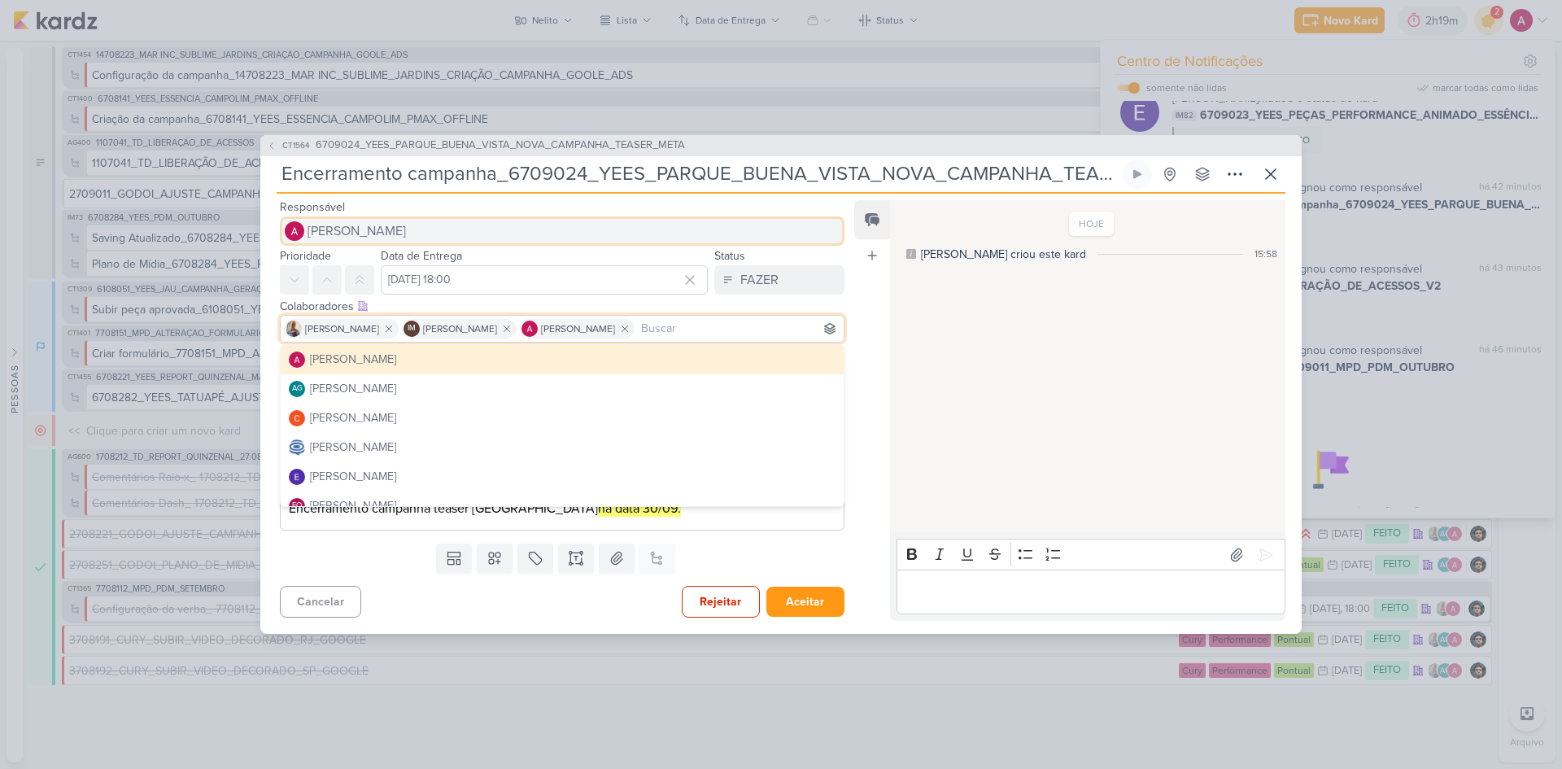
click at [372, 227] on span "[PERSON_NAME]" at bounding box center [357, 231] width 98 height 20
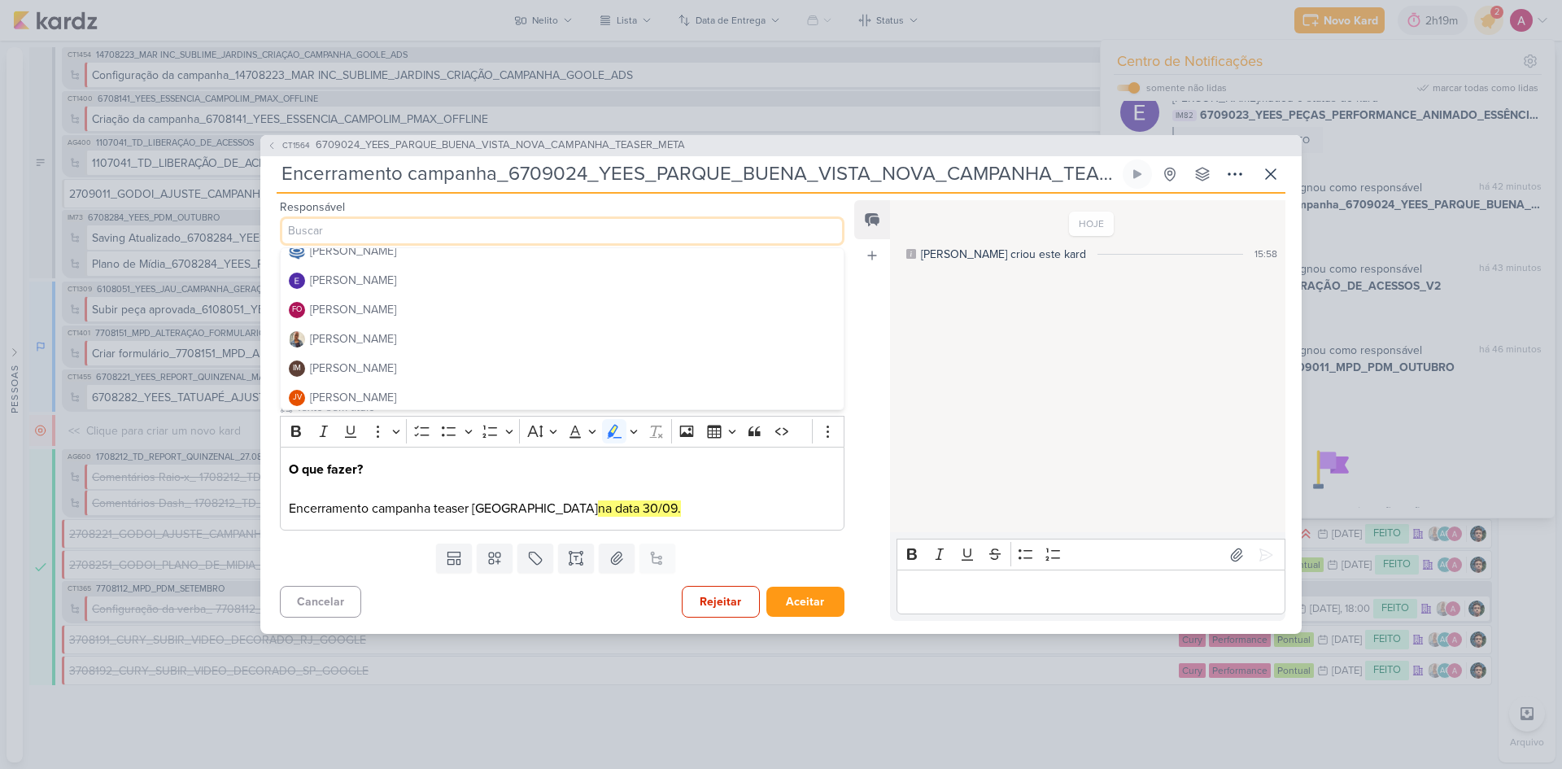
scroll to position [81, 0]
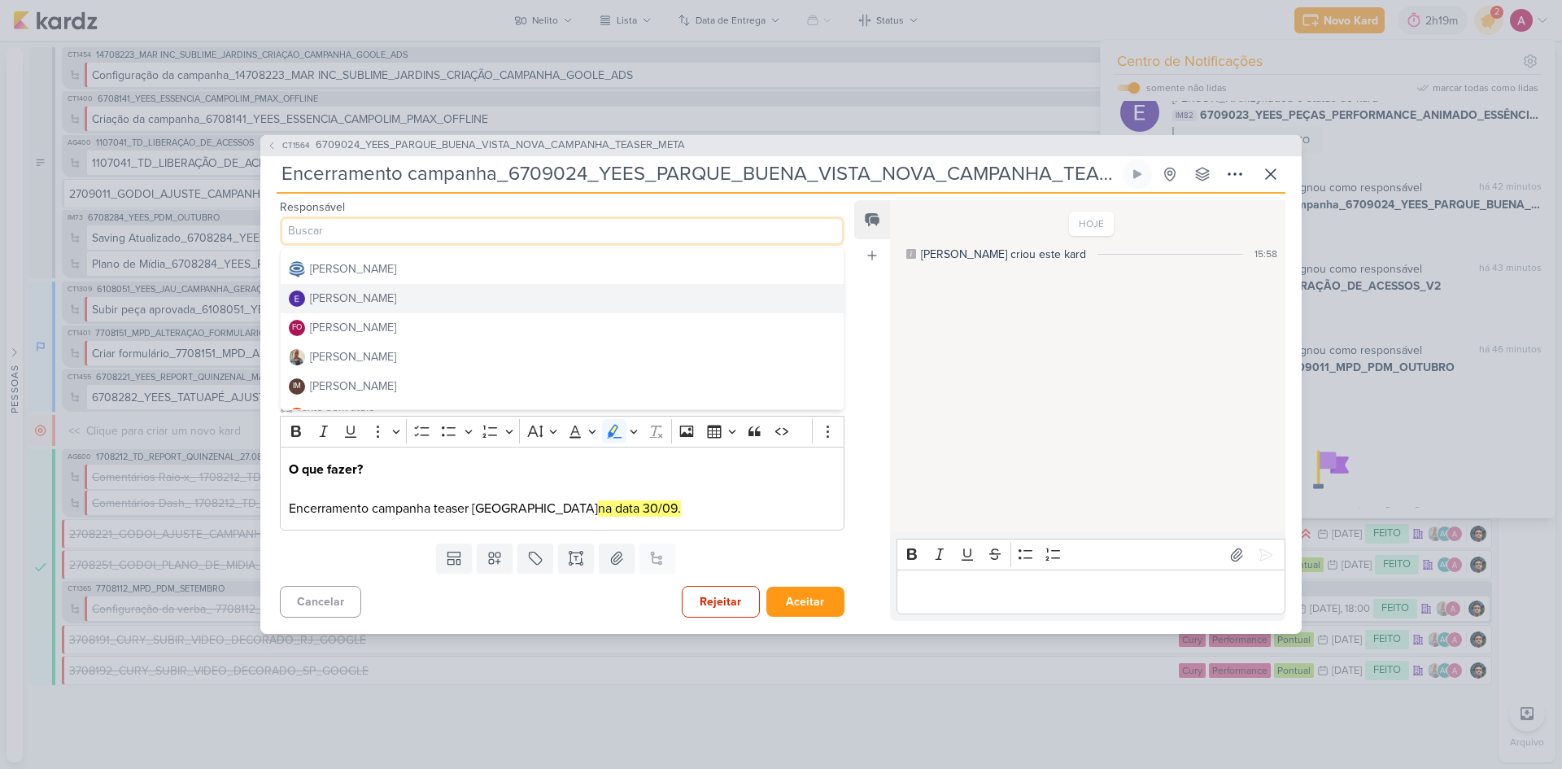
click at [359, 299] on div "[PERSON_NAME]" at bounding box center [353, 298] width 86 height 17
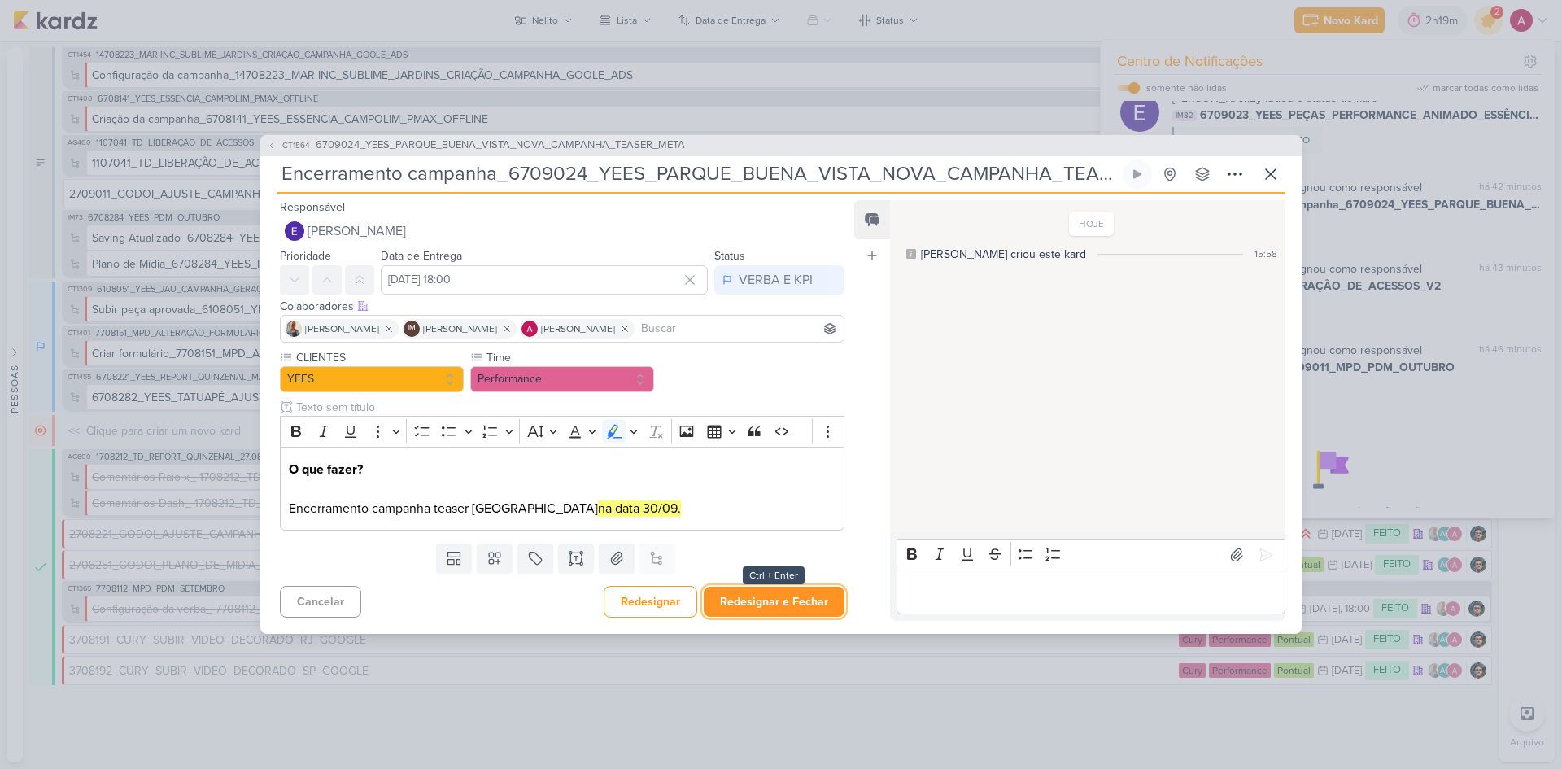
click at [788, 600] on button "Redesignar e Fechar" at bounding box center [774, 602] width 141 height 30
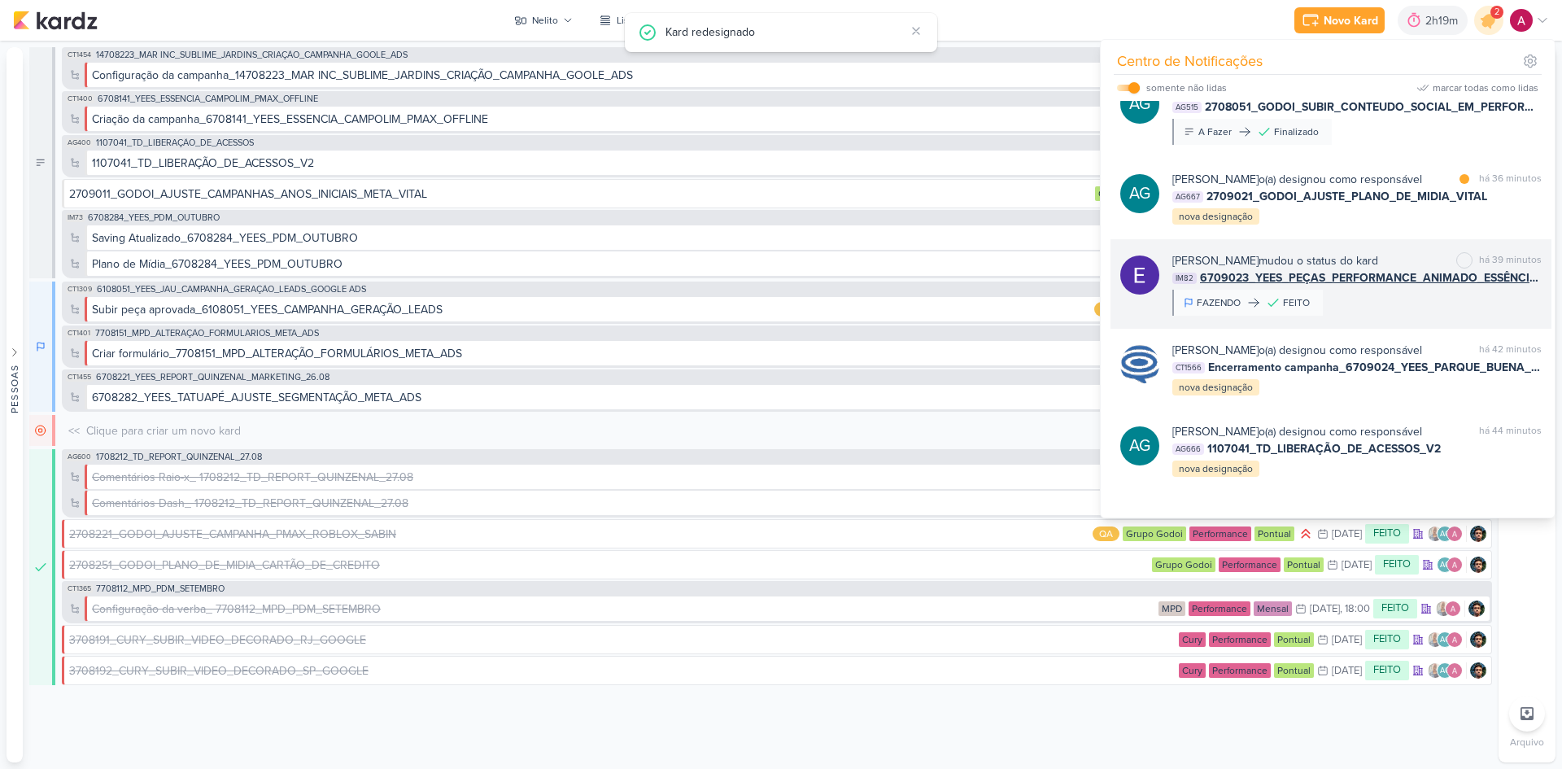
scroll to position [615, 0]
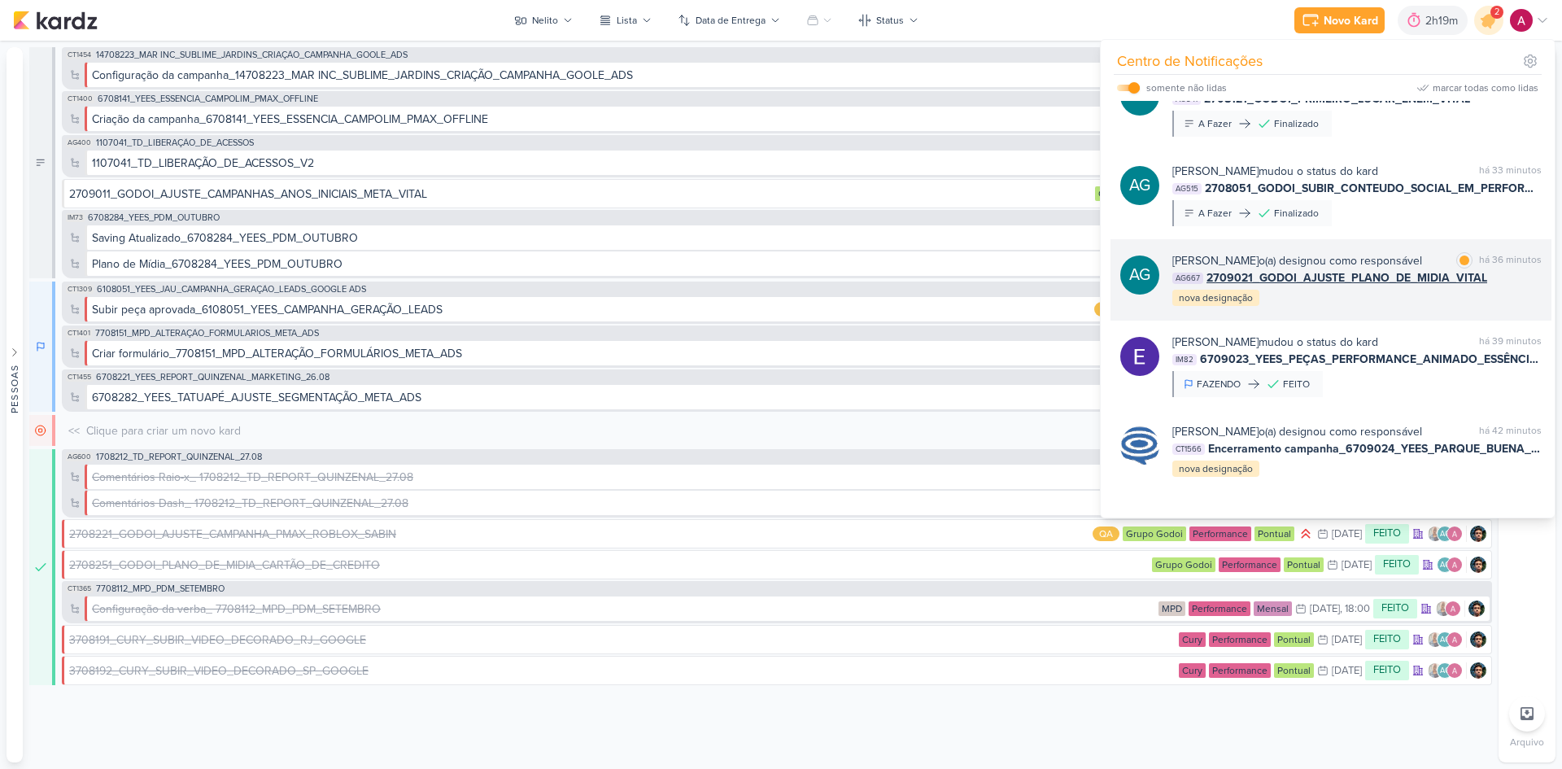
click at [1386, 308] on div "[PERSON_NAME] o(a) designou como responsável marcar como lida há 36 minutos AG6…" at bounding box center [1356, 279] width 369 height 55
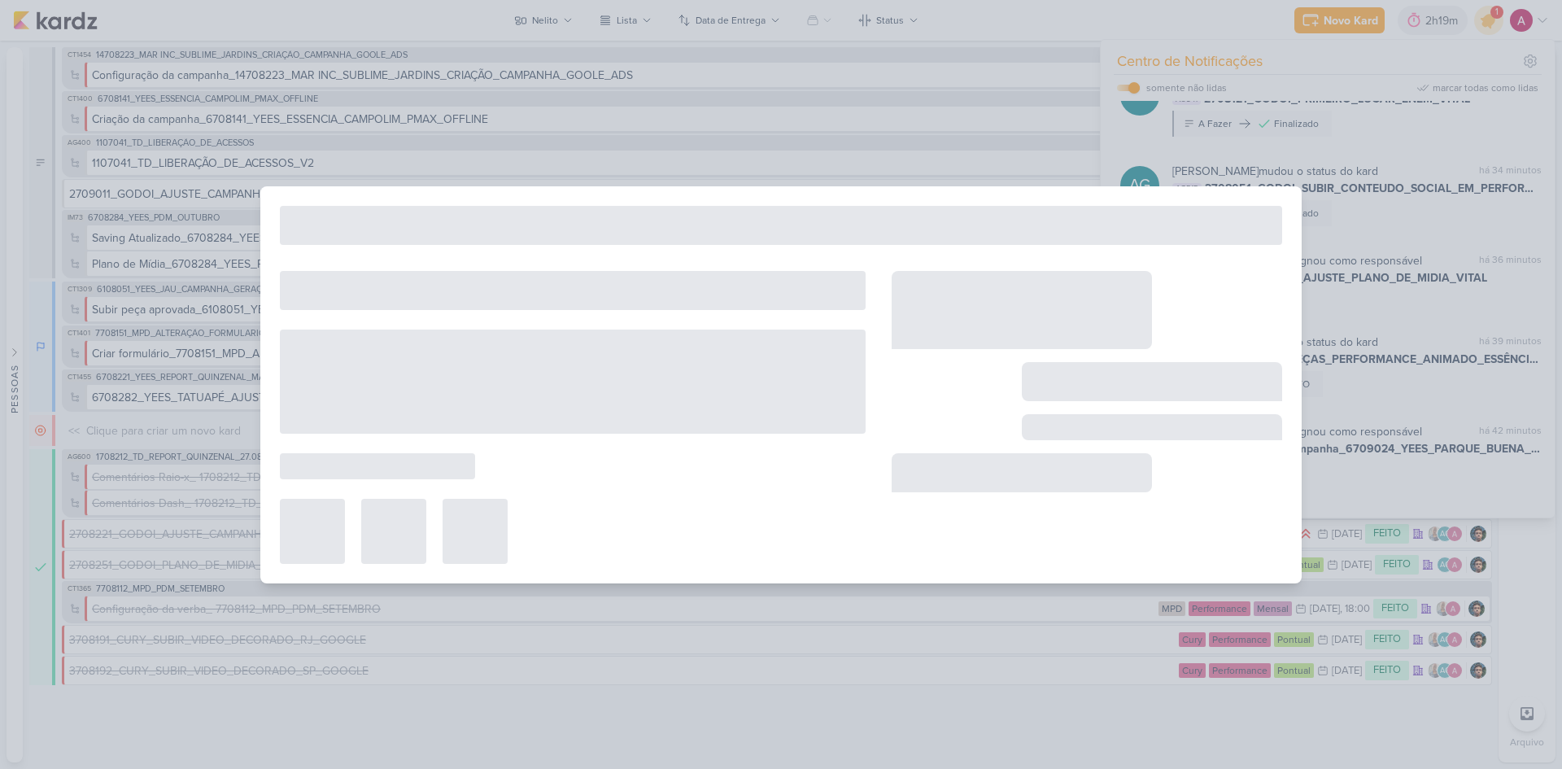
type input "2709021_GODOI_AJUSTE_PLANO_DE_MIDIA_VITAL_E_AB"
type input "[DATE] 23:59"
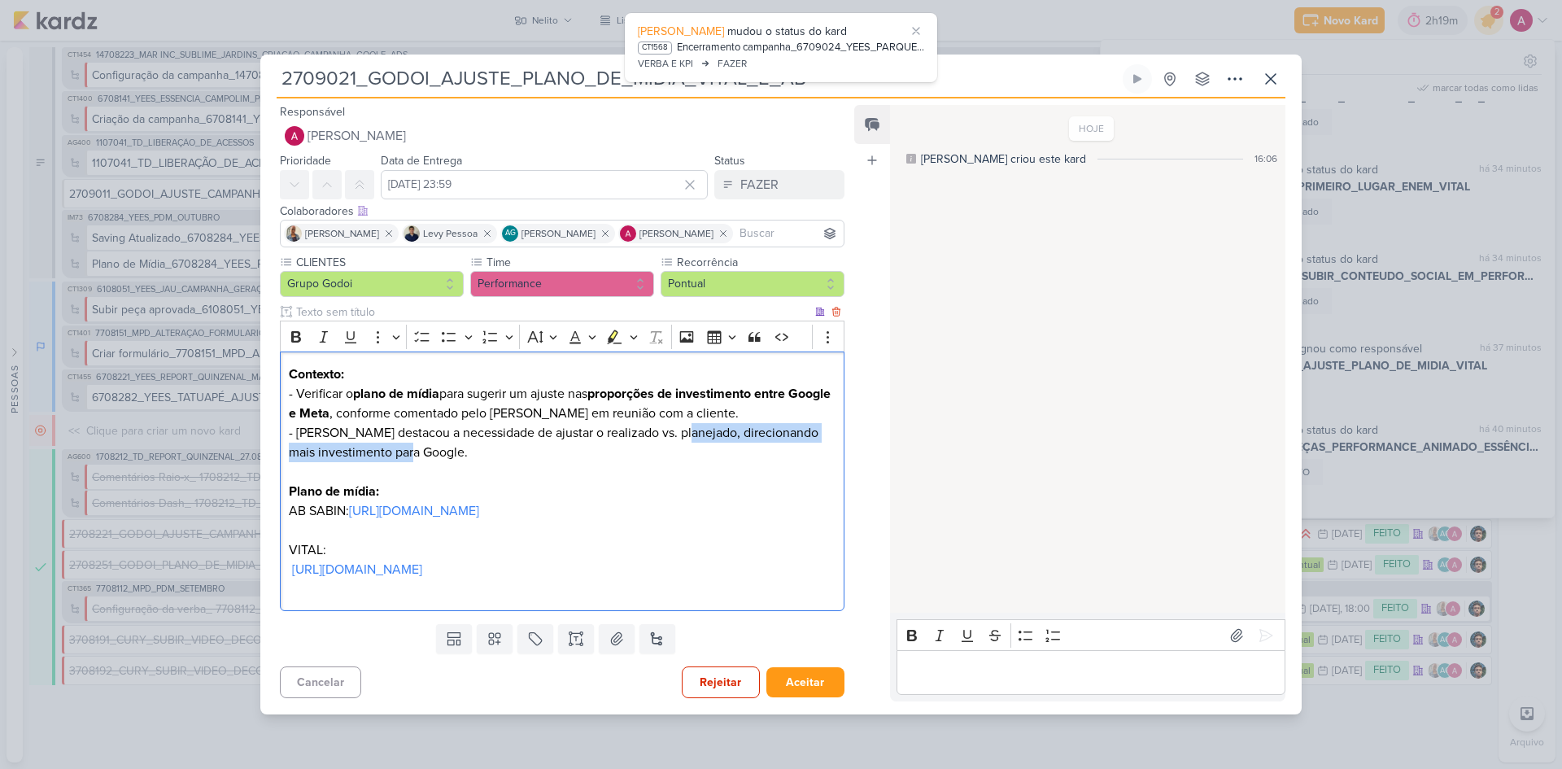
drag, startPoint x: 676, startPoint y: 404, endPoint x: 686, endPoint y: 422, distance: 20.4
click at [686, 422] on p "Contexto: - Verificar o plano de mídia para sugerir um ajuste nas proporções de…" at bounding box center [562, 442] width 547 height 156
click at [609, 330] on icon "Editor toolbar" at bounding box center [615, 337] width 15 height 14
click at [427, 456] on p "Contexto: - Verificar o plano de mídia para sugerir um ajuste nas proporções de…" at bounding box center [562, 442] width 547 height 156
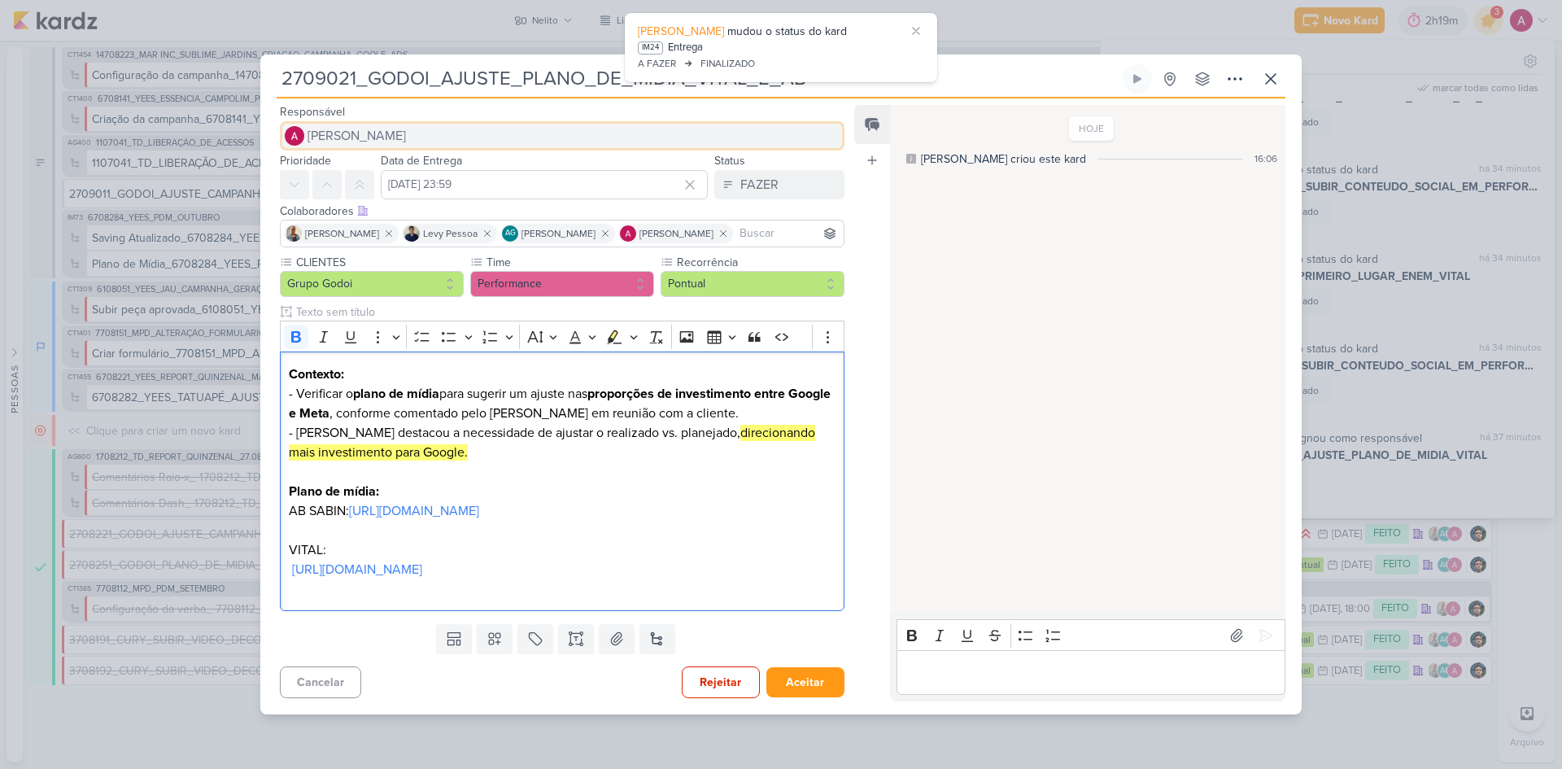
click at [344, 126] on span "[PERSON_NAME]" at bounding box center [357, 136] width 98 height 20
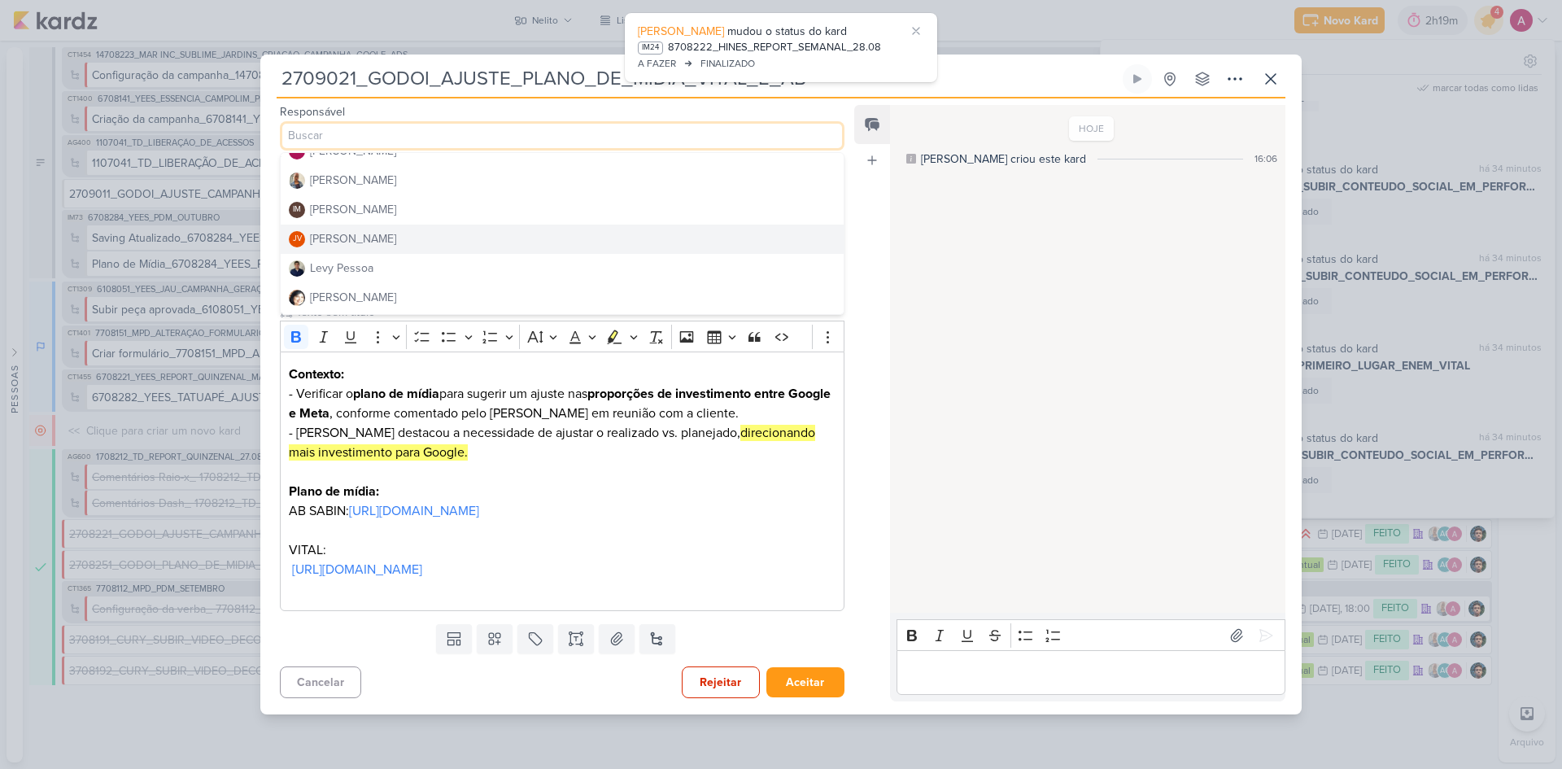
scroll to position [244, 0]
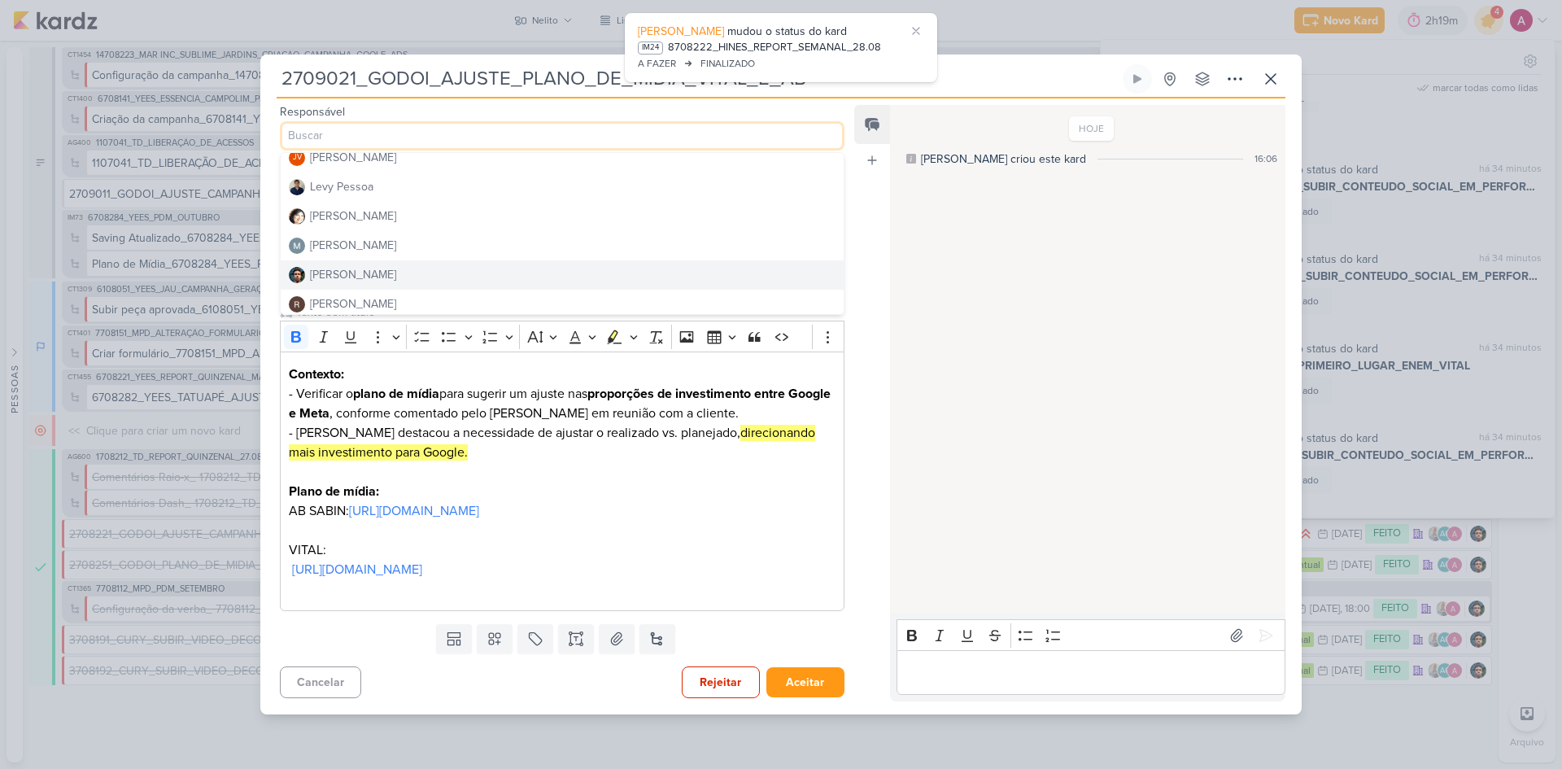
click at [371, 266] on div "[PERSON_NAME]" at bounding box center [353, 274] width 86 height 17
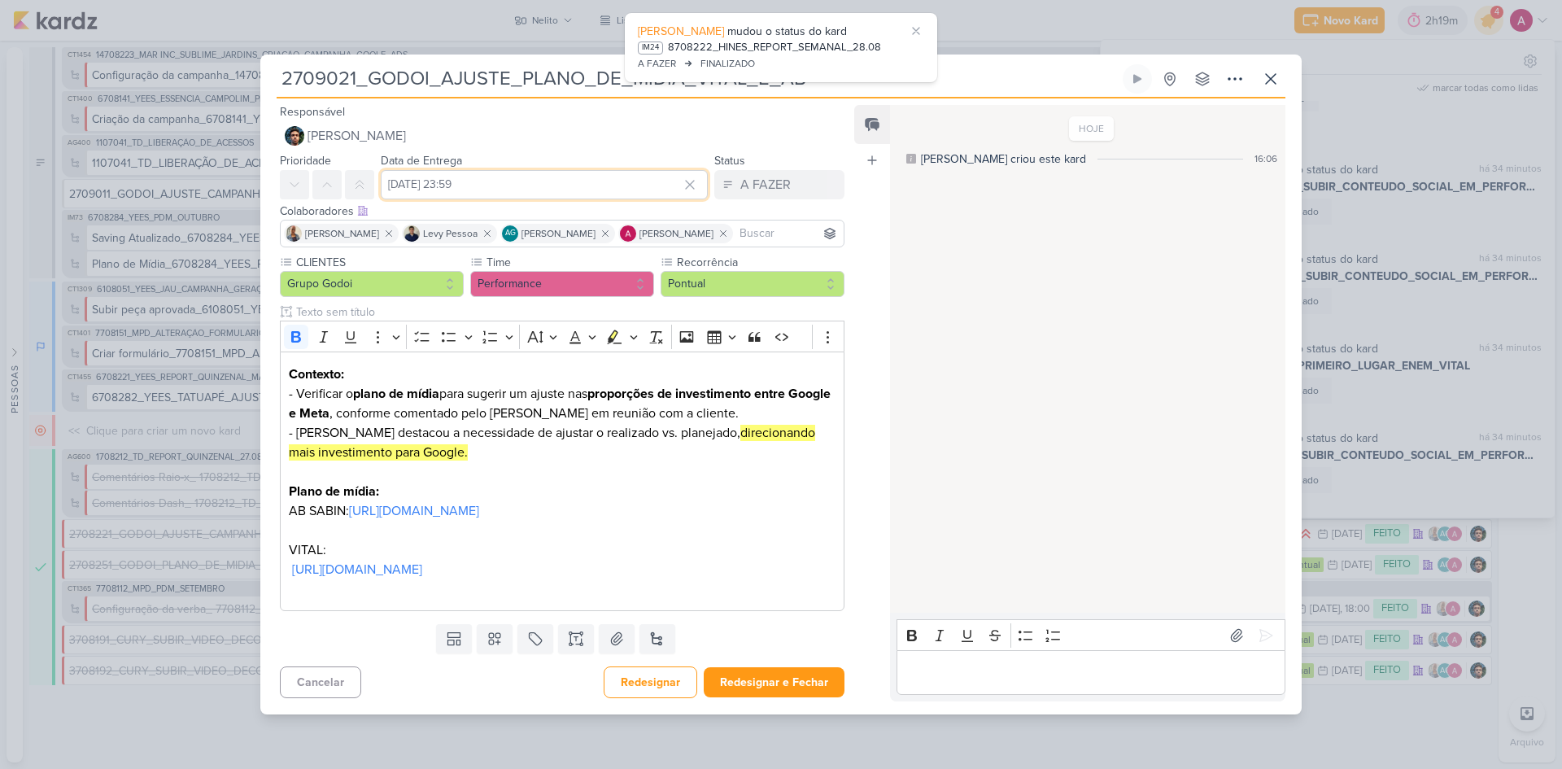
click at [553, 170] on input "[DATE] 23:59" at bounding box center [544, 184] width 327 height 29
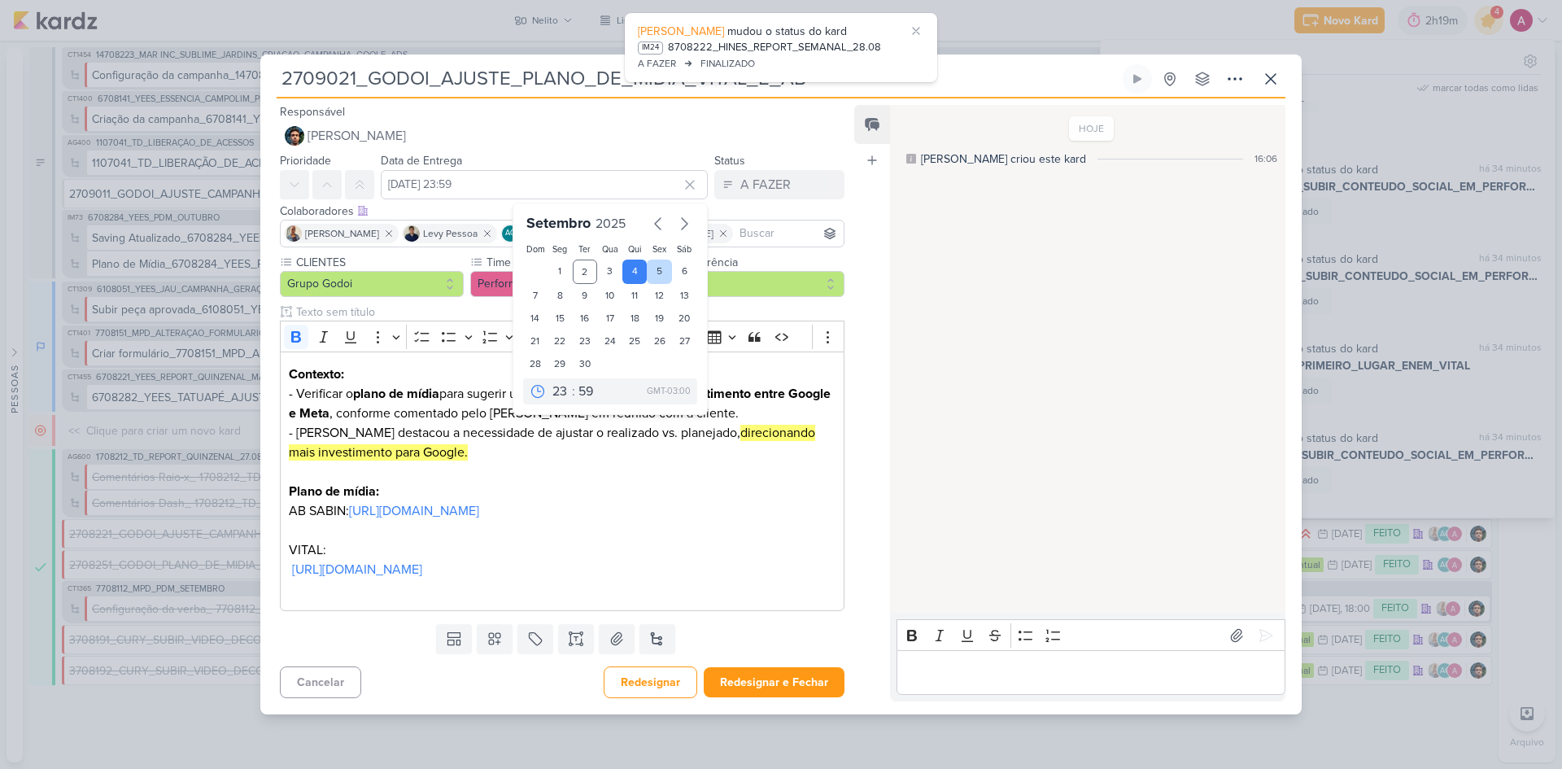
click at [655, 260] on div "5" at bounding box center [659, 272] width 25 height 24
type input "[DATE] 23:59"
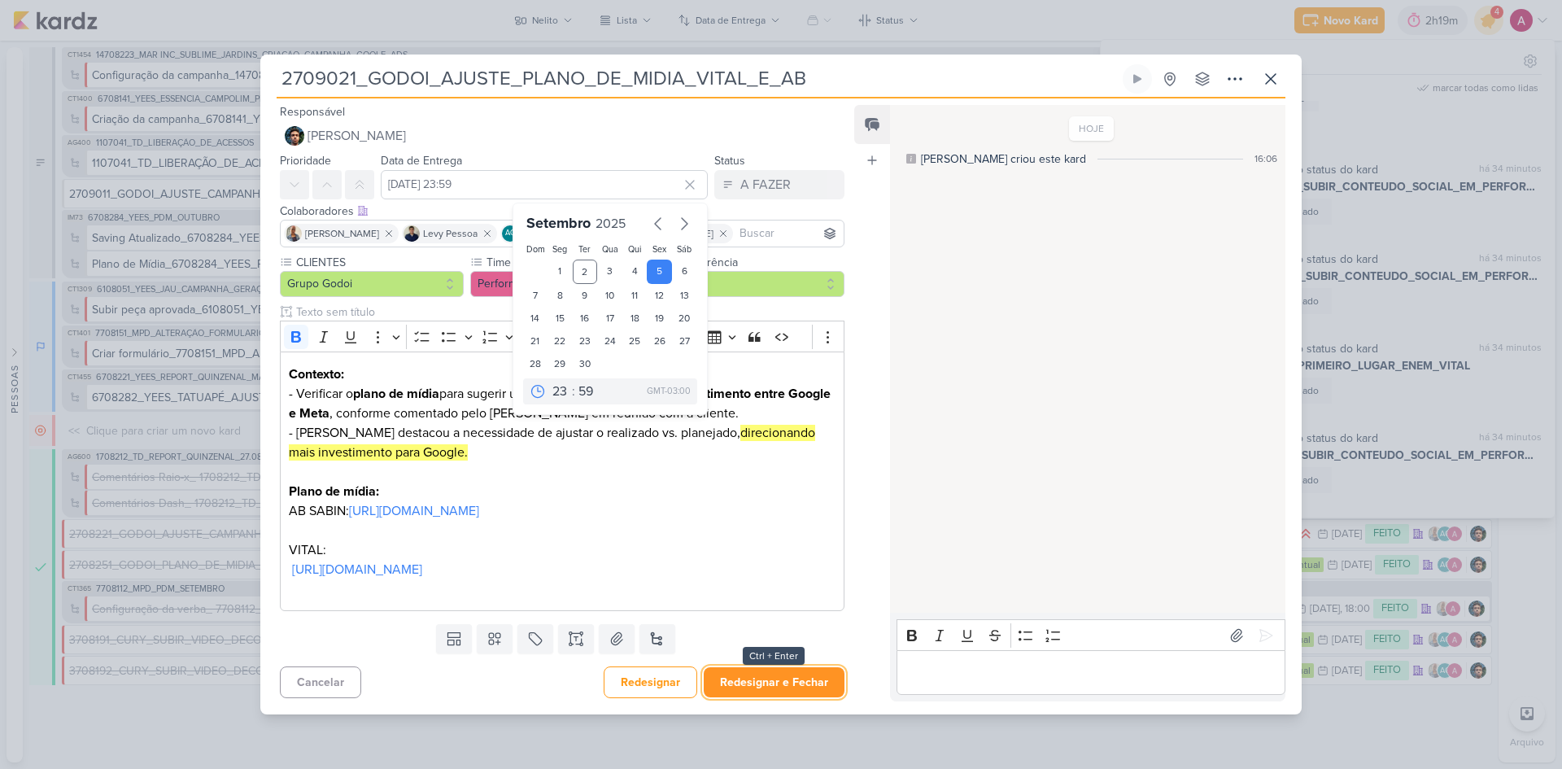
click at [763, 697] on button "Redesignar e Fechar" at bounding box center [774, 682] width 141 height 30
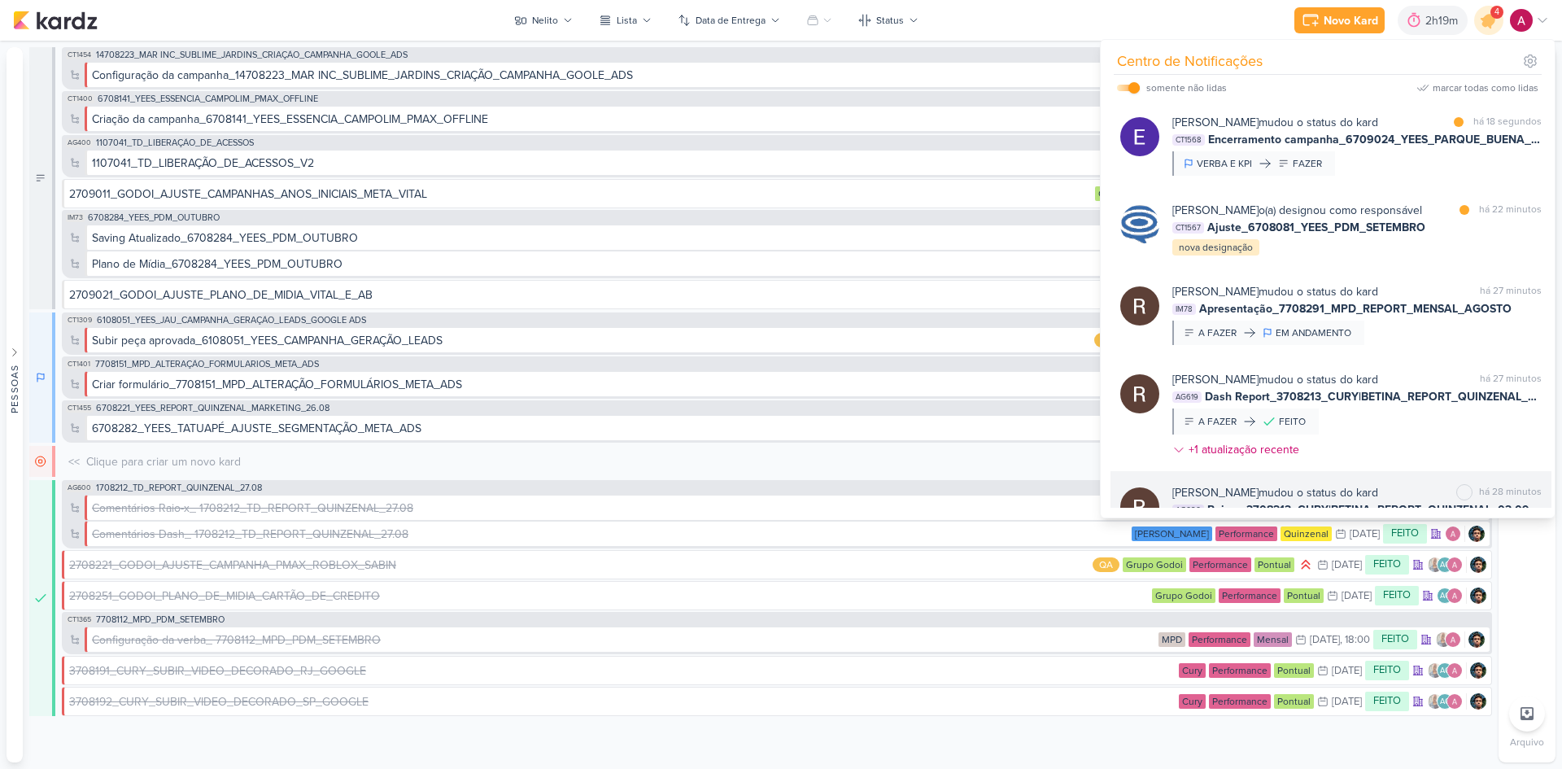
scroll to position [208, 0]
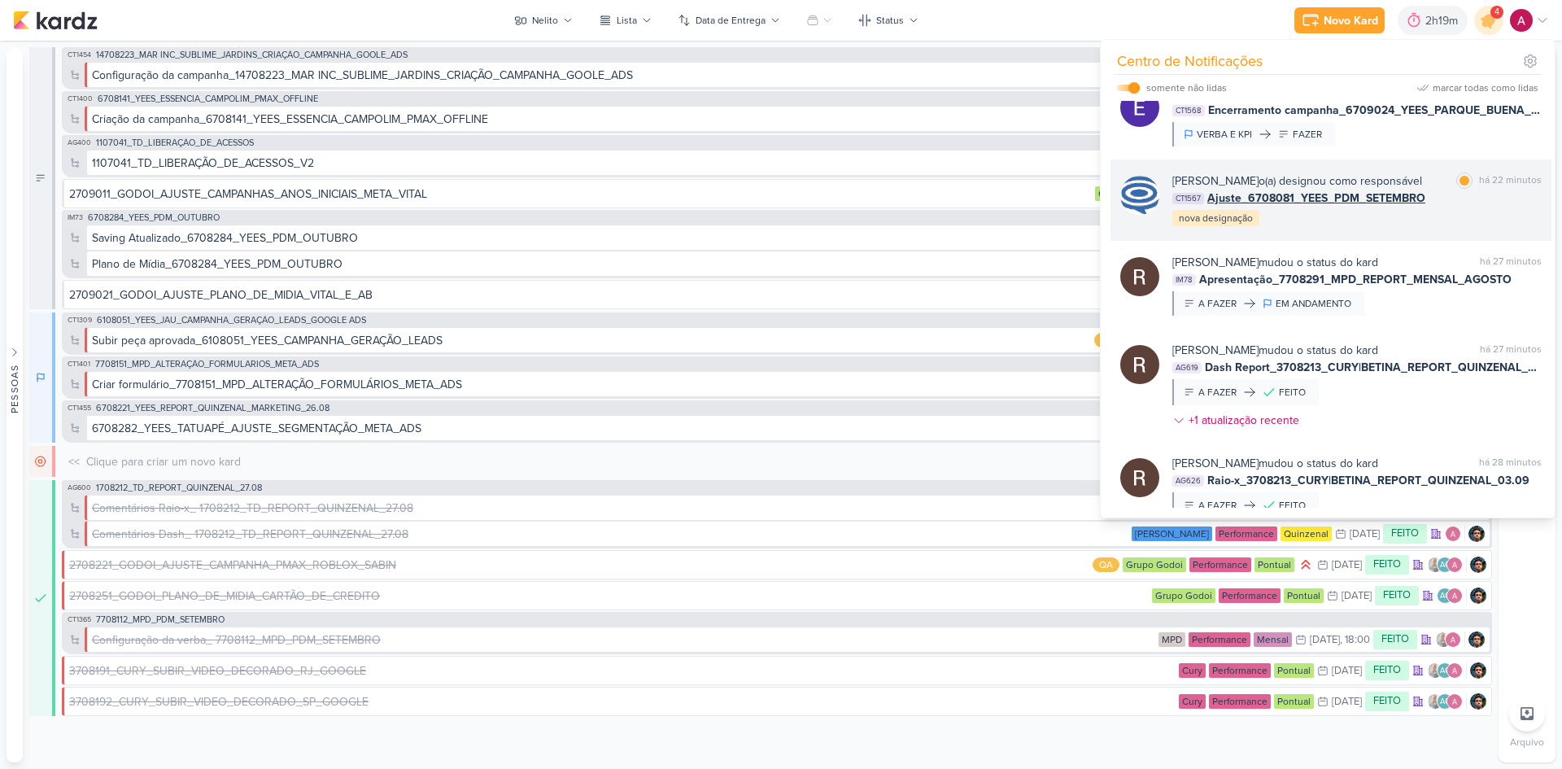
click at [1365, 228] on div "[PERSON_NAME] o(a) designou como responsável marcar como lida há 22 minutos CT1…" at bounding box center [1356, 199] width 369 height 55
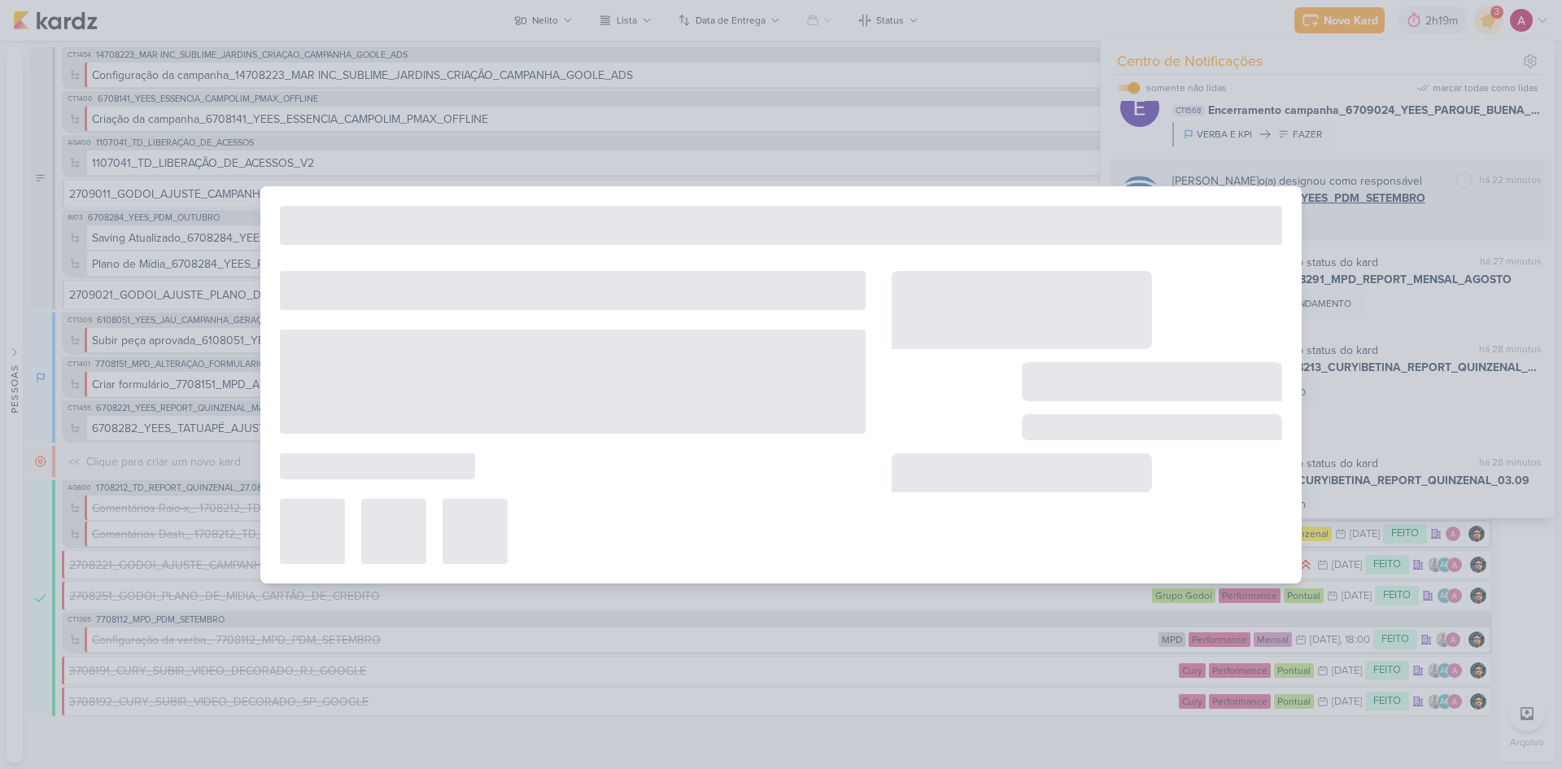
type input "Ajuste_6708081_YEES_PDM_SETEMBRO"
type input "[DATE] 18:00"
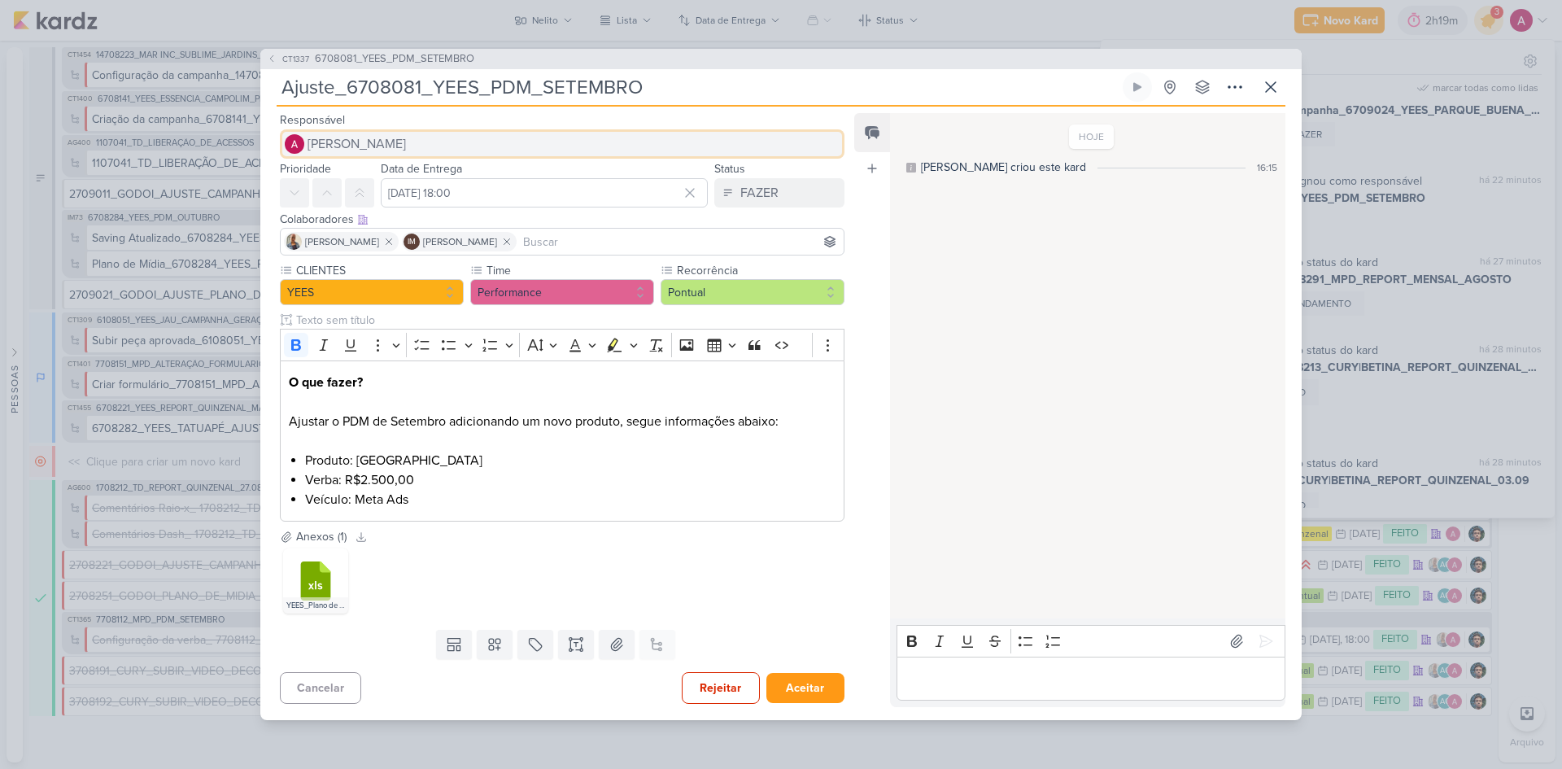
click at [364, 142] on span "[PERSON_NAME]" at bounding box center [357, 144] width 98 height 20
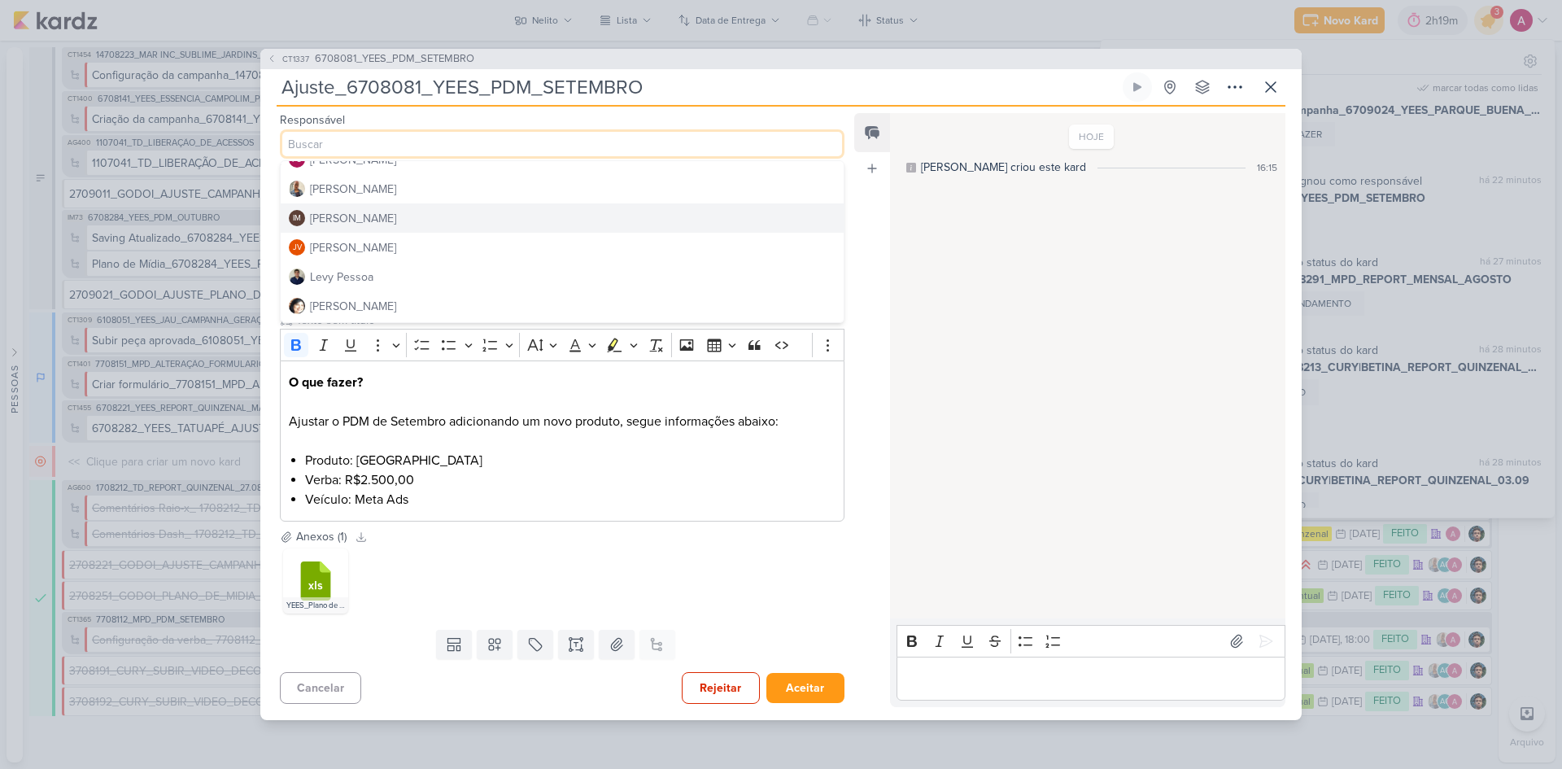
scroll to position [244, 0]
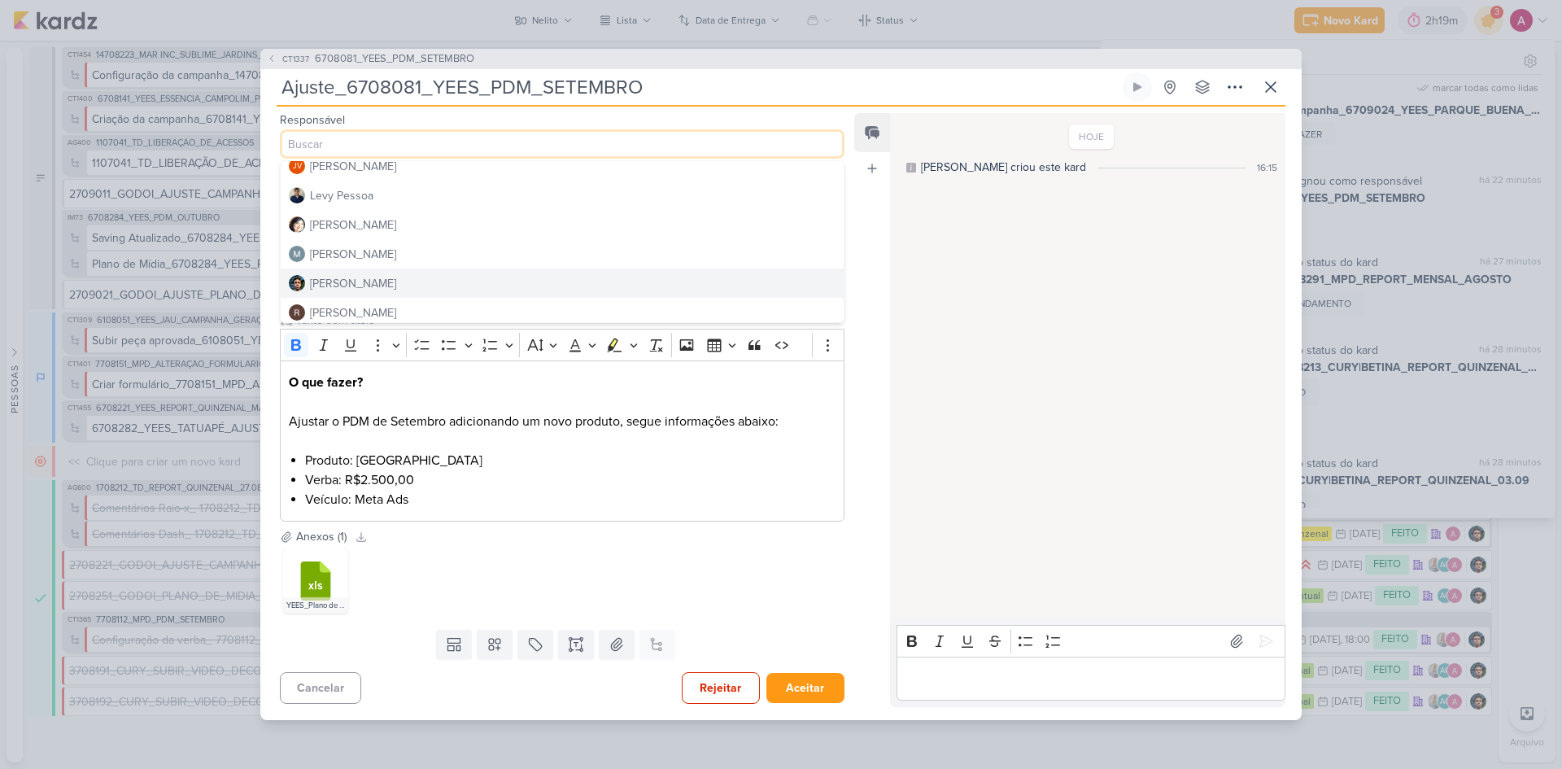
click at [374, 283] on button "[PERSON_NAME]" at bounding box center [562, 282] width 563 height 29
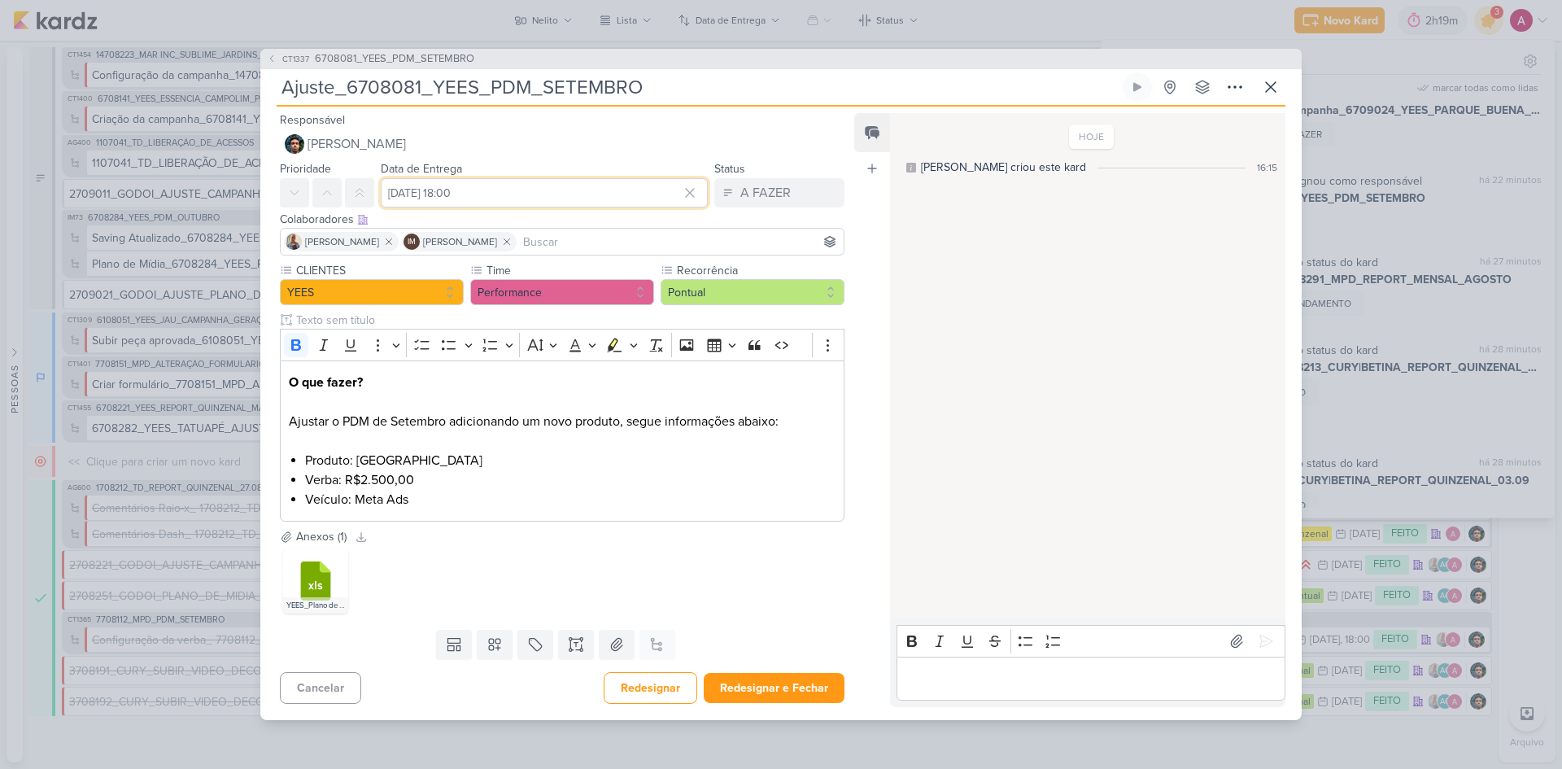
click at [485, 199] on input "[DATE] 18:00" at bounding box center [544, 192] width 327 height 29
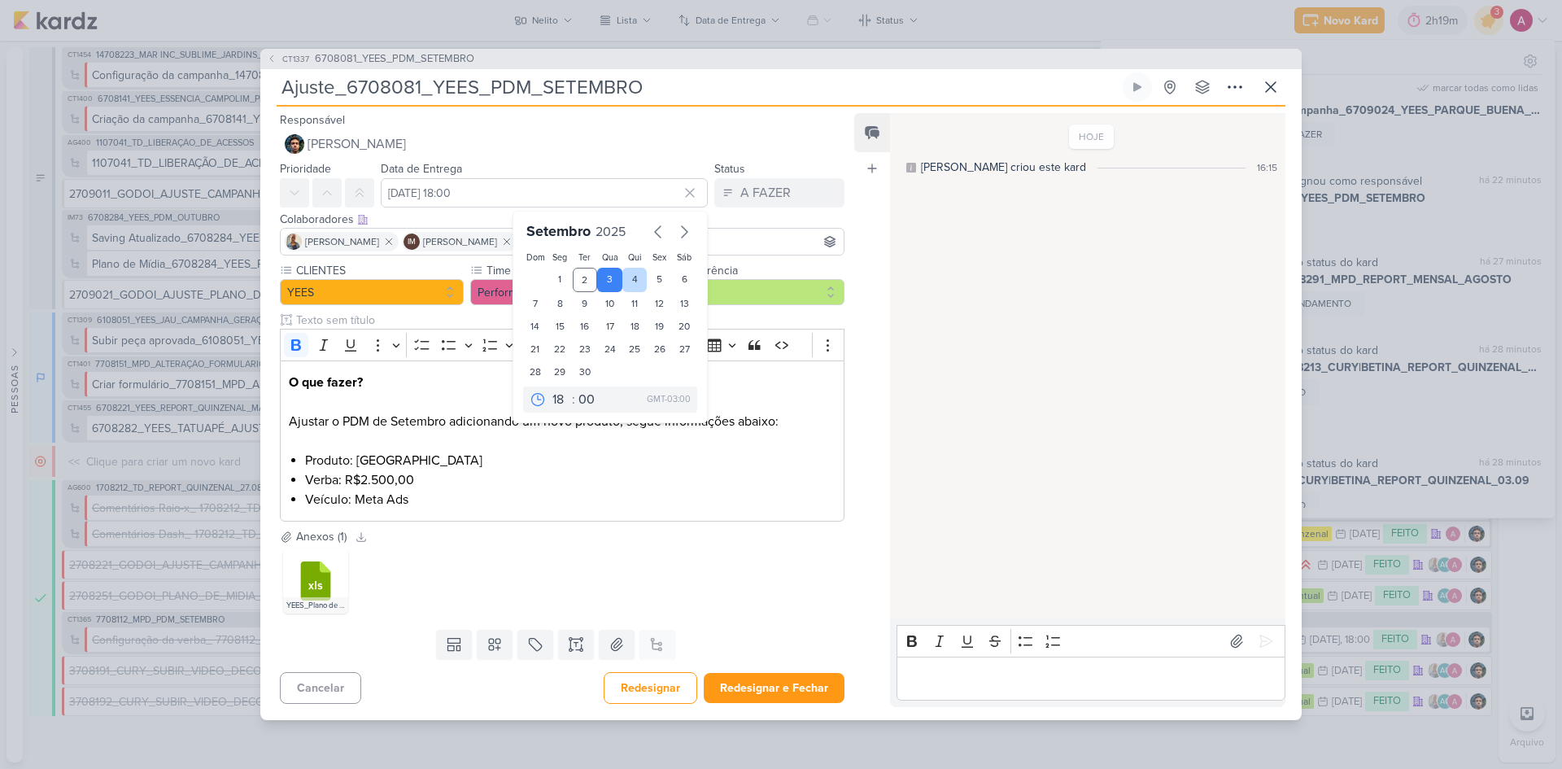
click at [633, 283] on div "4" at bounding box center [634, 280] width 25 height 24
type input "[DATE] 18:00"
click at [750, 240] on input at bounding box center [680, 242] width 321 height 20
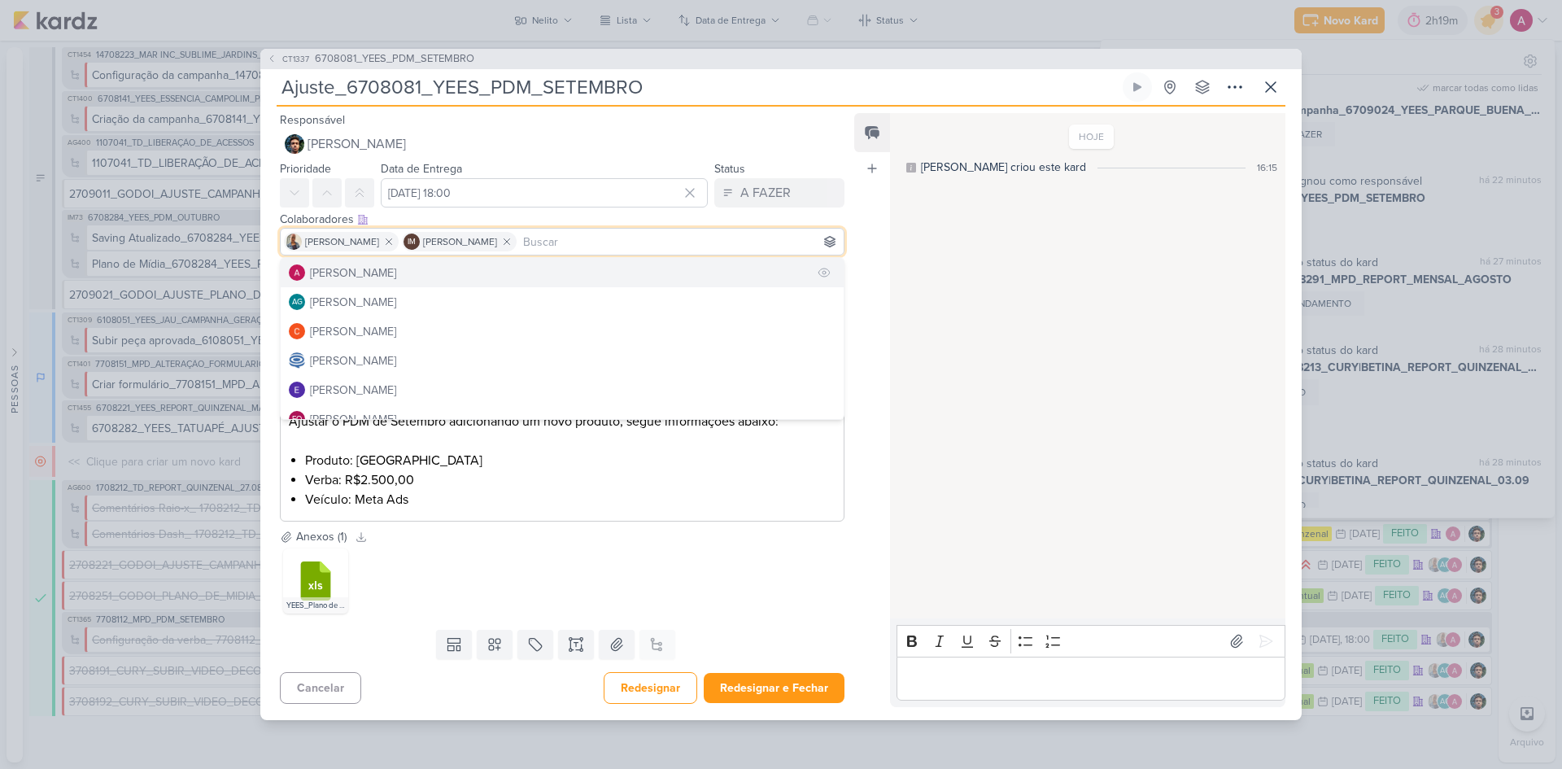
click at [424, 276] on button "[PERSON_NAME]" at bounding box center [562, 272] width 563 height 29
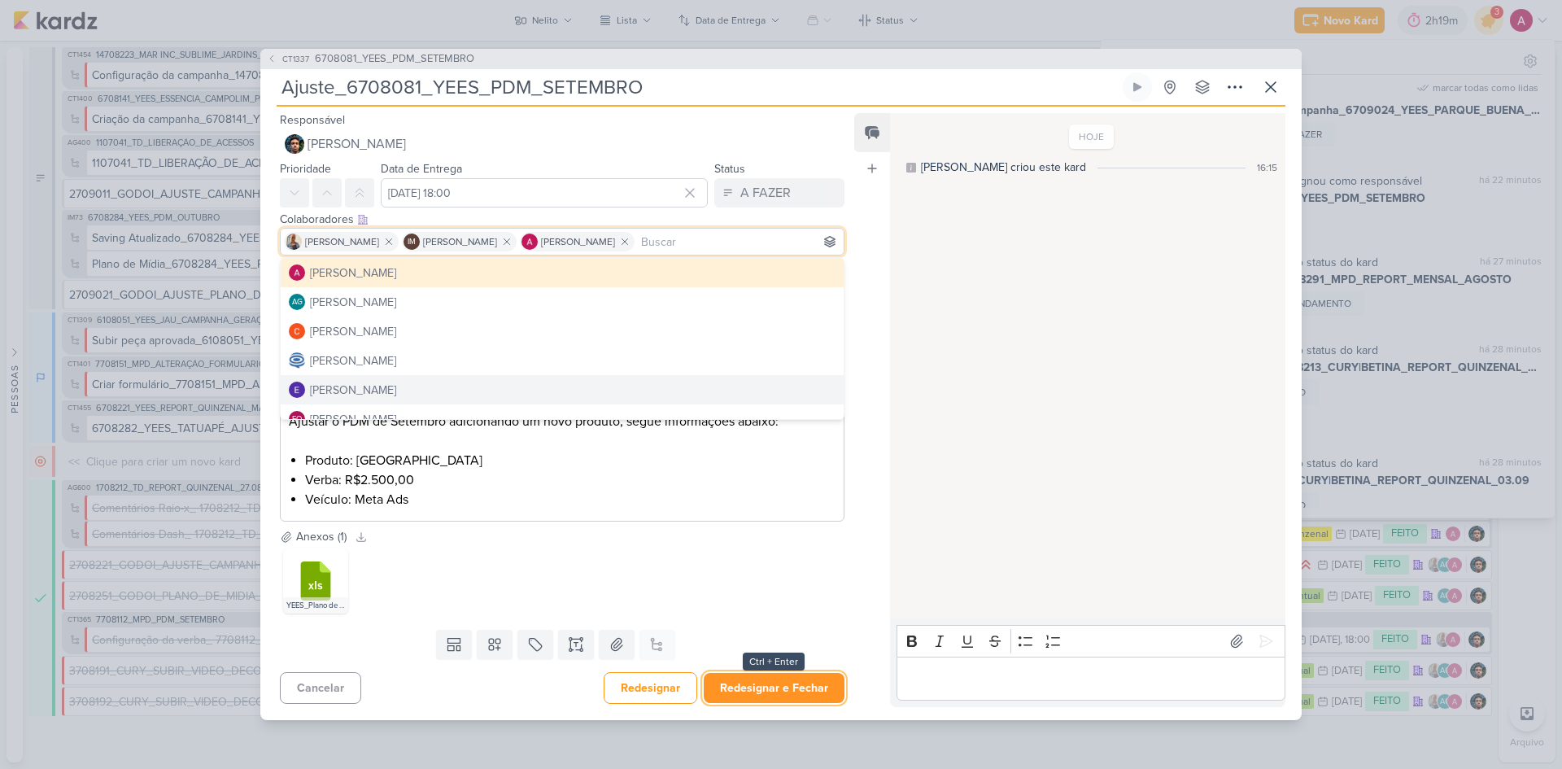
click at [788, 686] on button "Redesignar e Fechar" at bounding box center [774, 688] width 141 height 30
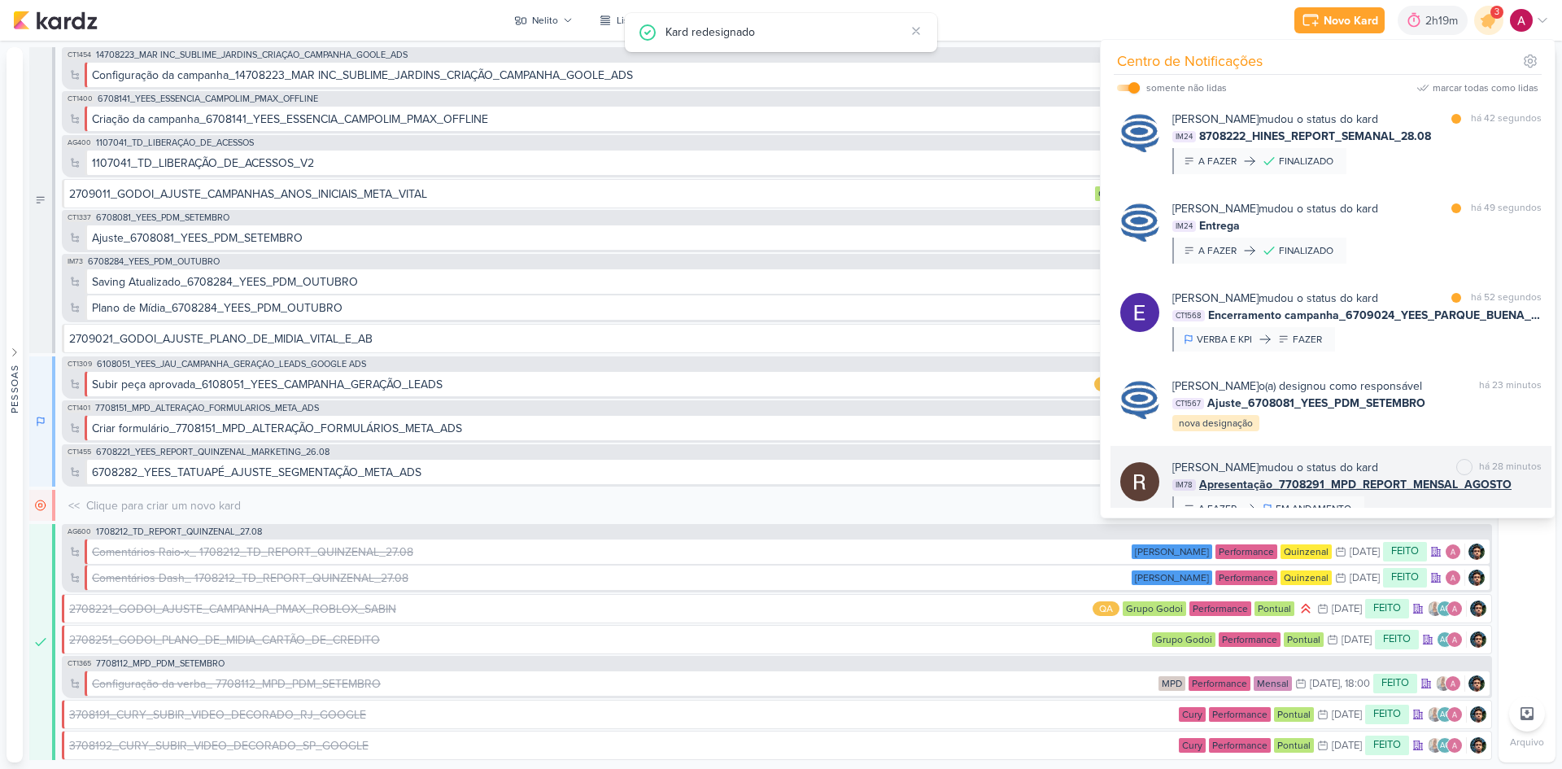
scroll to position [0, 0]
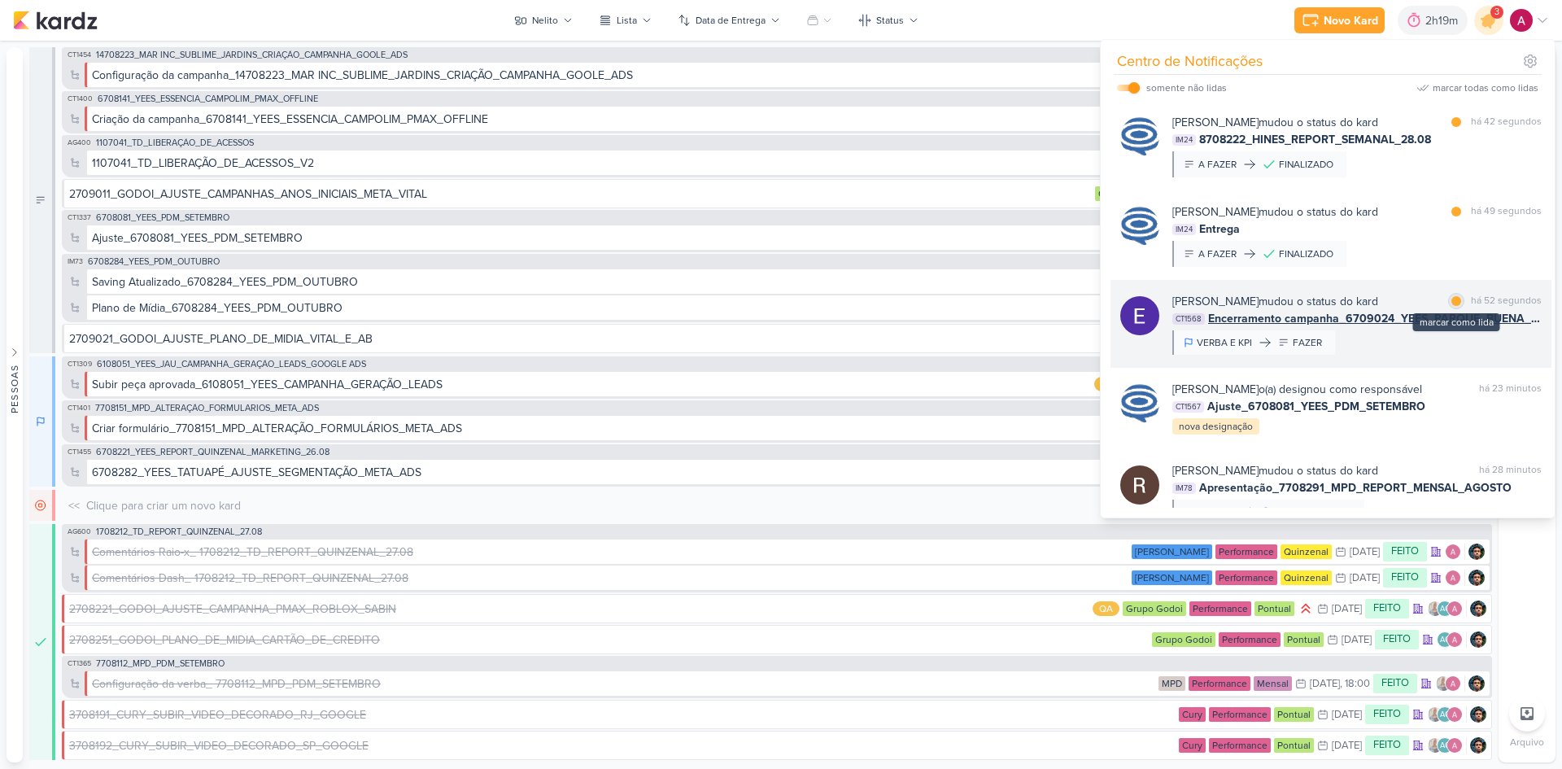
click at [1452, 303] on div at bounding box center [1456, 301] width 10 height 10
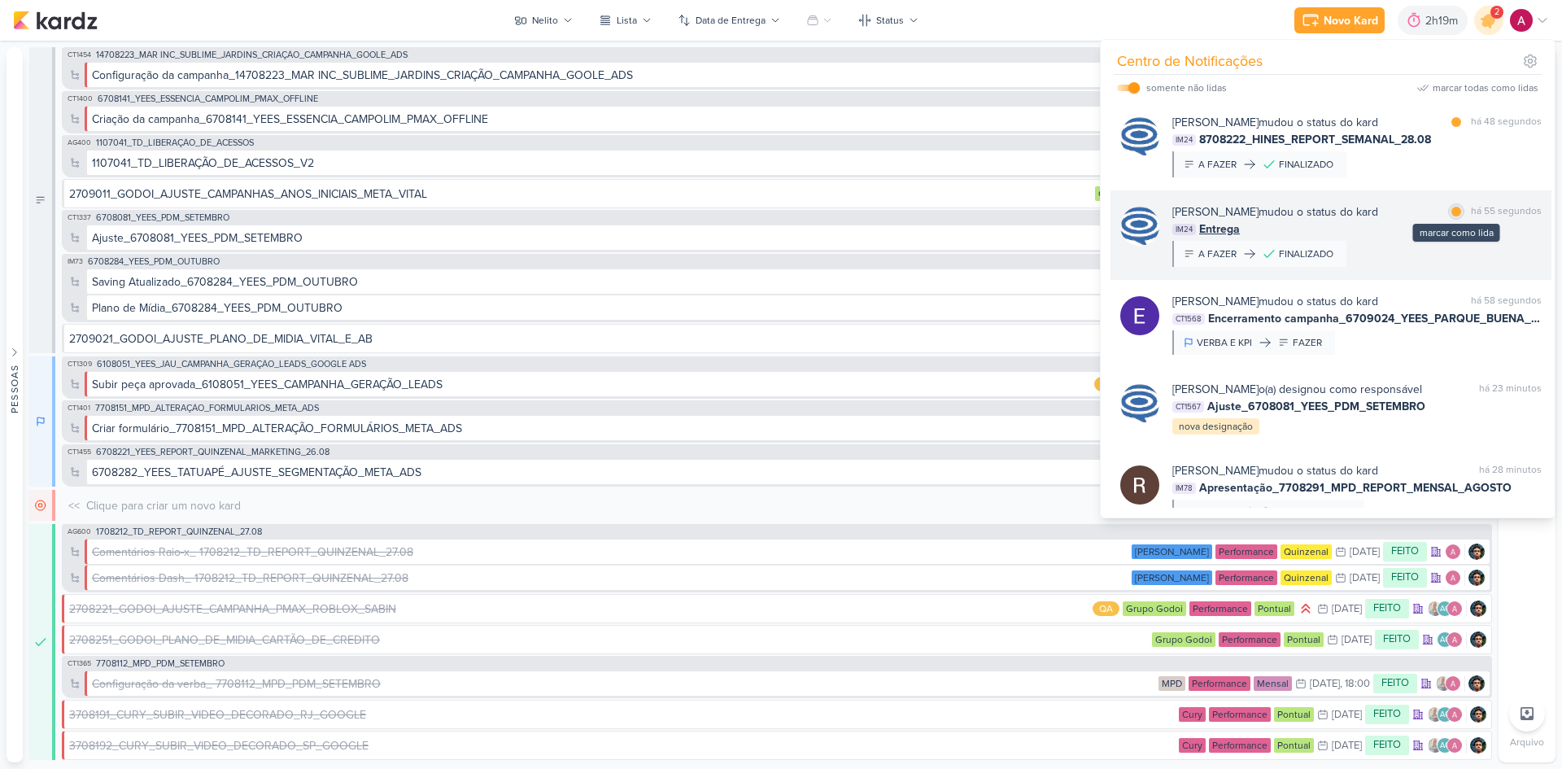
click at [1451, 214] on div at bounding box center [1456, 212] width 10 height 10
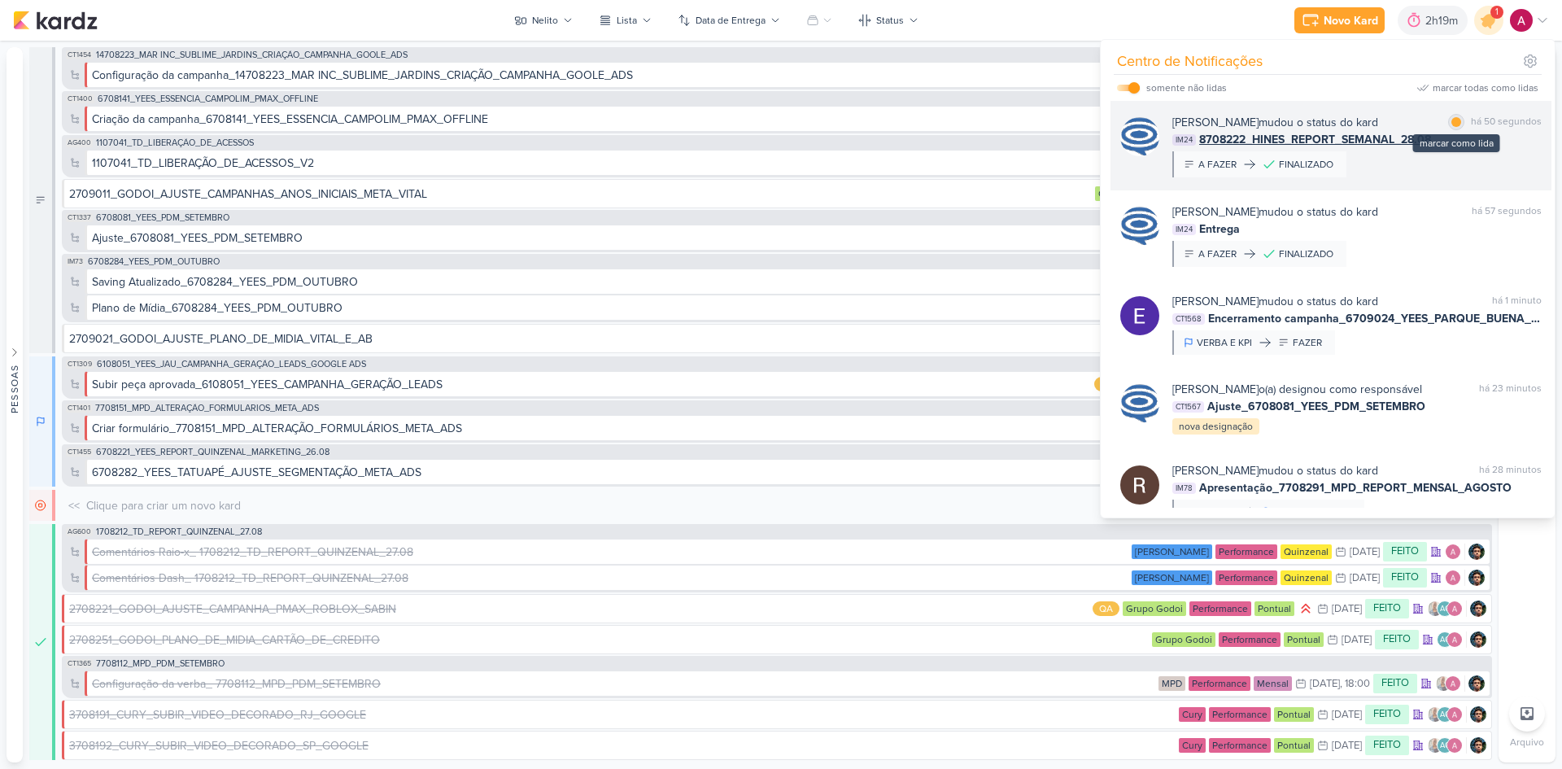
click at [1452, 122] on div at bounding box center [1456, 122] width 10 height 10
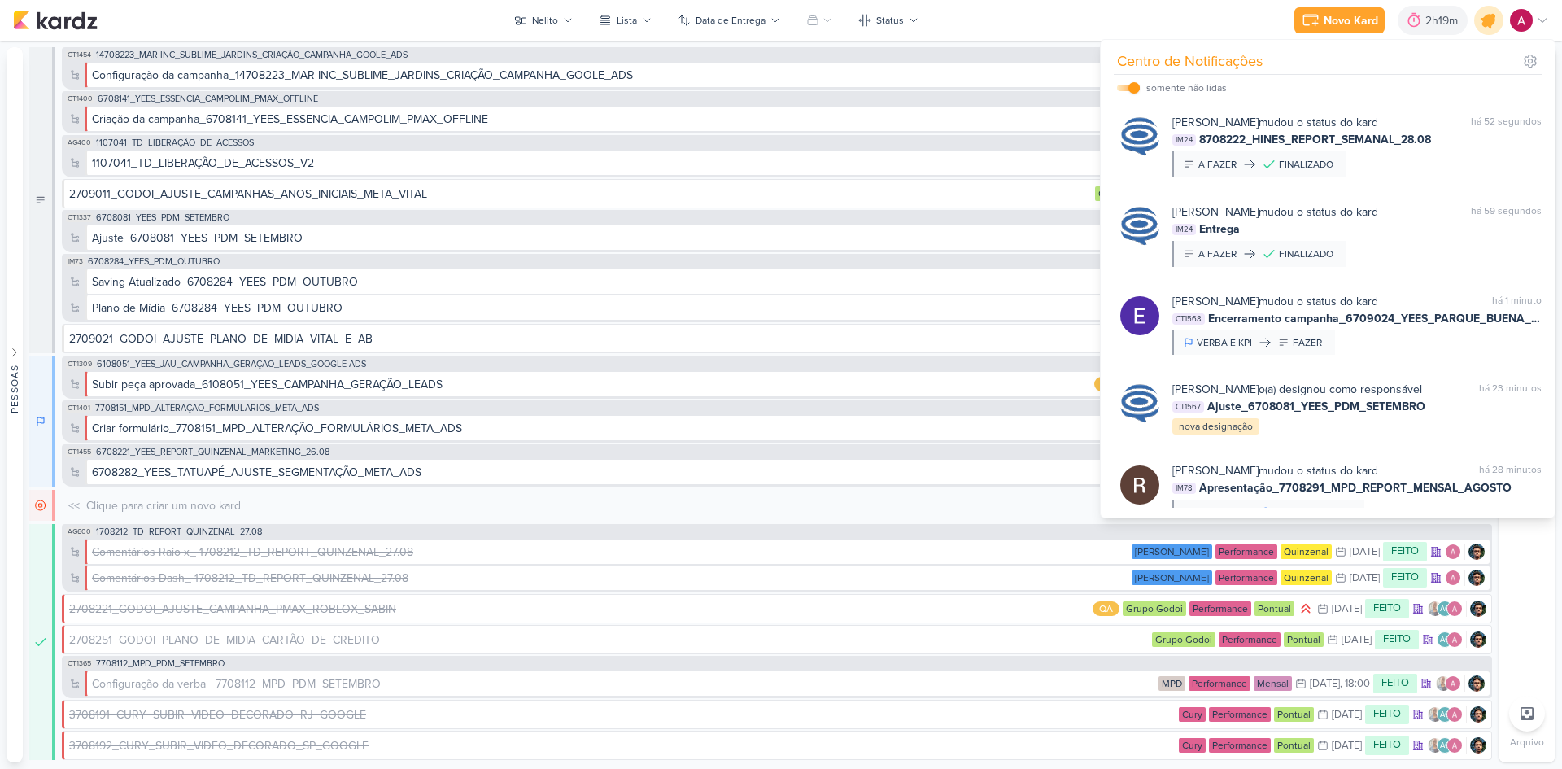
click at [1482, 29] on div at bounding box center [1489, 20] width 41 height 41
